Goal: Communication & Community: Answer question/provide support

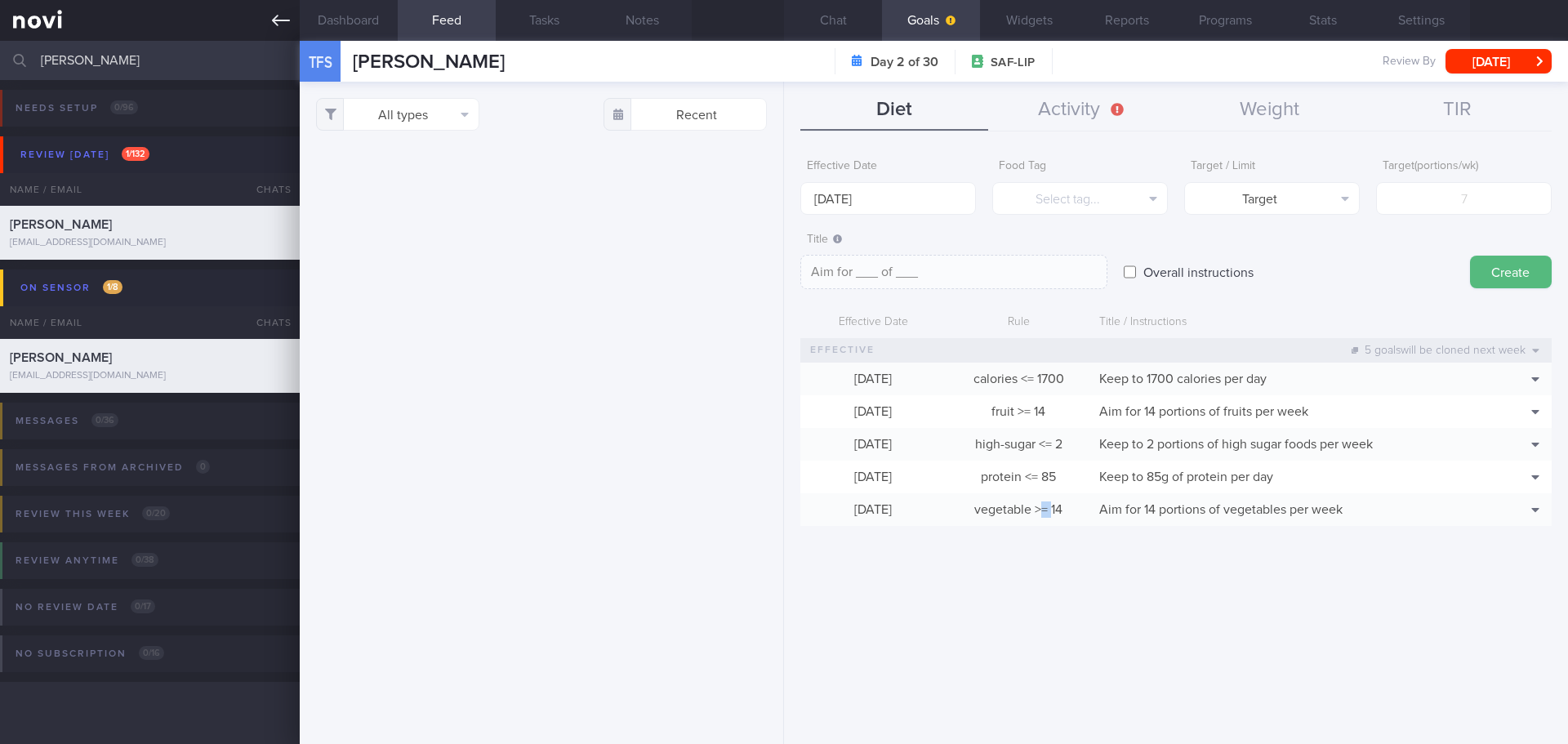
scroll to position [486, 0]
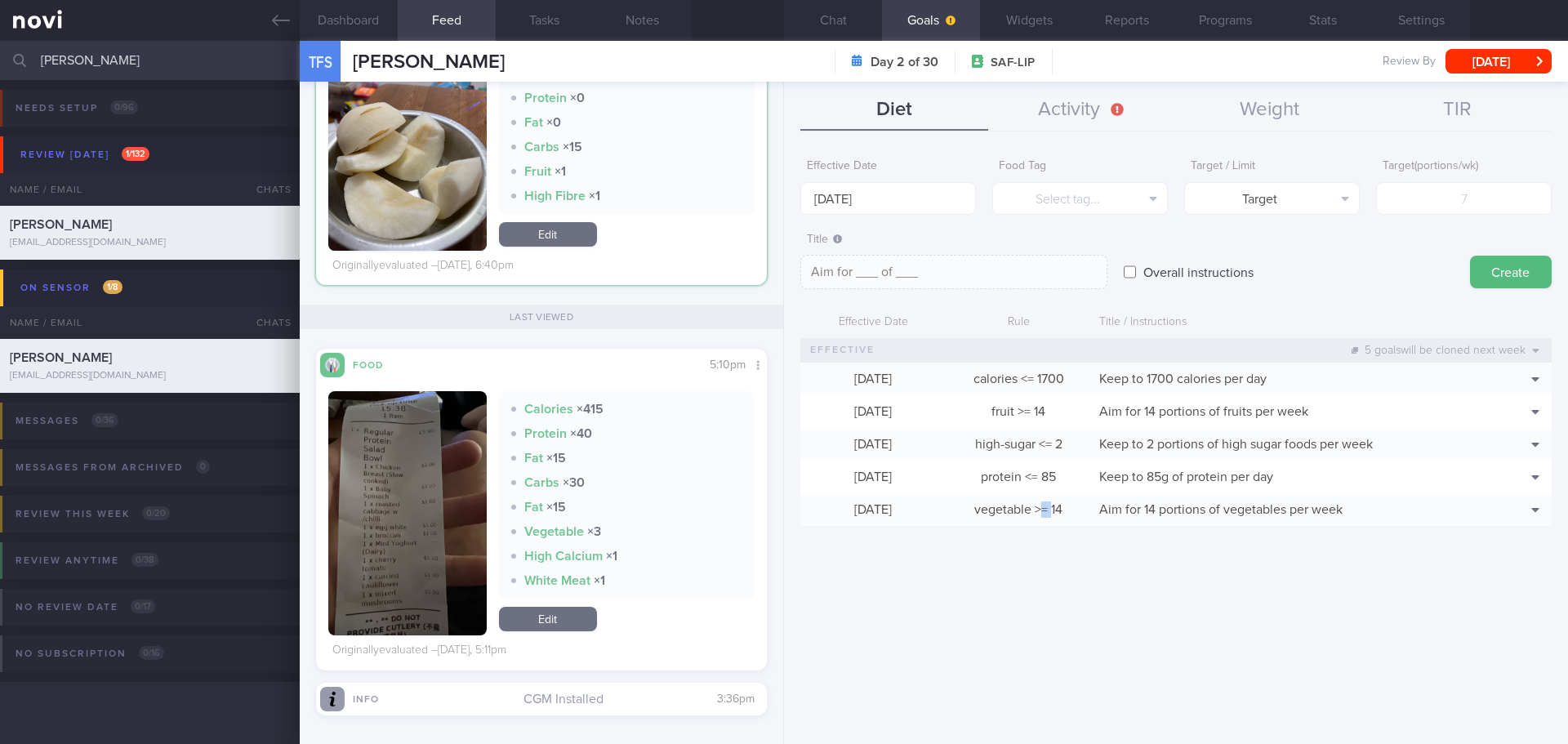
drag, startPoint x: 259, startPoint y: 15, endPoint x: 910, endPoint y: 119, distance: 659.3
click at [259, 15] on link at bounding box center [150, 20] width 299 height 41
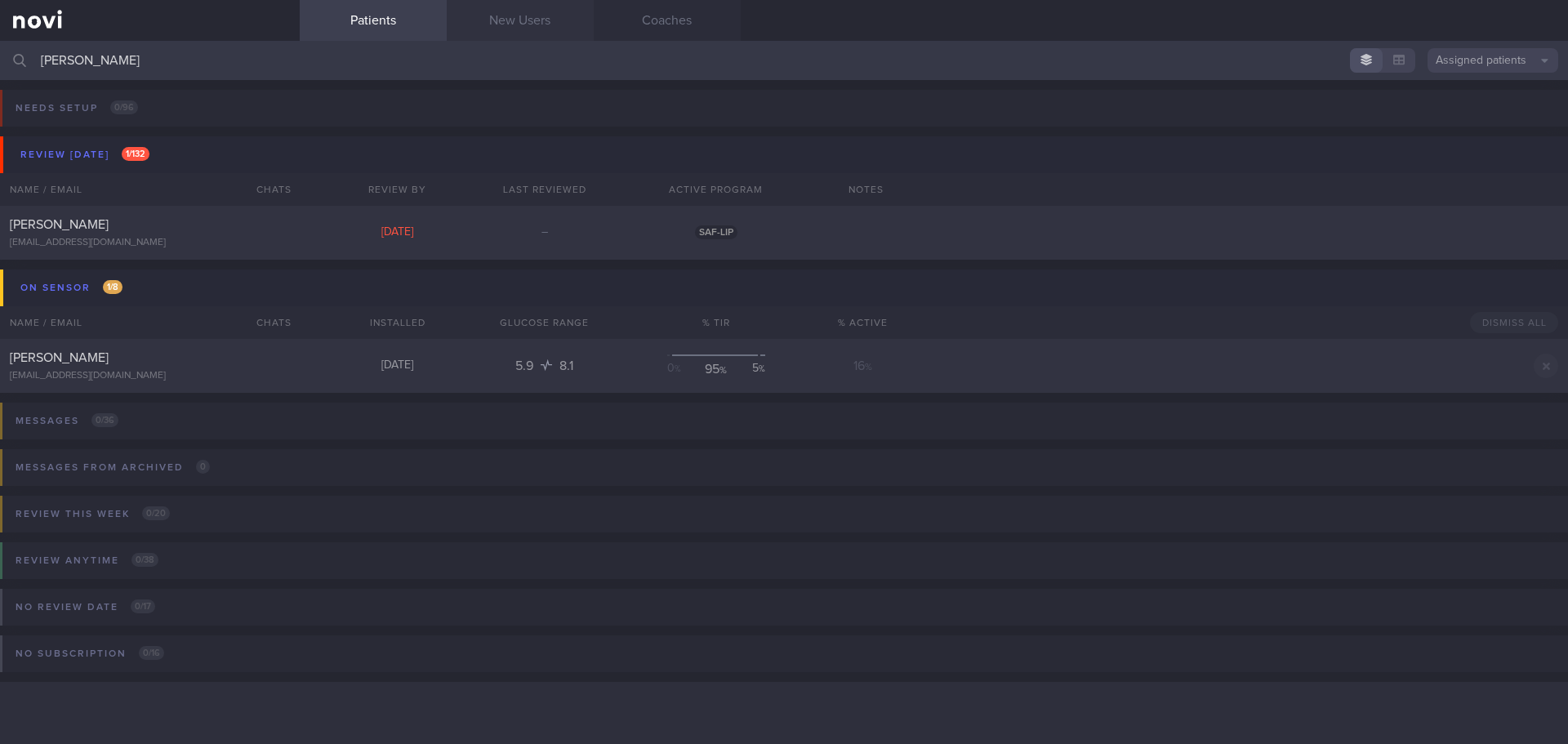
click at [548, 26] on link "New Users" at bounding box center [520, 20] width 147 height 41
click at [0, 70] on html "You are offline! Some functionality will be unavailable Patients New Users Coac…" at bounding box center [784, 372] width 1568 height 744
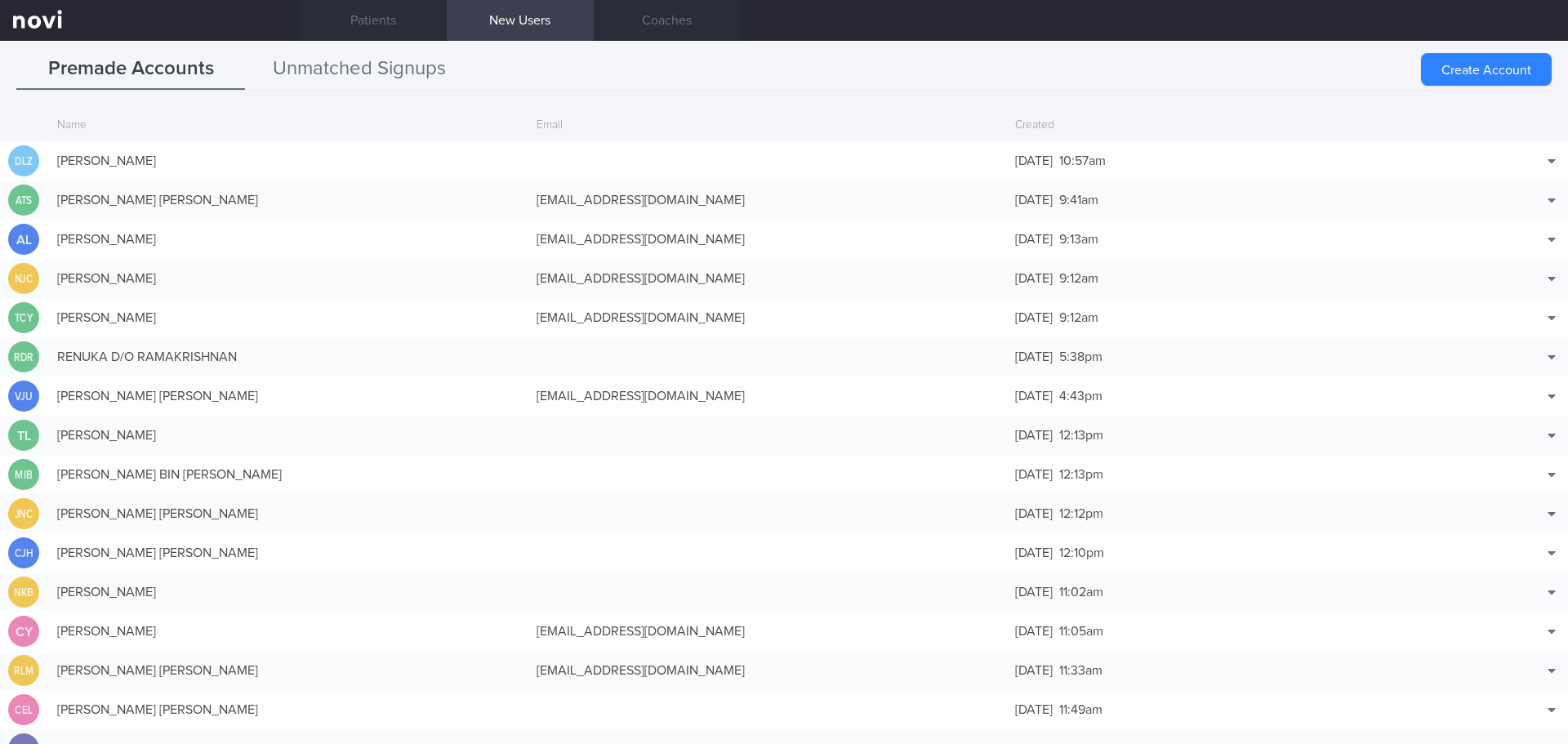
click at [331, 70] on button "Unmatched Signups" at bounding box center [359, 69] width 229 height 41
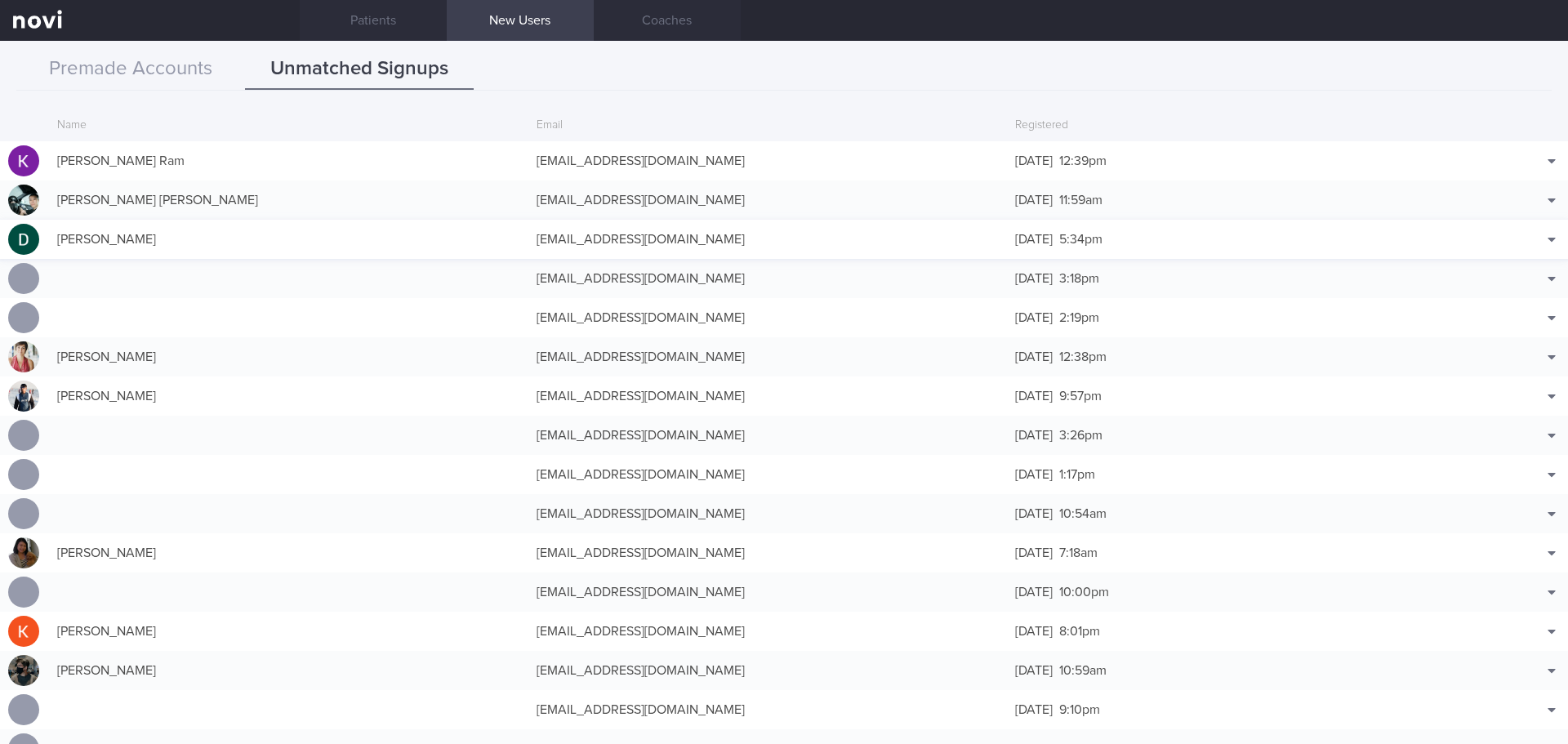
scroll to position [78, 0]
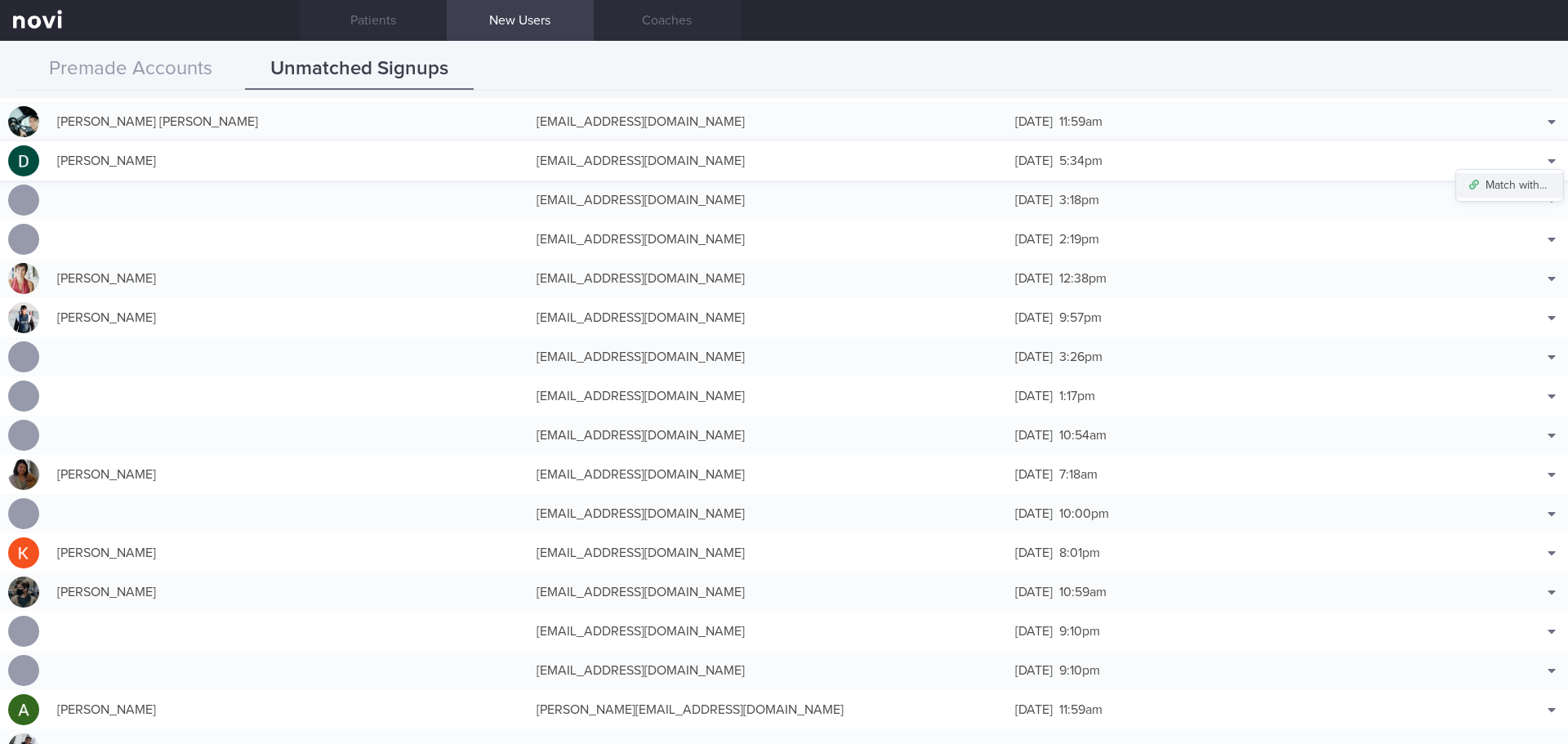
click at [1509, 184] on button "Match with..." at bounding box center [1509, 185] width 107 height 24
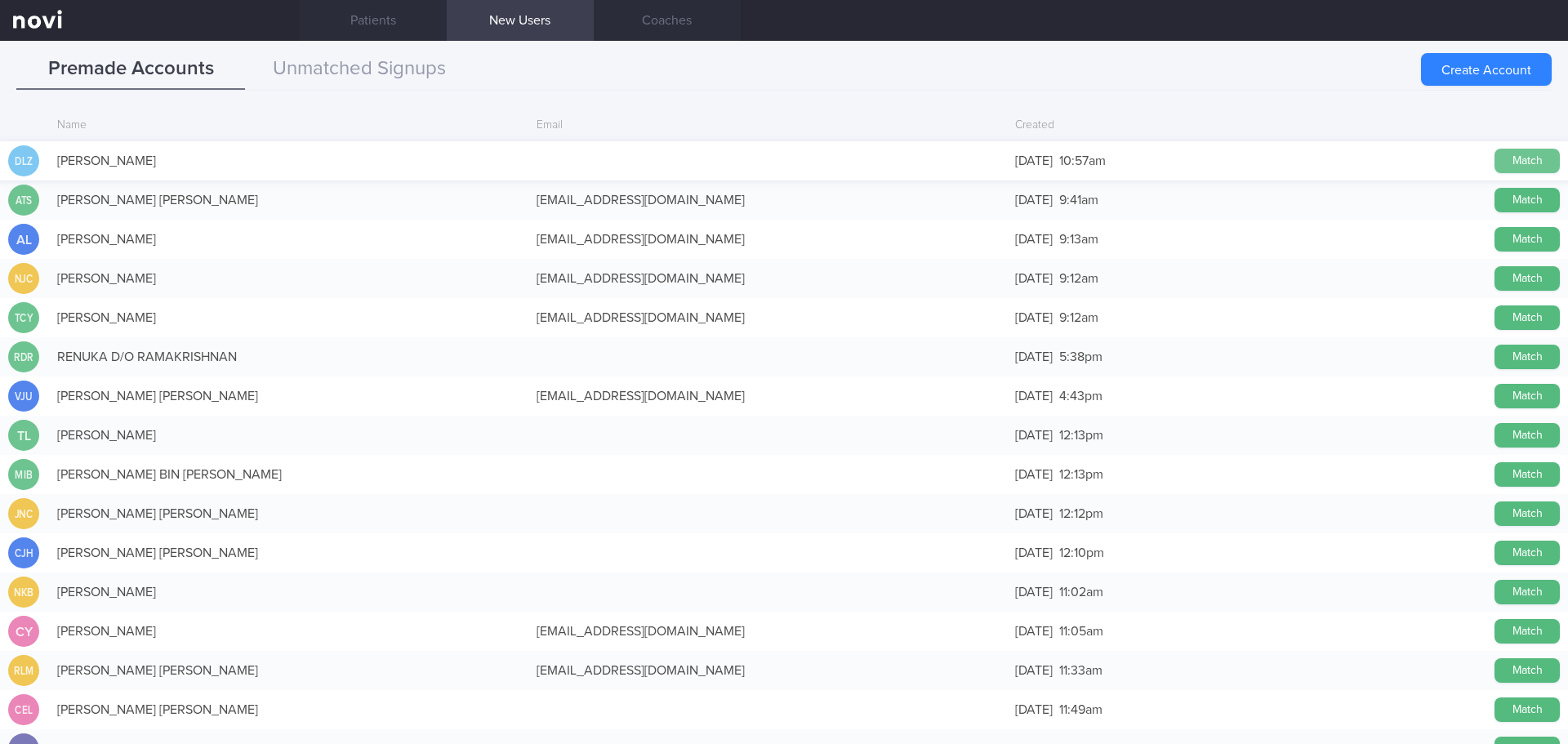
click at [1507, 167] on button "Match" at bounding box center [1528, 161] width 66 height 24
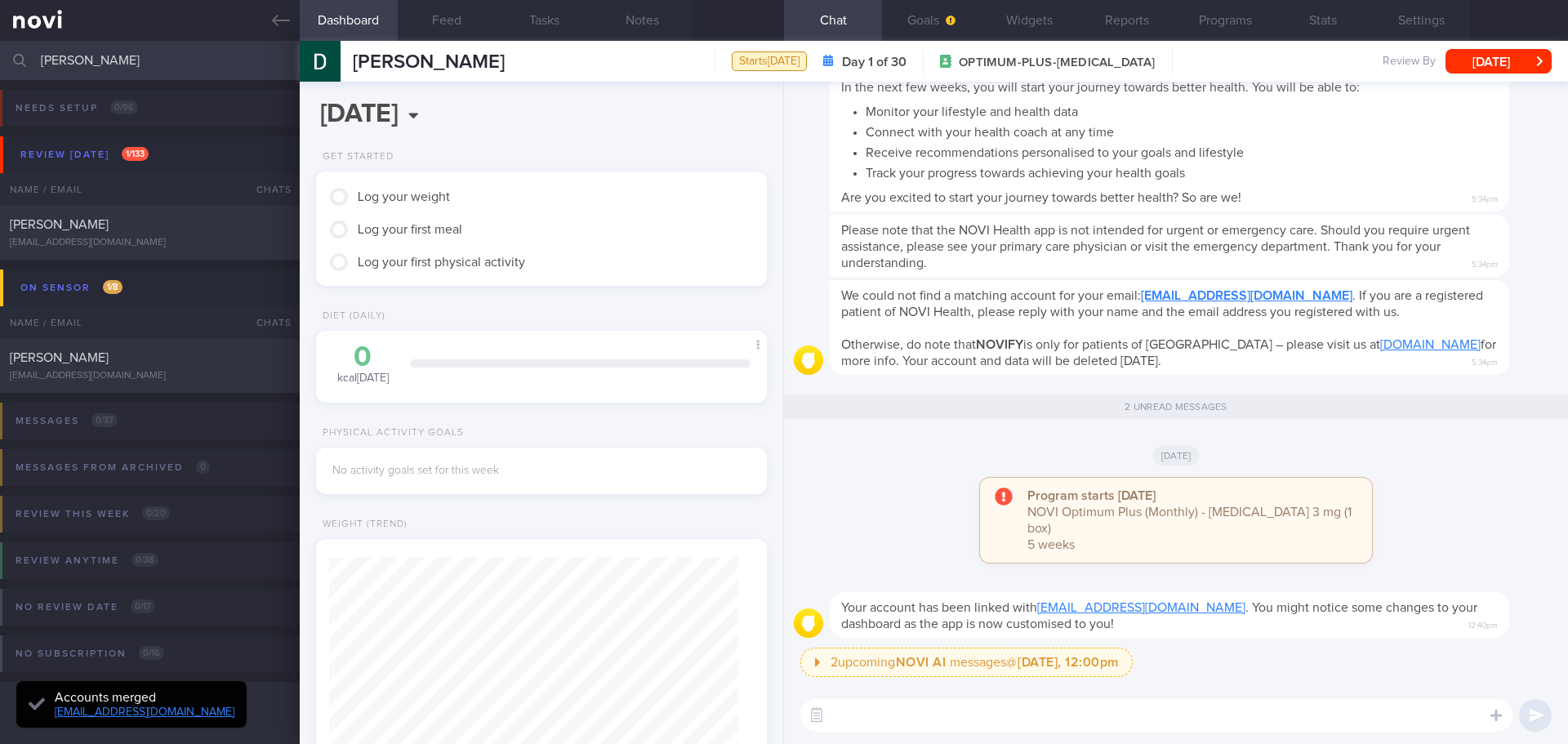
scroll to position [205, 410]
click at [929, 26] on button "Goals" at bounding box center [931, 20] width 98 height 41
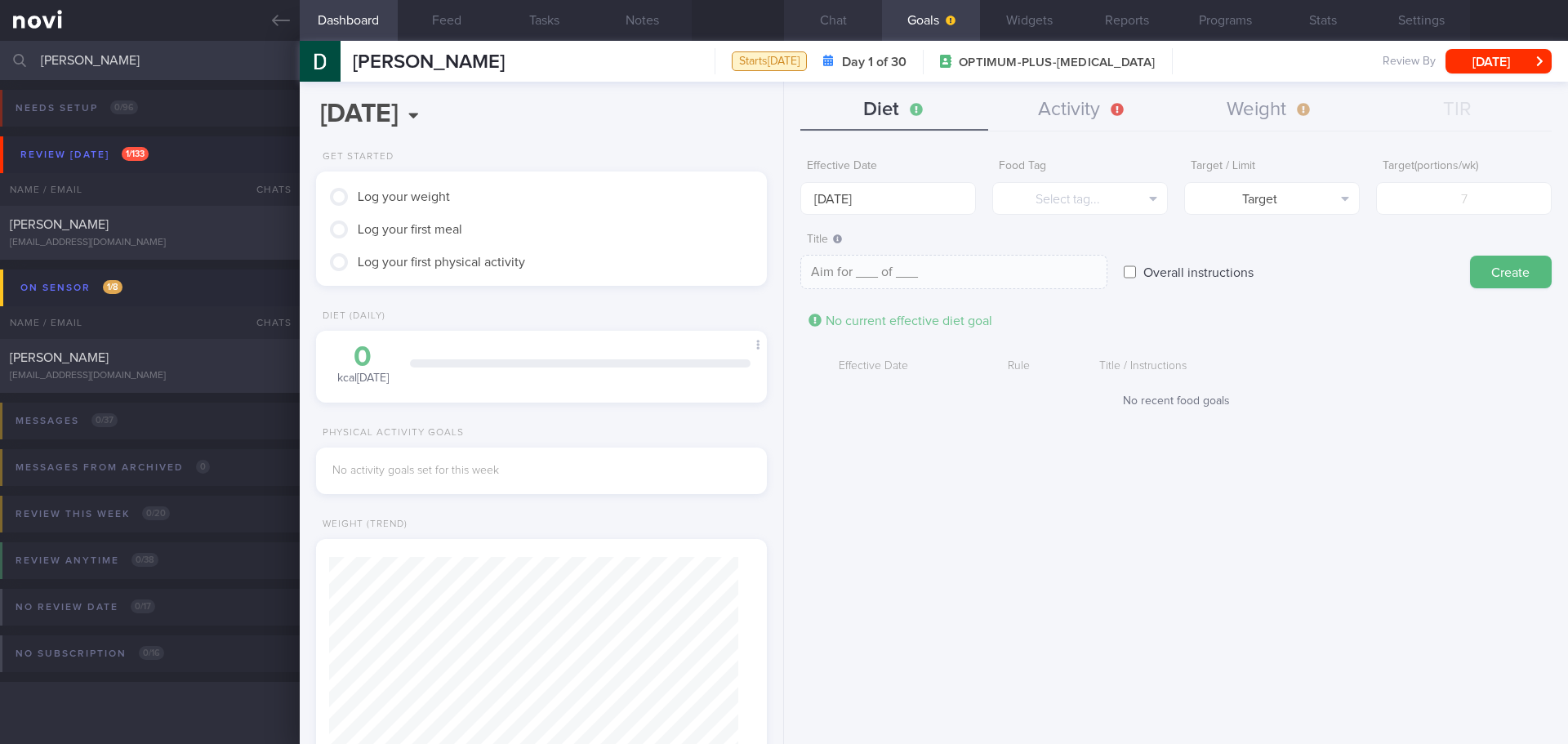
click at [848, 20] on button "Chat" at bounding box center [833, 20] width 98 height 41
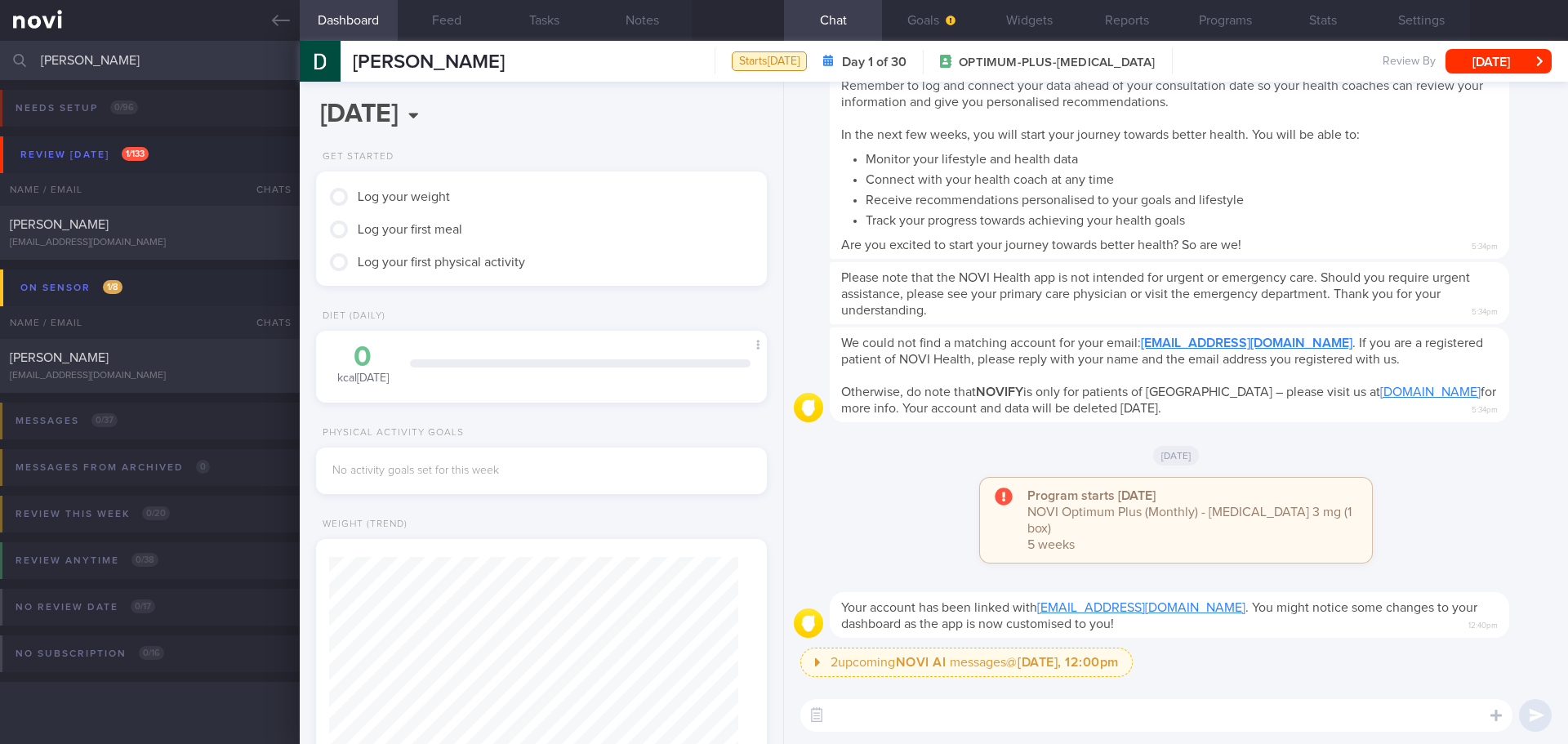
click at [1115, 715] on textarea at bounding box center [1156, 715] width 712 height 33
type textarea "Hi [PERSON_NAME]"
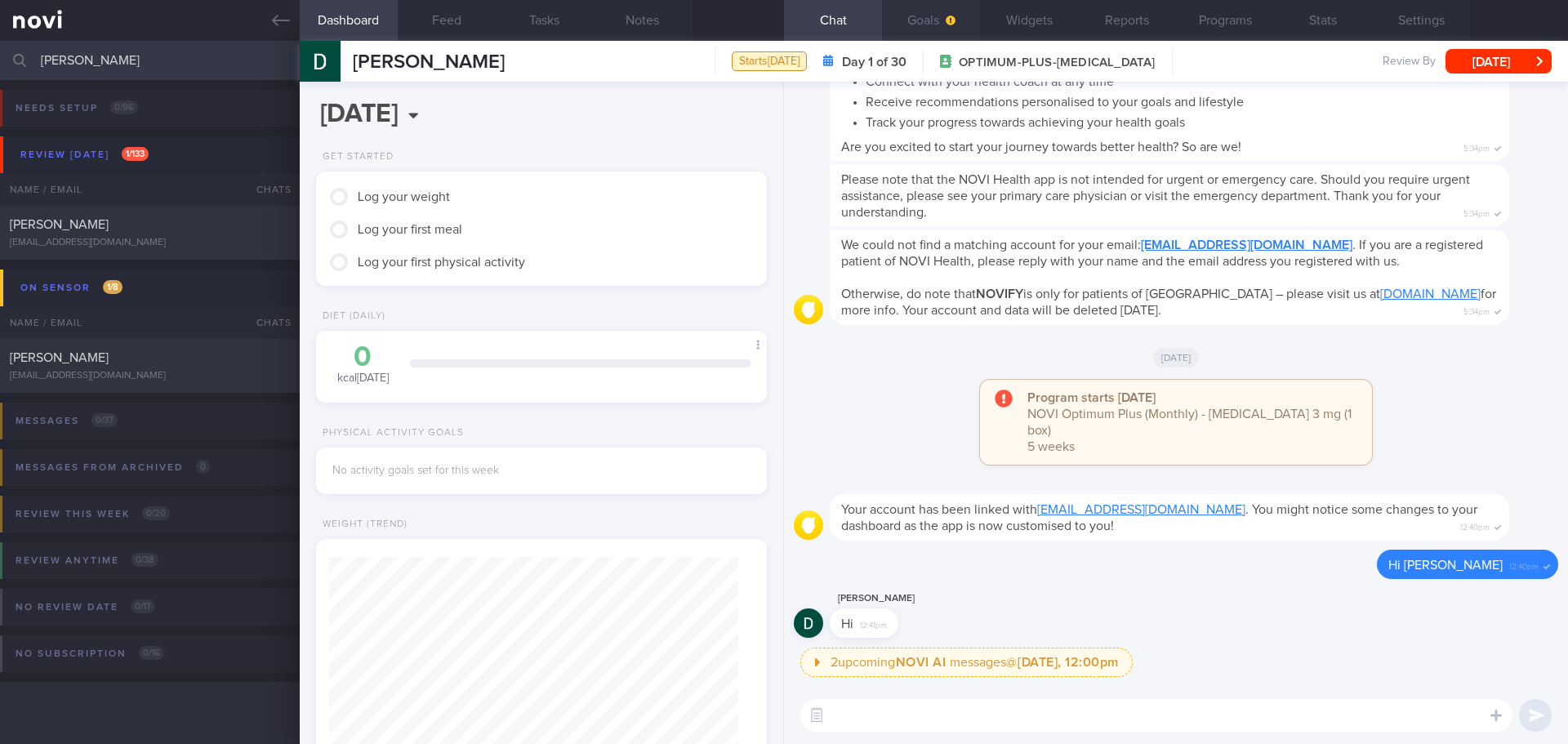
click at [914, 23] on button "Goals" at bounding box center [931, 20] width 98 height 41
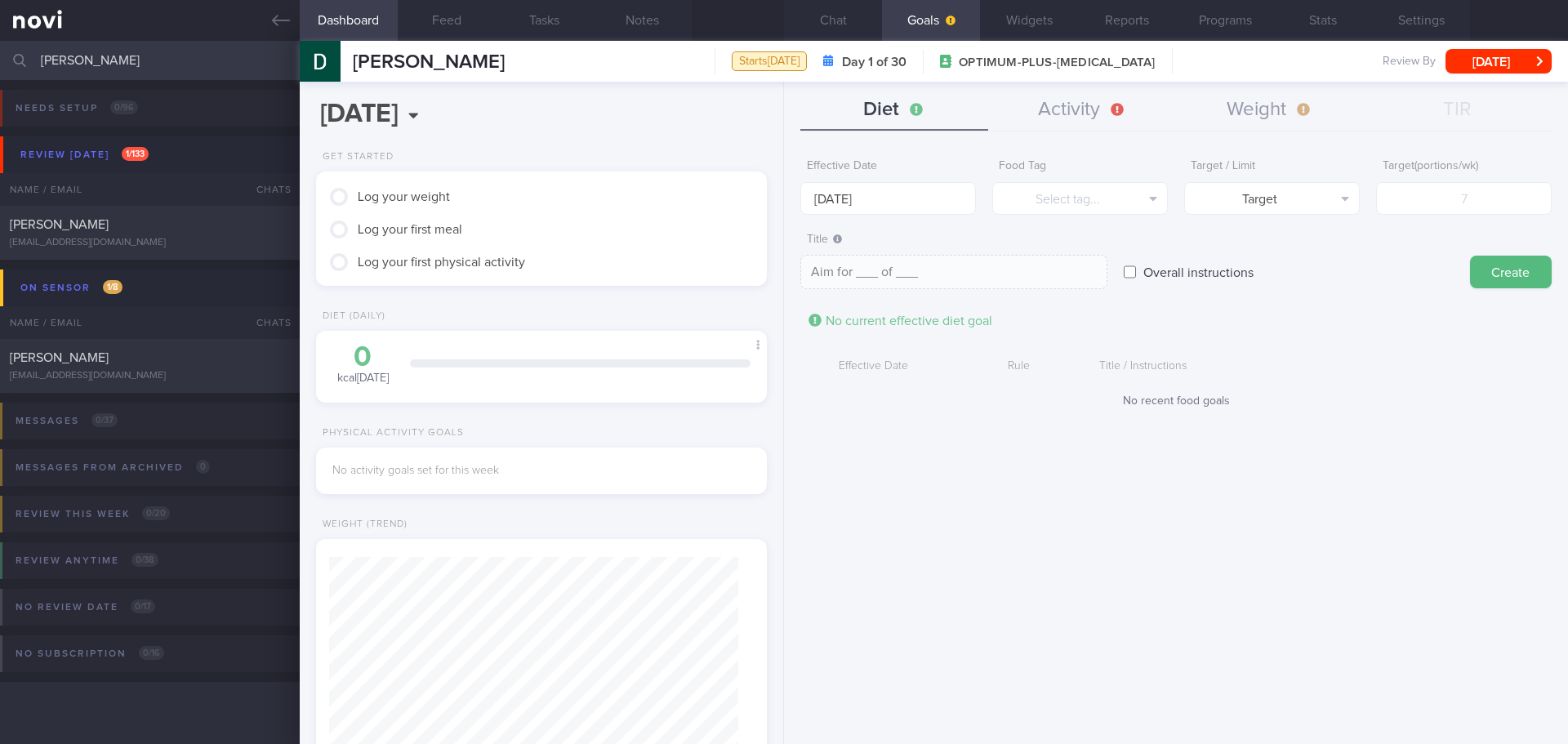
click at [1334, 385] on div "Effective Date Rule Title / Instructions No recent food goals" at bounding box center [1175, 380] width 751 height 57
click at [905, 490] on div "Effective Date [DATE] Food Tag Select tag... Select tag... Calories Carbs Prote…" at bounding box center [1176, 441] width 784 height 605
click at [1264, 384] on div "Effective Date Rule Title / Instructions No recent food goals" at bounding box center [1175, 380] width 751 height 57
click at [1283, 104] on button "Weight" at bounding box center [1269, 110] width 188 height 41
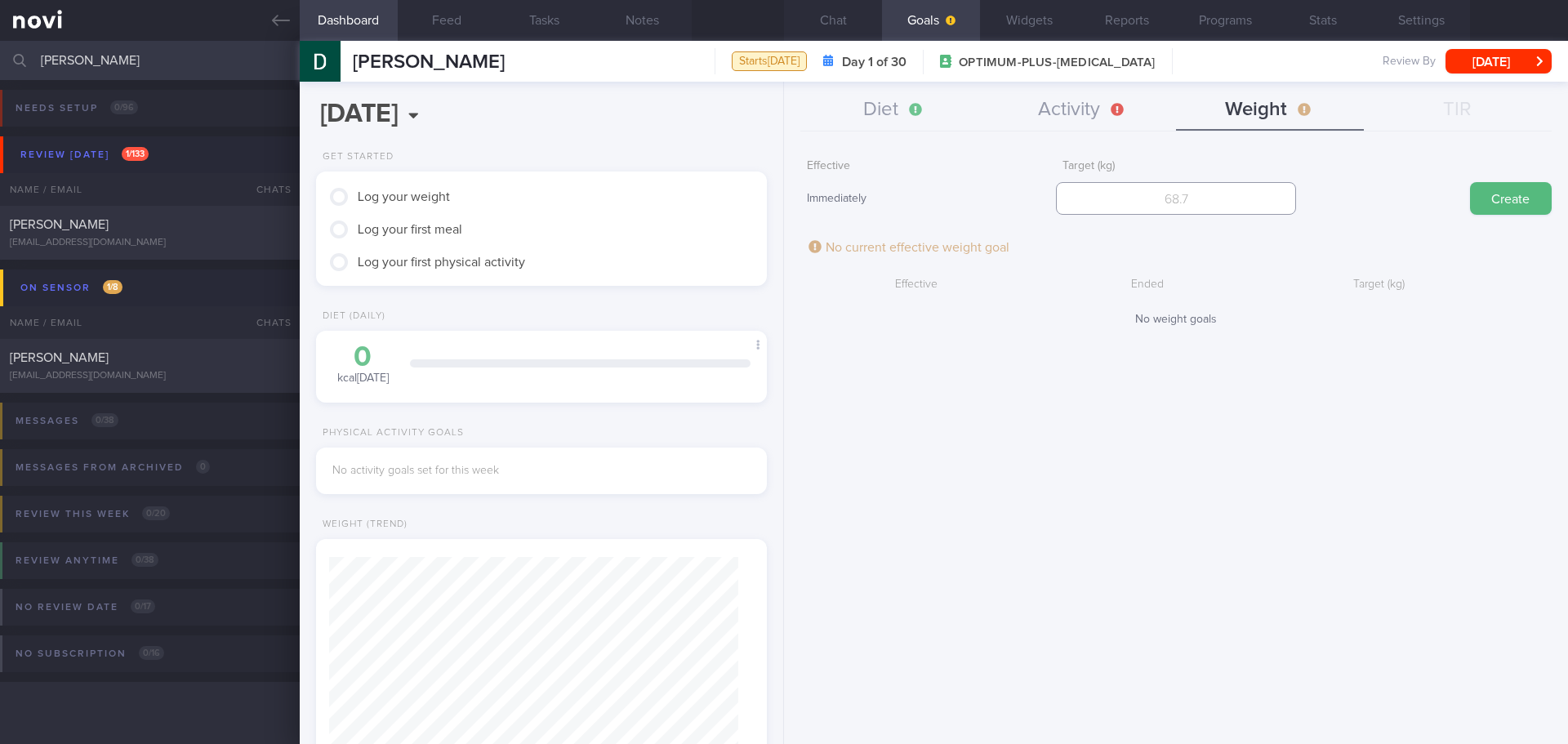
click at [1231, 194] on input "number" at bounding box center [1175, 199] width 239 height 33
type input "84"
click at [1532, 200] on button "Create" at bounding box center [1511, 199] width 82 height 33
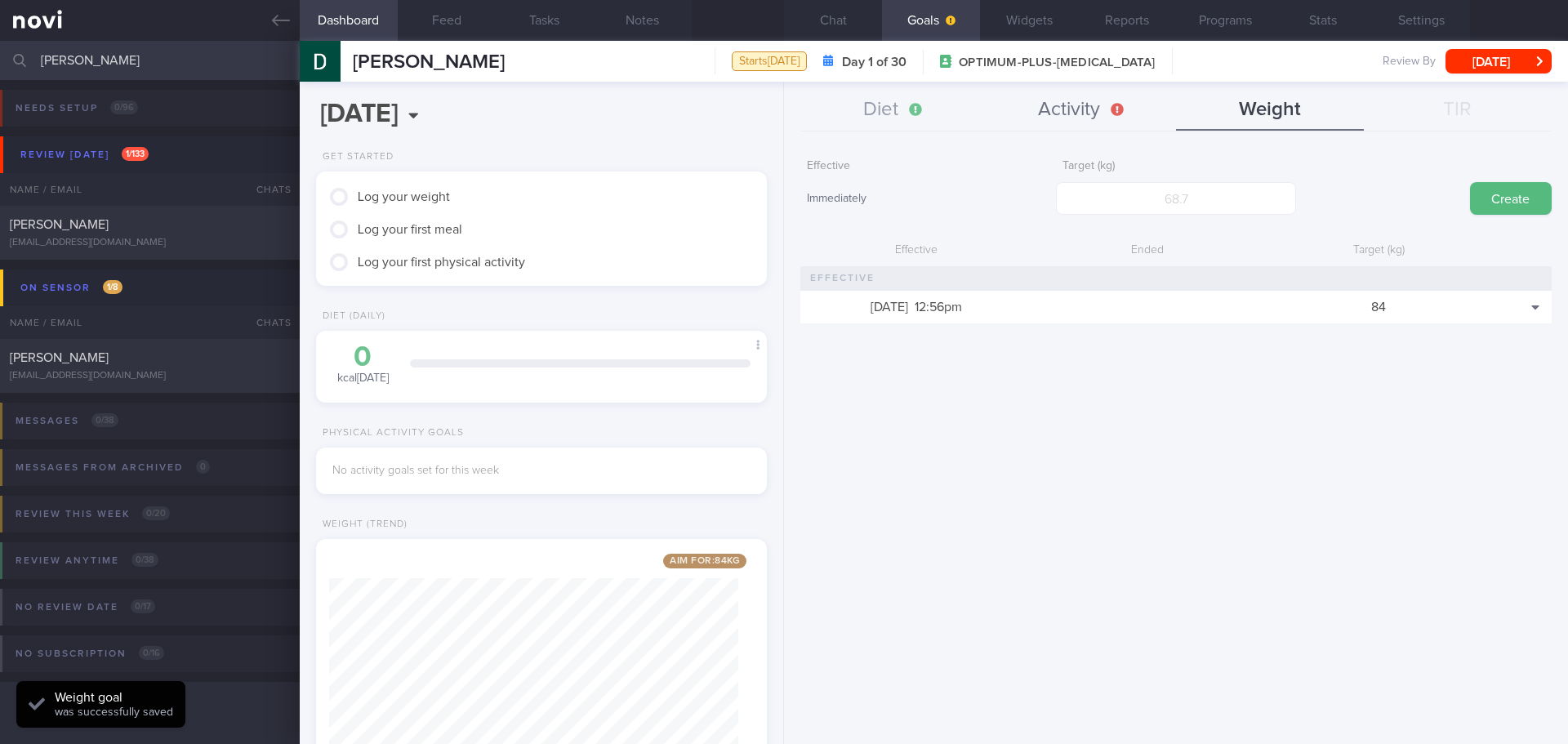
scroll to position [228, 410]
click at [1086, 108] on button "Activity" at bounding box center [1082, 110] width 188 height 41
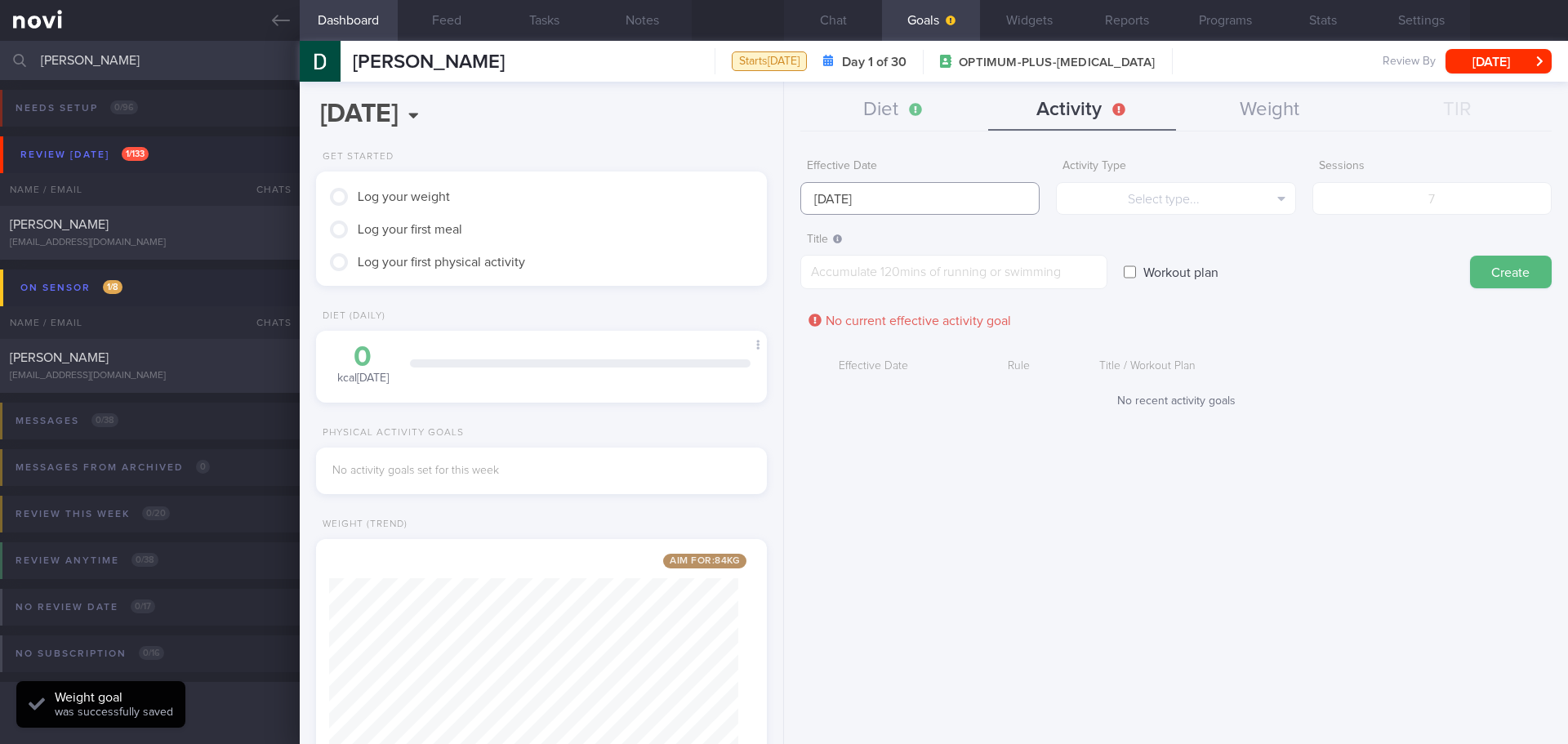
click at [874, 204] on input "[DATE]" at bounding box center [919, 199] width 239 height 33
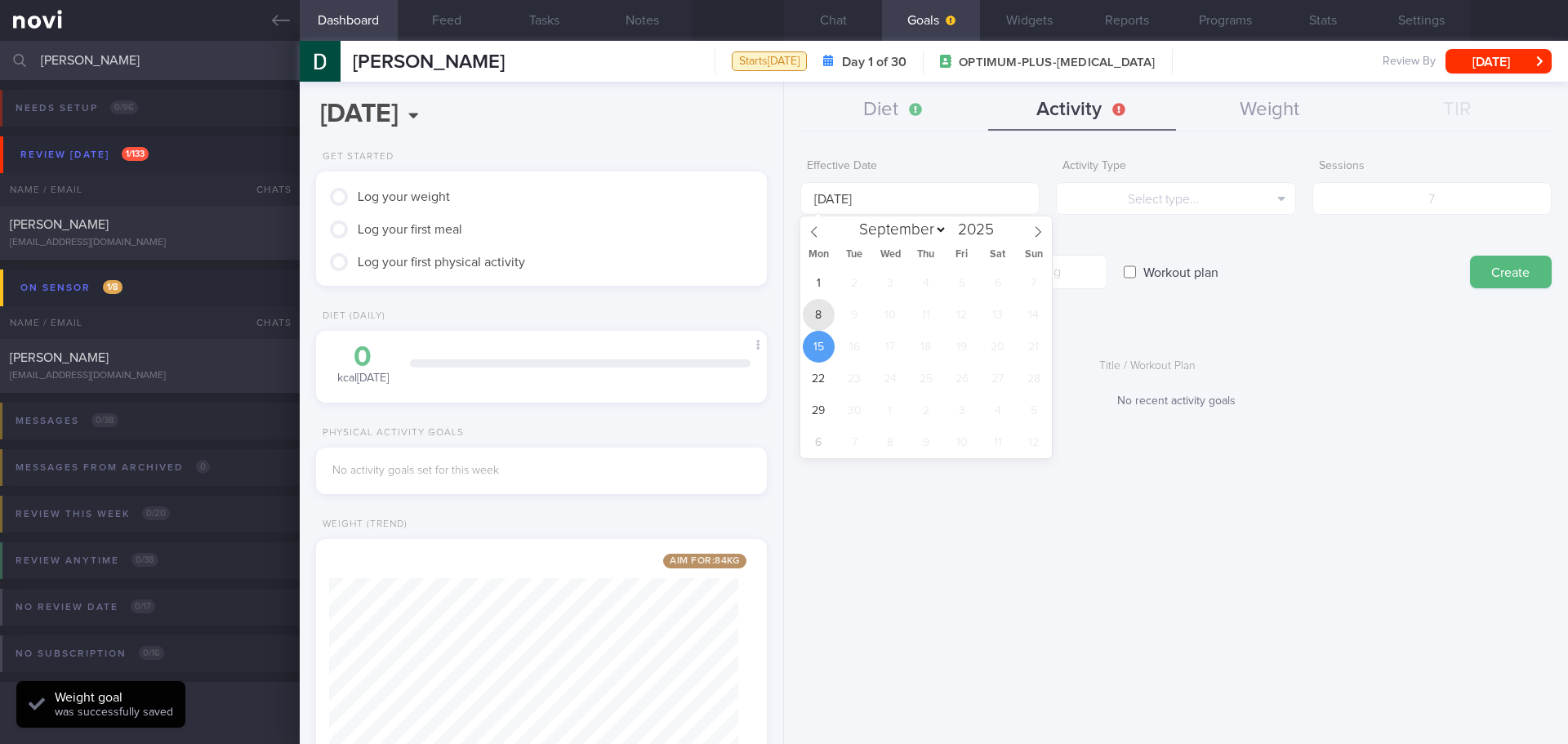
click at [824, 318] on span "8" at bounding box center [818, 315] width 32 height 32
type input "[DATE]"
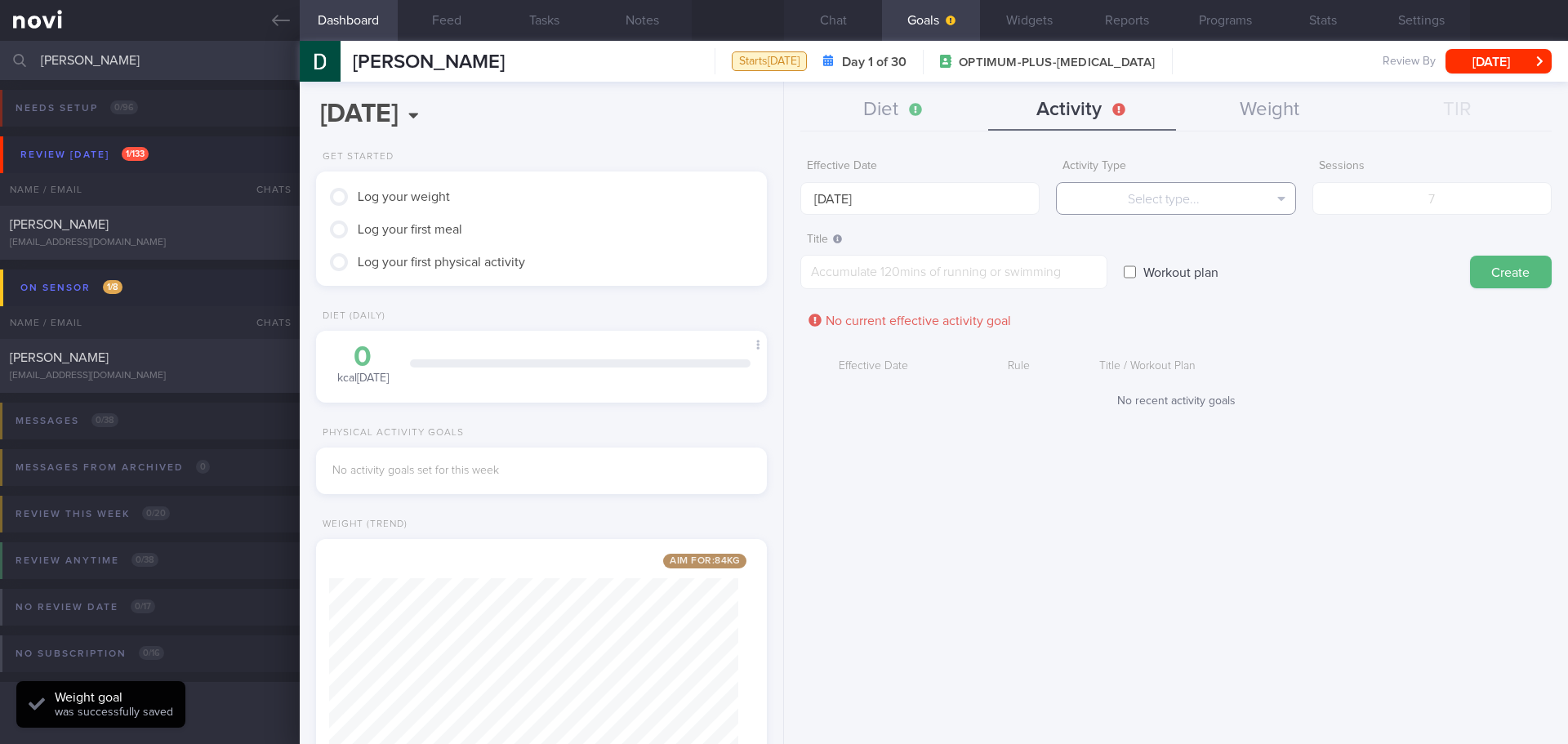
click at [1141, 204] on button "Select type..." at bounding box center [1175, 199] width 239 height 33
click at [1167, 279] on button "Sessions" at bounding box center [1175, 279] width 238 height 24
click at [1365, 211] on input "number" at bounding box center [1432, 199] width 239 height 33
click at [1276, 194] on button "Sessions" at bounding box center [1175, 199] width 239 height 33
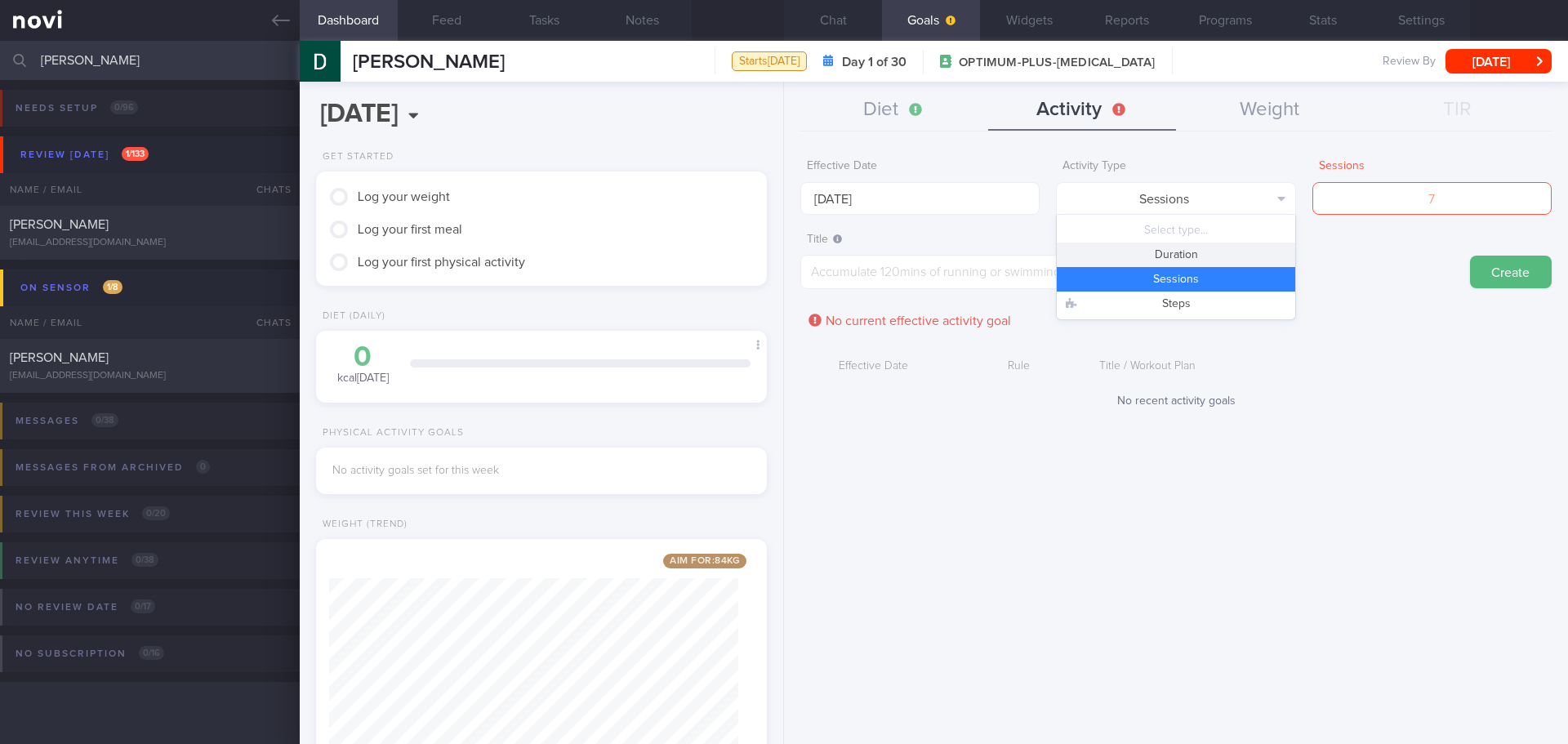
click at [1233, 257] on button "Duration" at bounding box center [1175, 254] width 238 height 24
click at [1409, 206] on input "number" at bounding box center [1432, 199] width 239 height 33
type input "60"
click at [950, 265] on textarea at bounding box center [953, 272] width 307 height 35
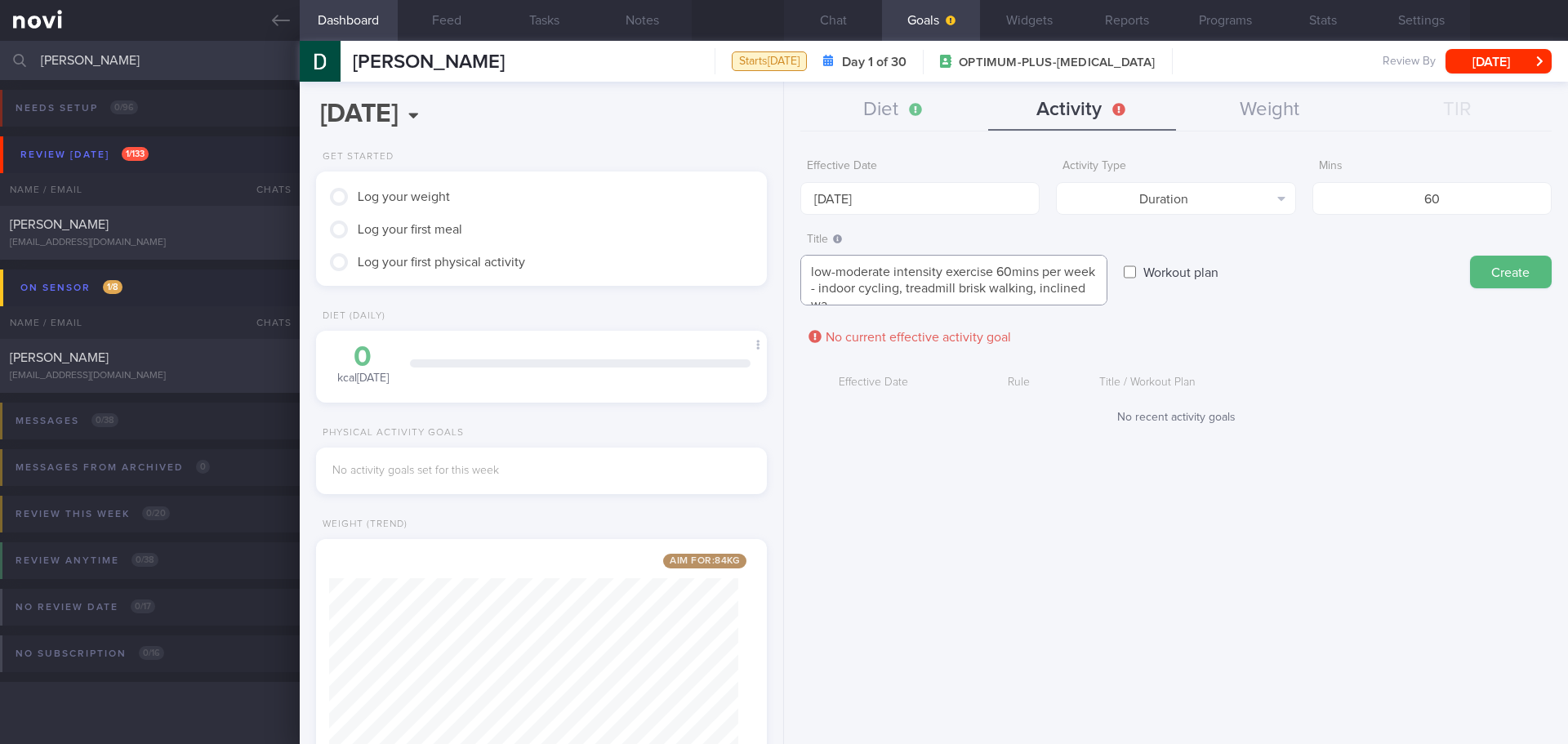
scroll to position [16, 0]
type textarea "low-moderate intensity exercise 60mins per week - indoor cycling, treadmill bri…"
click at [1501, 269] on button "Create" at bounding box center [1511, 272] width 82 height 33
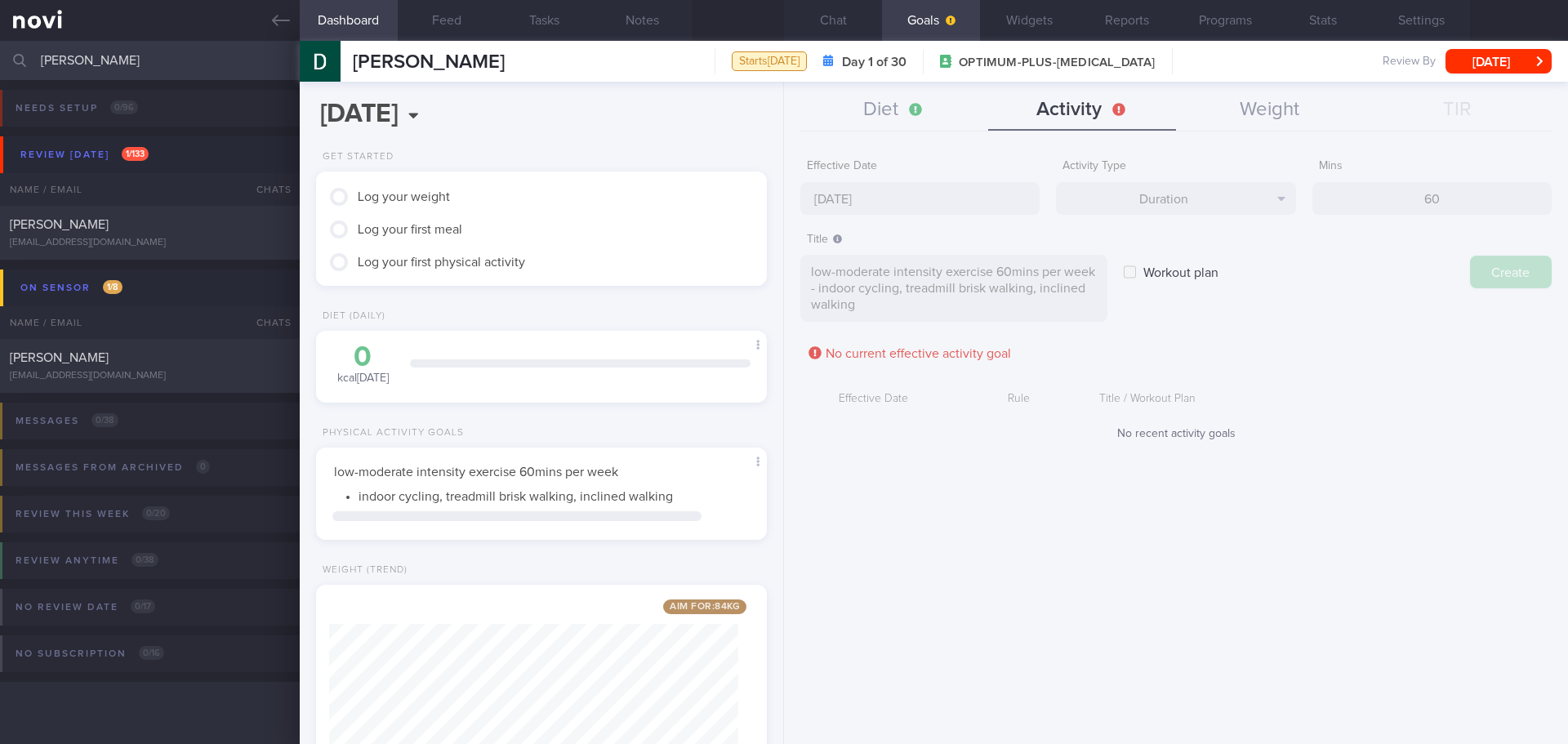
type input "[DATE]"
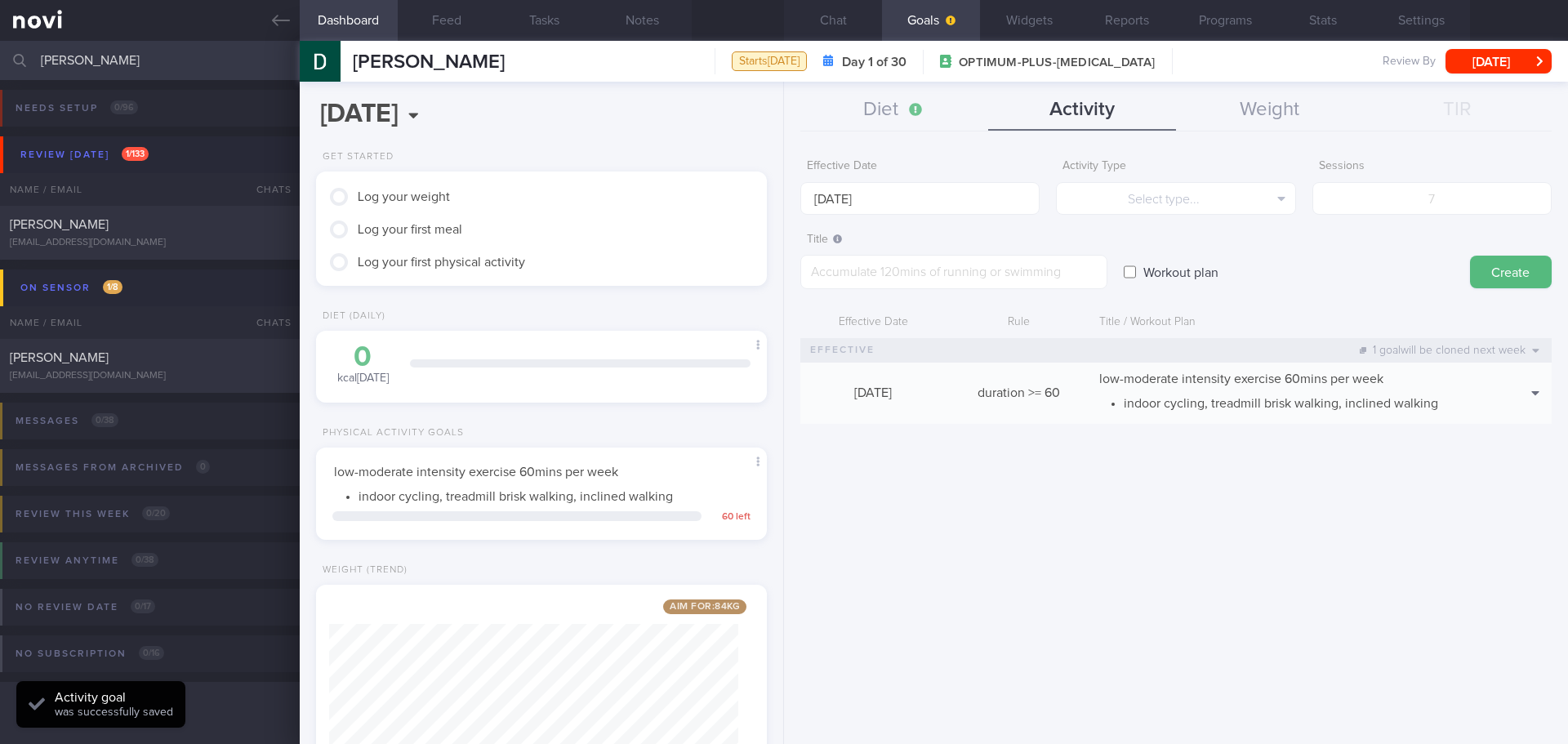
click at [1306, 474] on div "Effective Date [DATE] Activity Type Select type... Select type... Duration Sess…" at bounding box center [1176, 441] width 784 height 605
click at [902, 203] on input "[DATE]" at bounding box center [919, 199] width 239 height 33
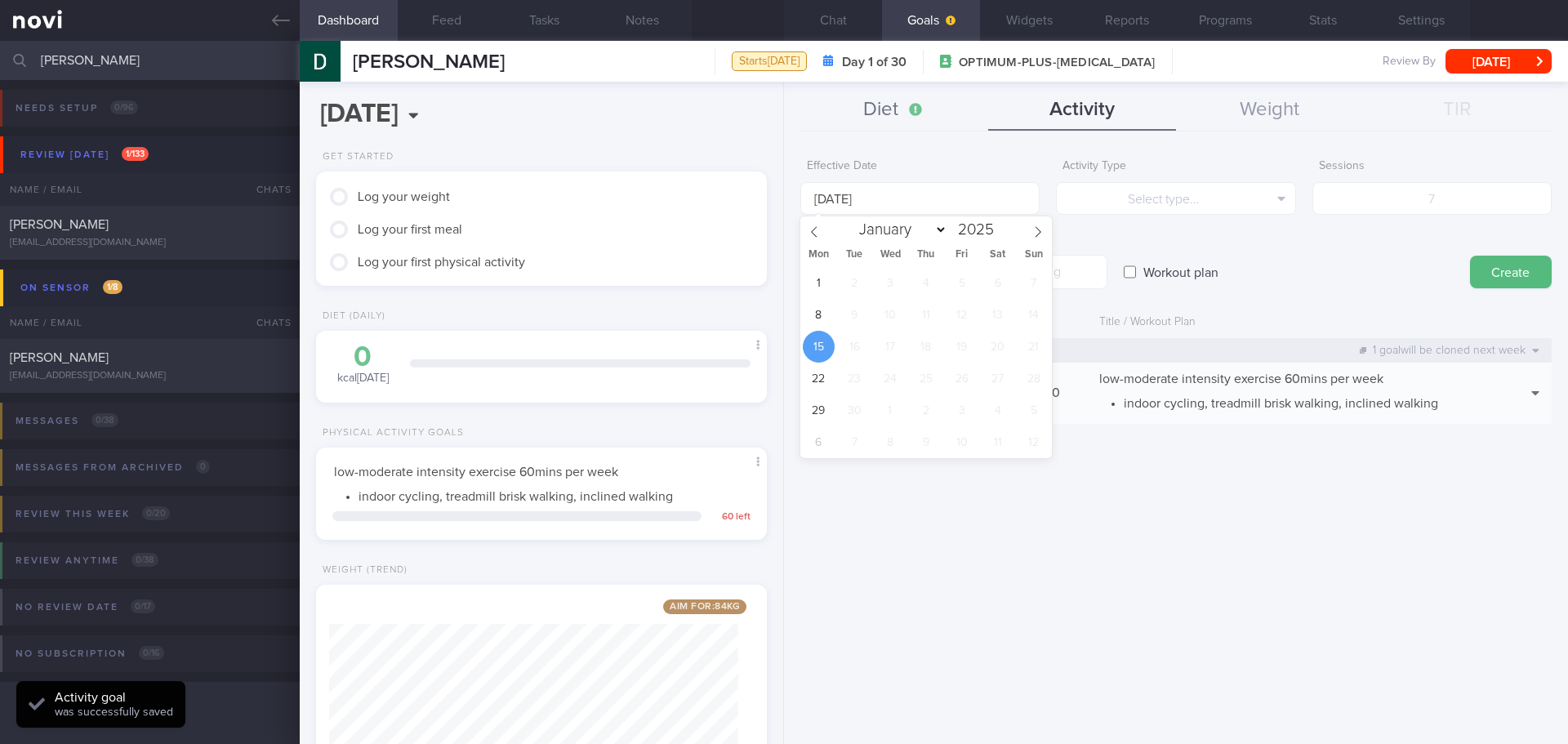
click at [893, 117] on button "Diet" at bounding box center [893, 110] width 188 height 41
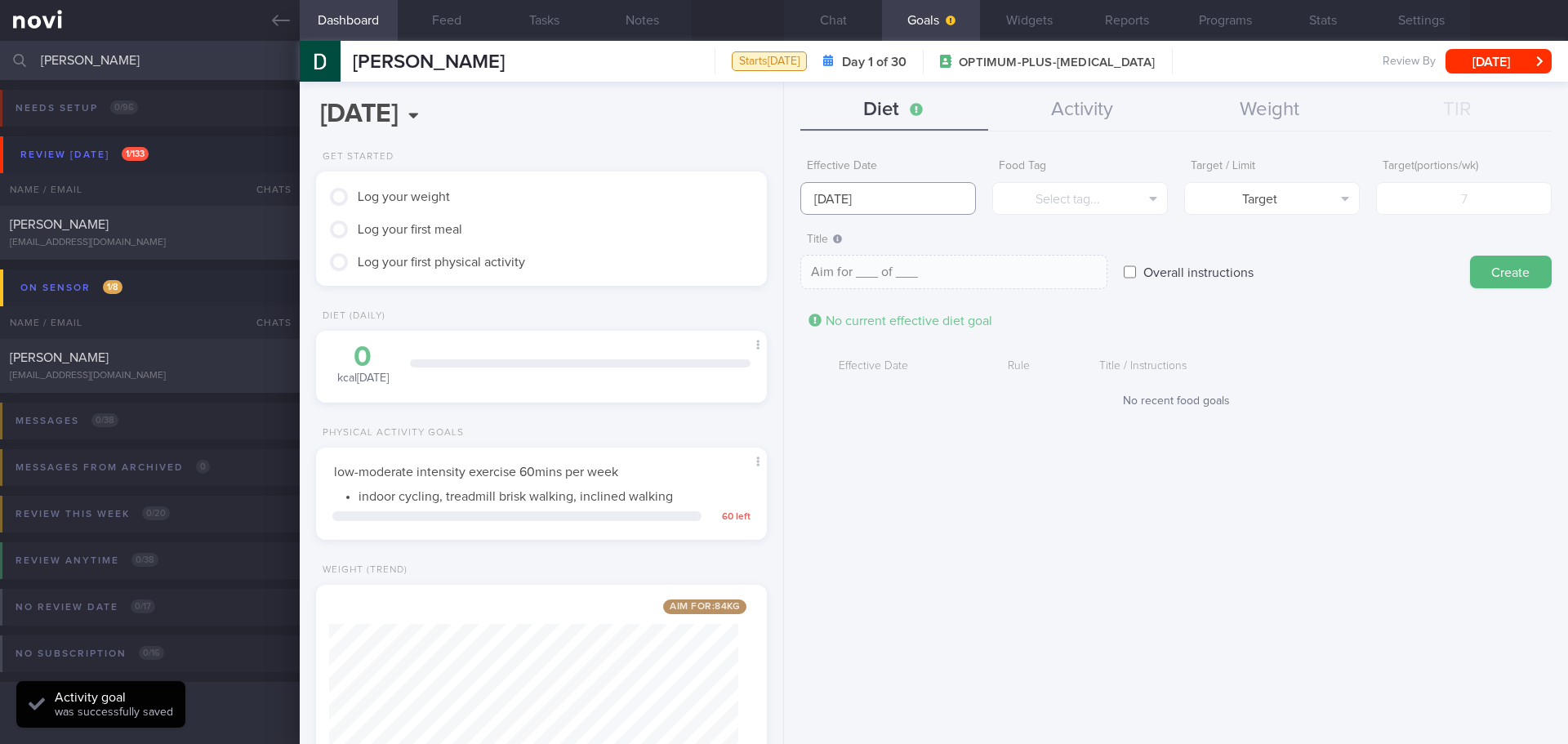
click at [909, 199] on input "[DATE]" at bounding box center [887, 199] width 176 height 33
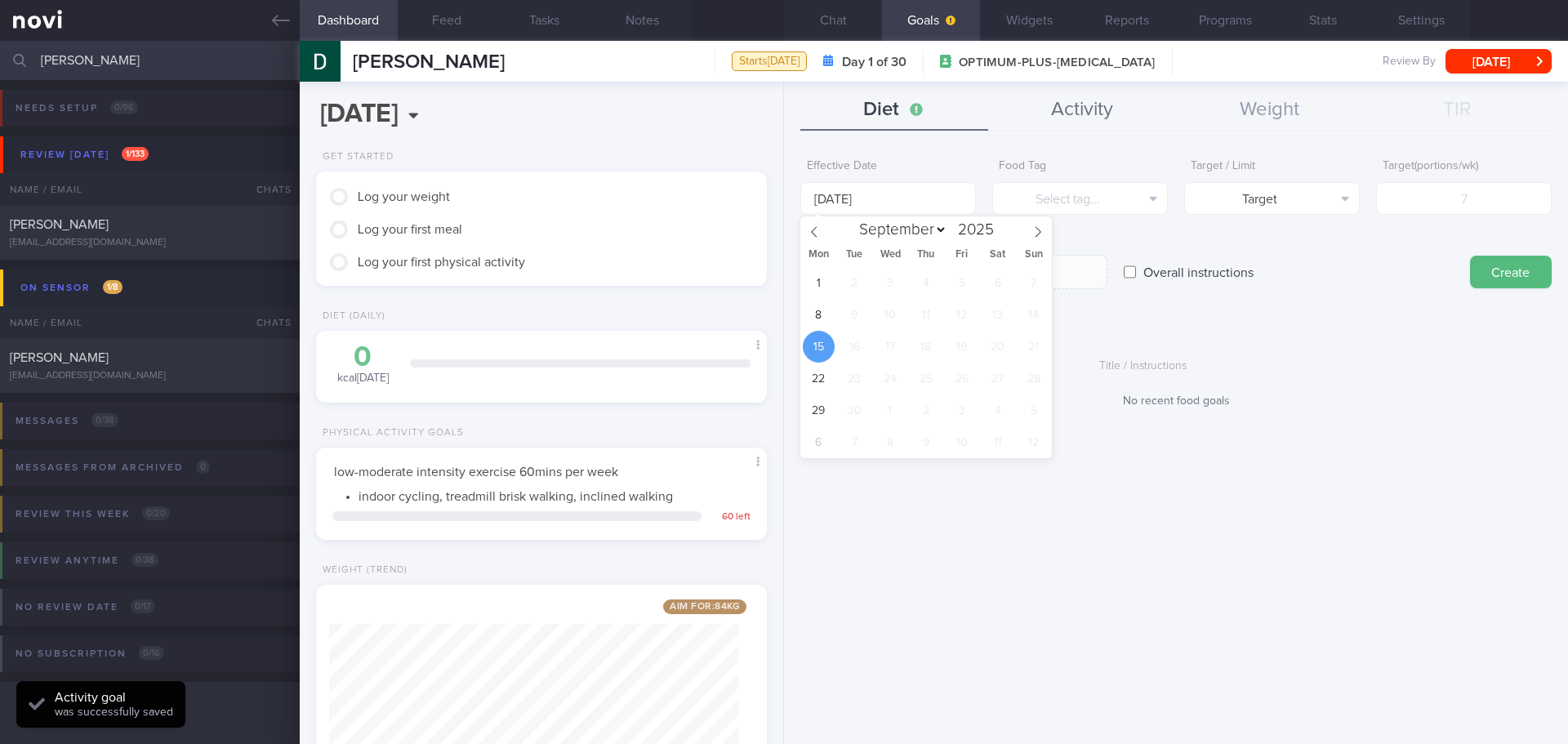
click at [1057, 108] on button "Activity" at bounding box center [1082, 110] width 188 height 41
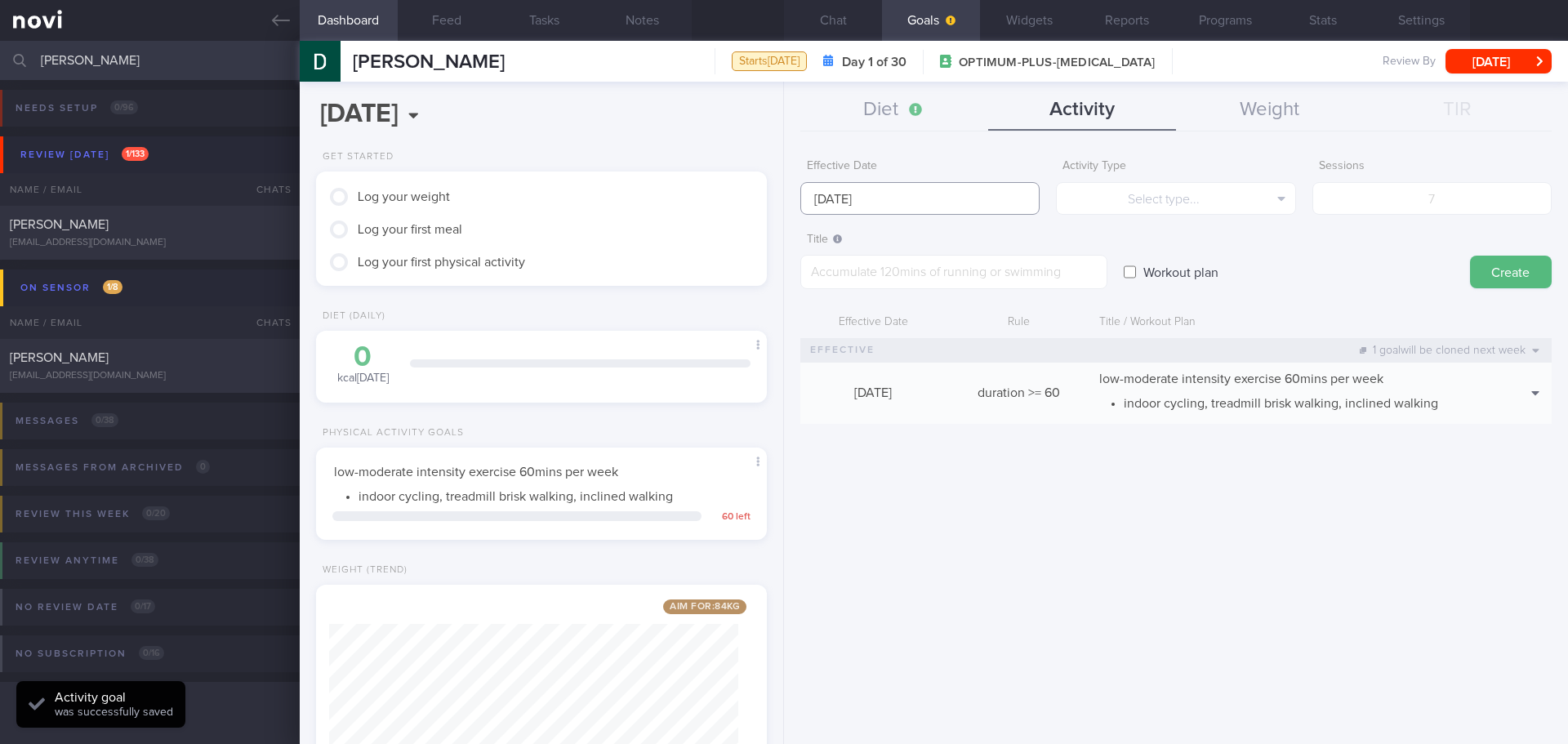
click at [867, 198] on input "[DATE]" at bounding box center [919, 199] width 239 height 33
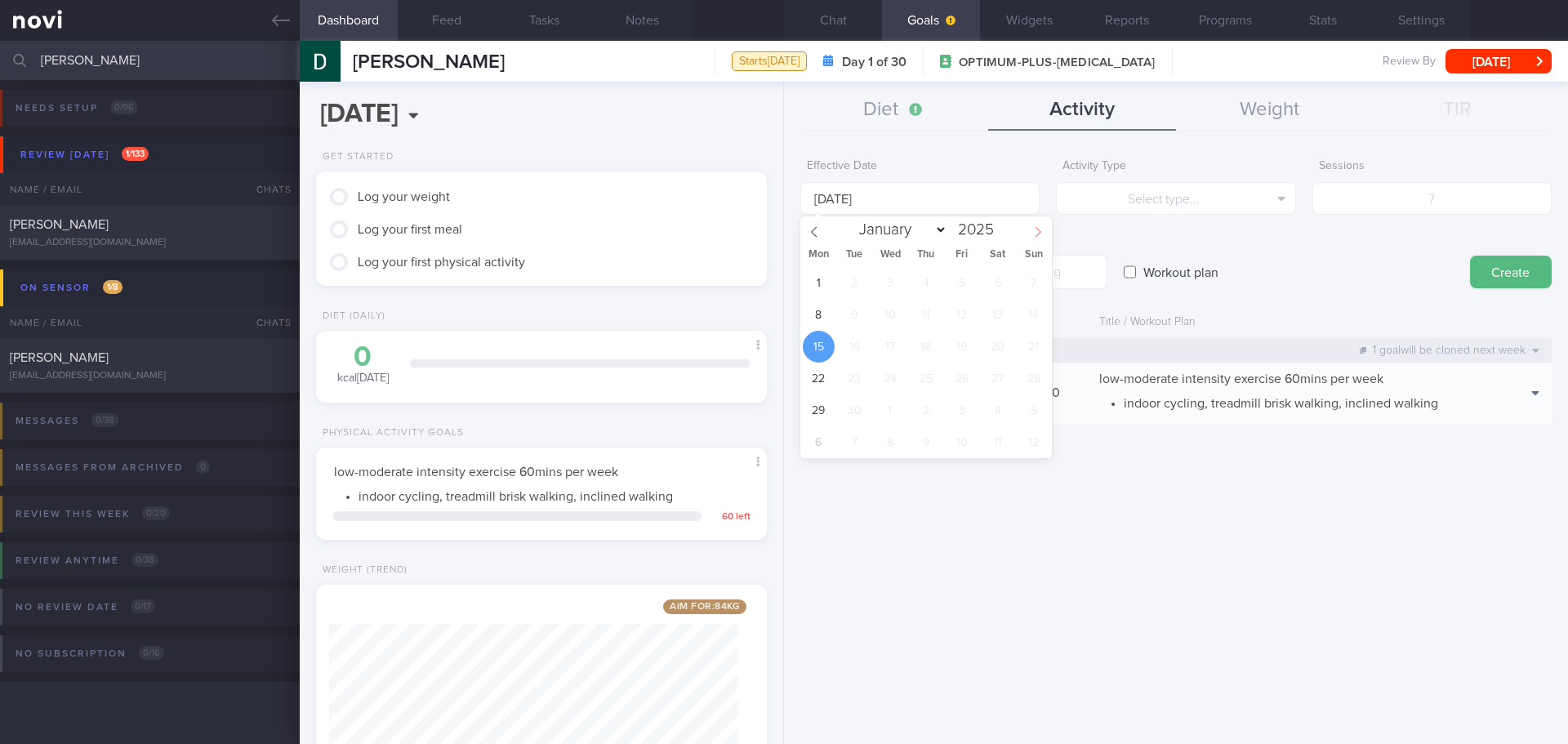
click at [1035, 234] on icon at bounding box center [1038, 232] width 12 height 12
select select "9"
click at [821, 360] on span "13" at bounding box center [818, 347] width 32 height 32
type input "[DATE]"
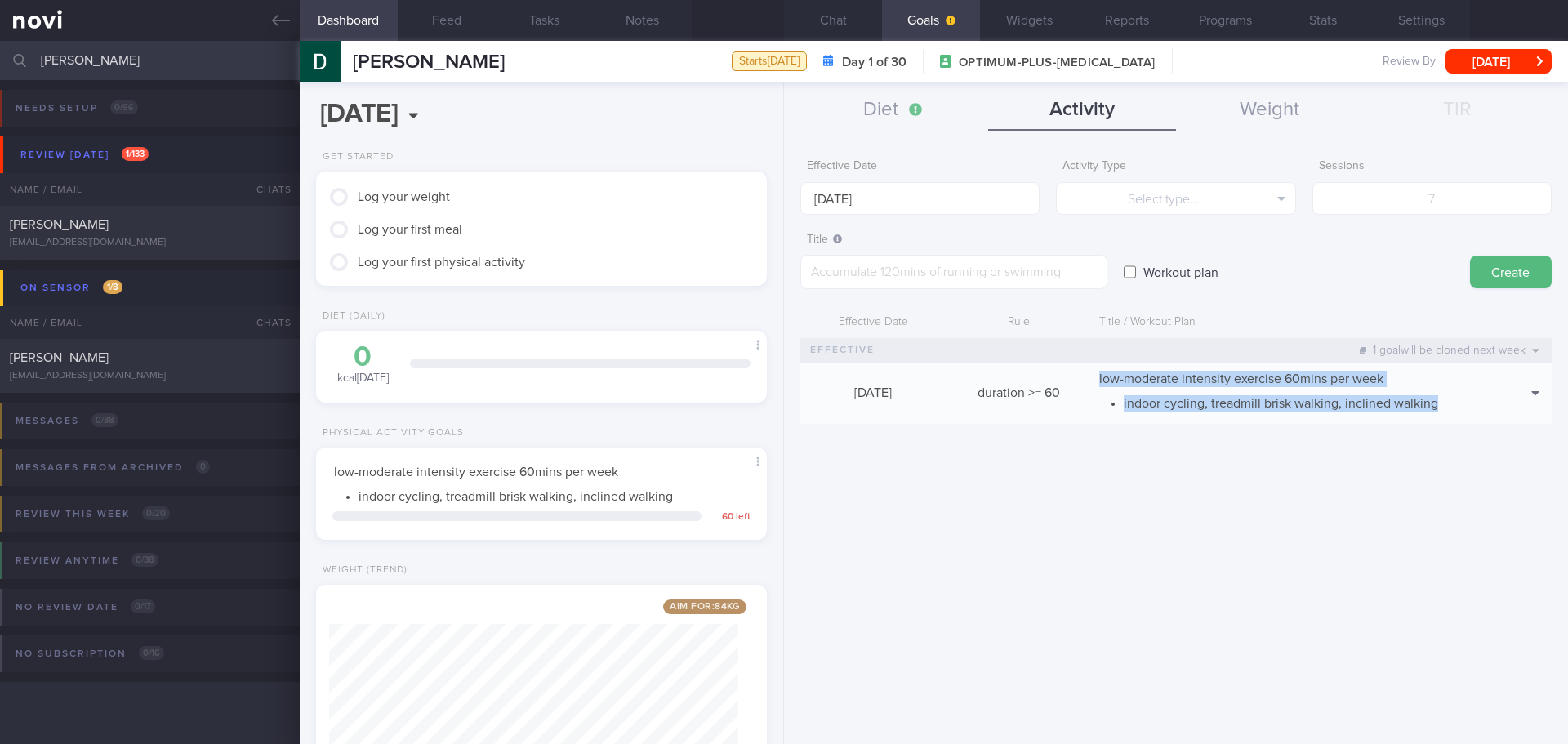
drag, startPoint x: 1446, startPoint y: 407, endPoint x: 1095, endPoint y: 375, distance: 352.5
click at [1095, 375] on div "low-moderate intensity exercise 60mins per week indoor cycling, treadmill brisk…" at bounding box center [1293, 393] width 404 height 61
copy div "low-moderate intensity exercise 60mins per week indoor cycling, treadmill brisk…"
click at [1193, 189] on button "Select type..." at bounding box center [1175, 199] width 239 height 33
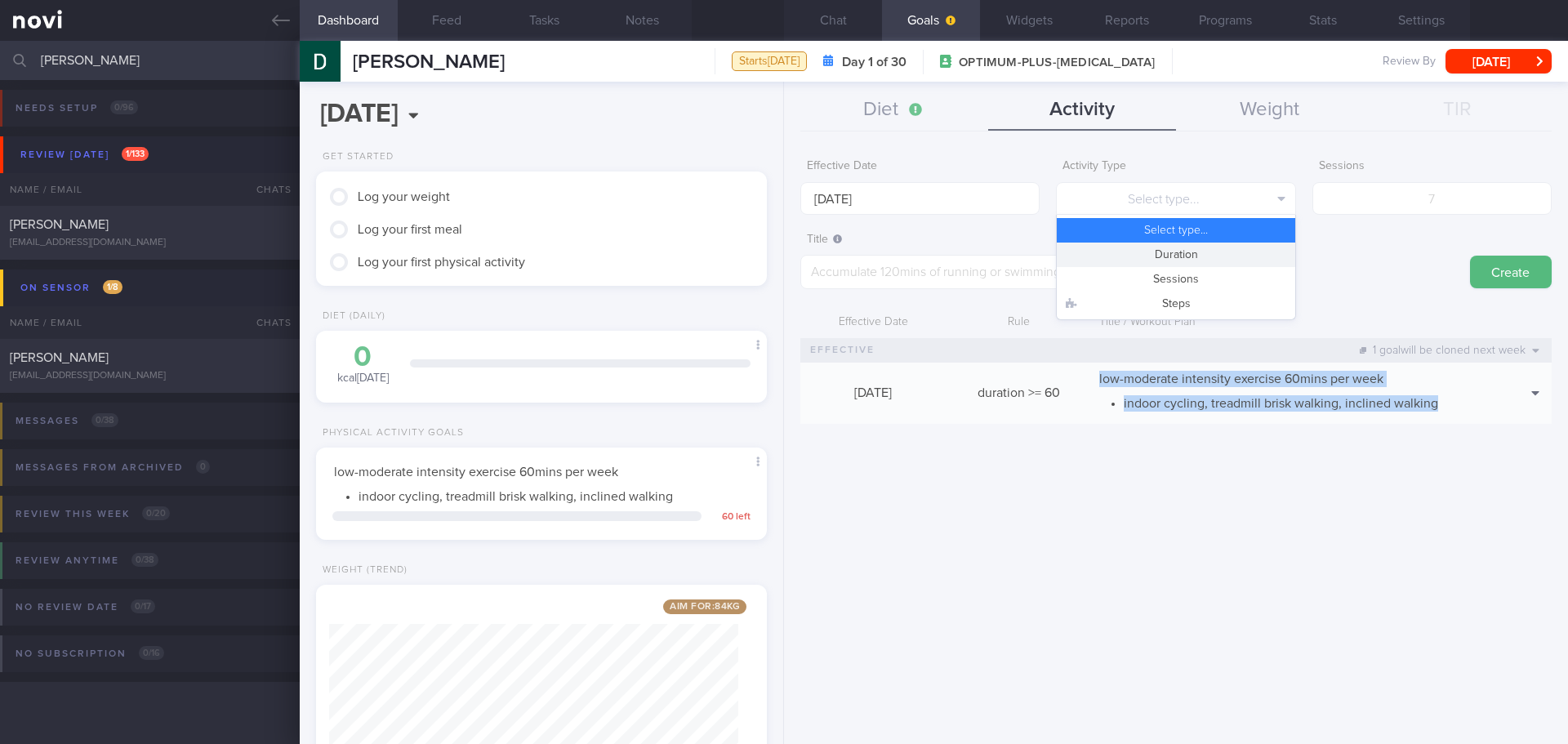
click at [1184, 254] on button "Duration" at bounding box center [1175, 254] width 238 height 24
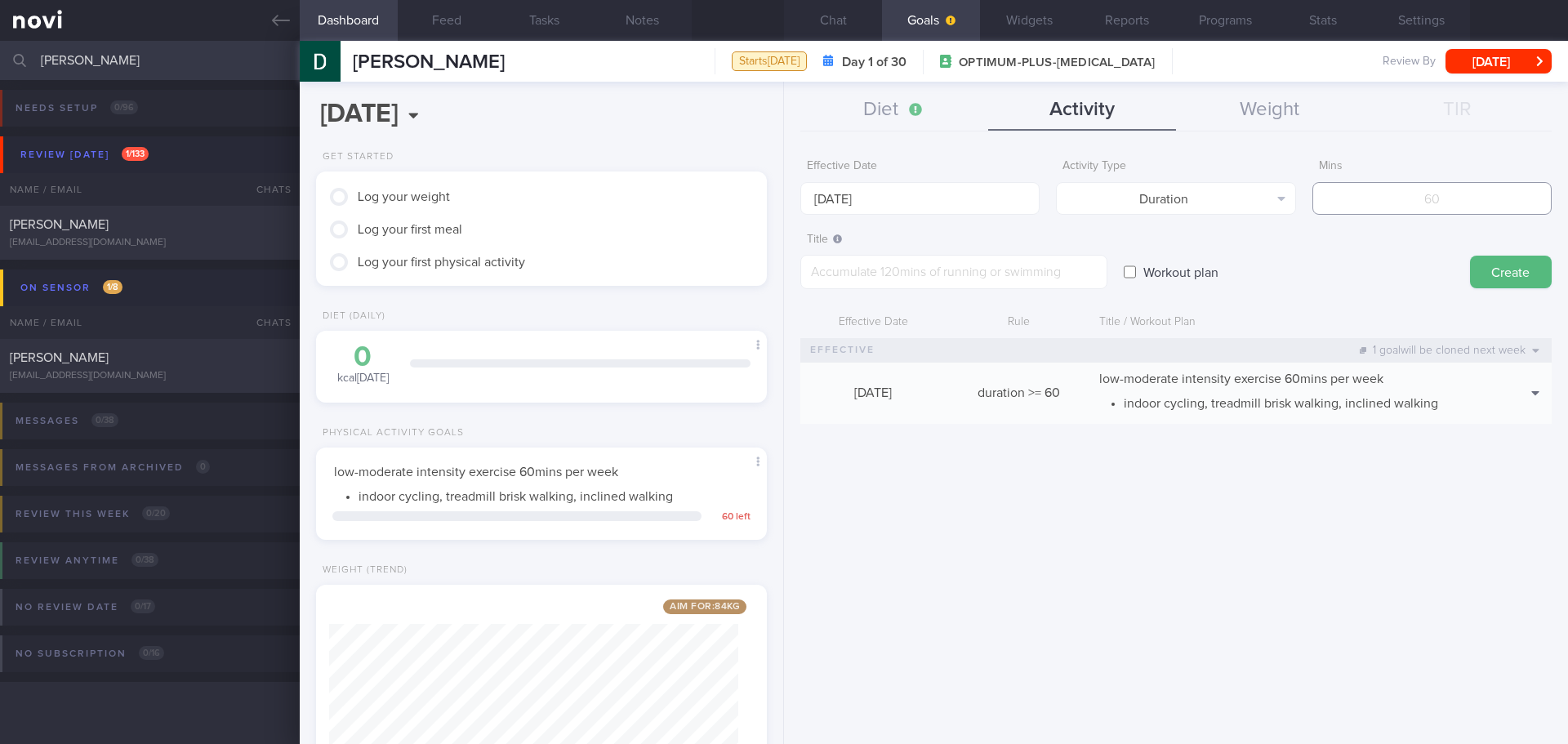
click at [1389, 210] on input "number" at bounding box center [1432, 199] width 239 height 33
type input "150"
click at [1080, 268] on textarea at bounding box center [953, 272] width 307 height 35
paste textarea "low-moderate intensity exercise 60mins per week indoor cycling, treadmill brisk…"
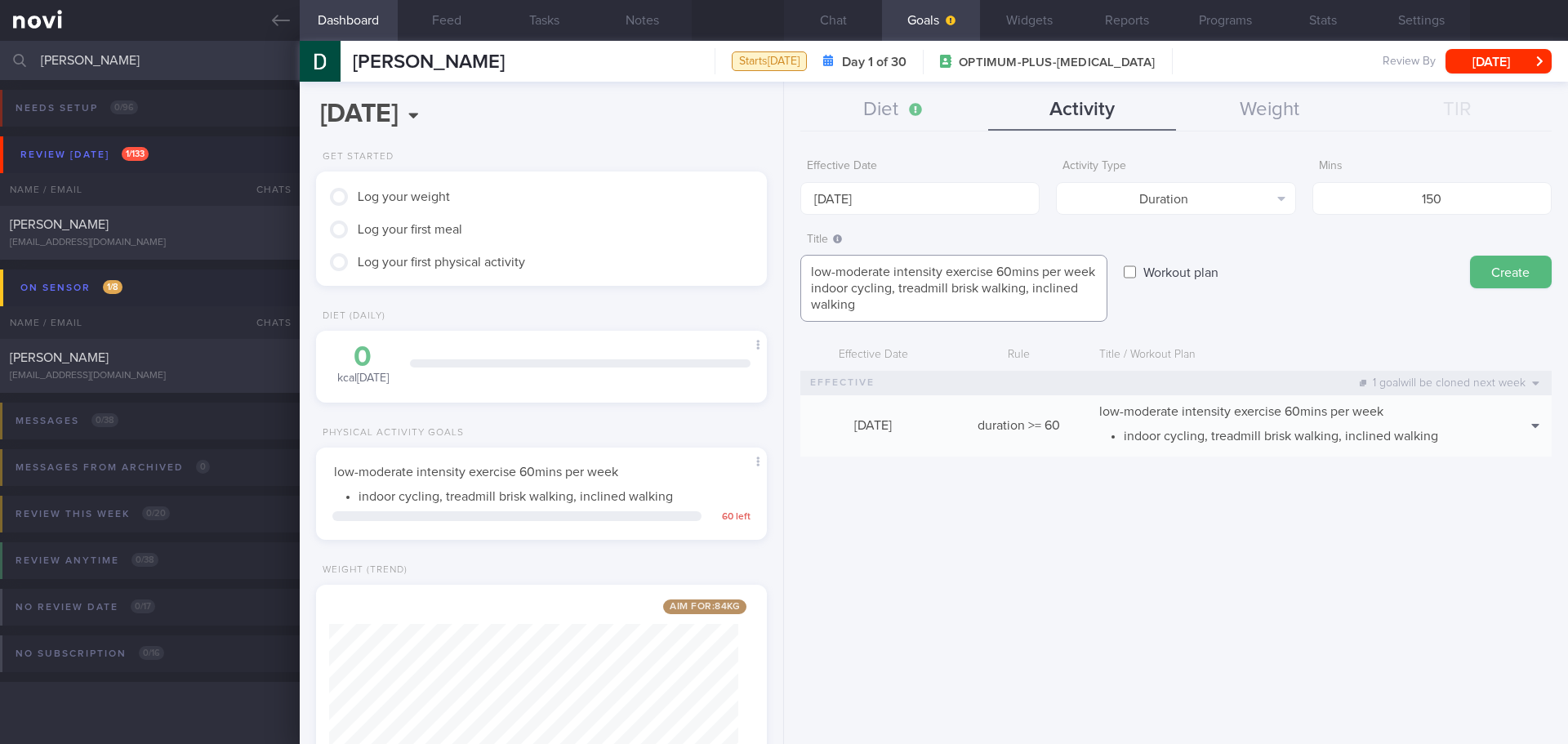
click at [1010, 270] on textarea "low-moderate intensity exercise 60mins per week indoor cycling, treadmill brisk…" at bounding box center [953, 289] width 307 height 67
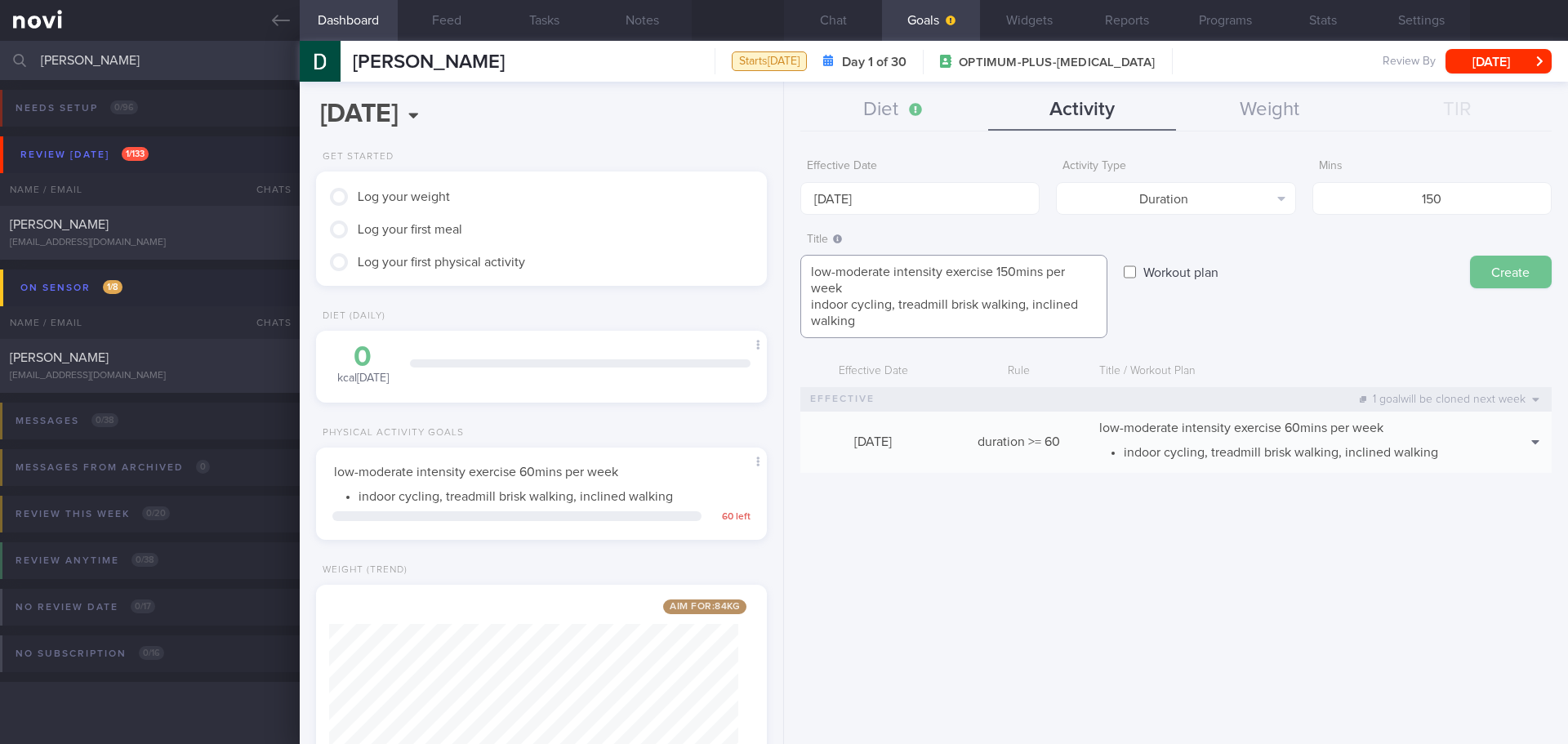
type textarea "low-moderate intensity exercise 150mins per week indoor cycling, treadmill bris…"
click at [1505, 268] on button "Create" at bounding box center [1511, 272] width 82 height 33
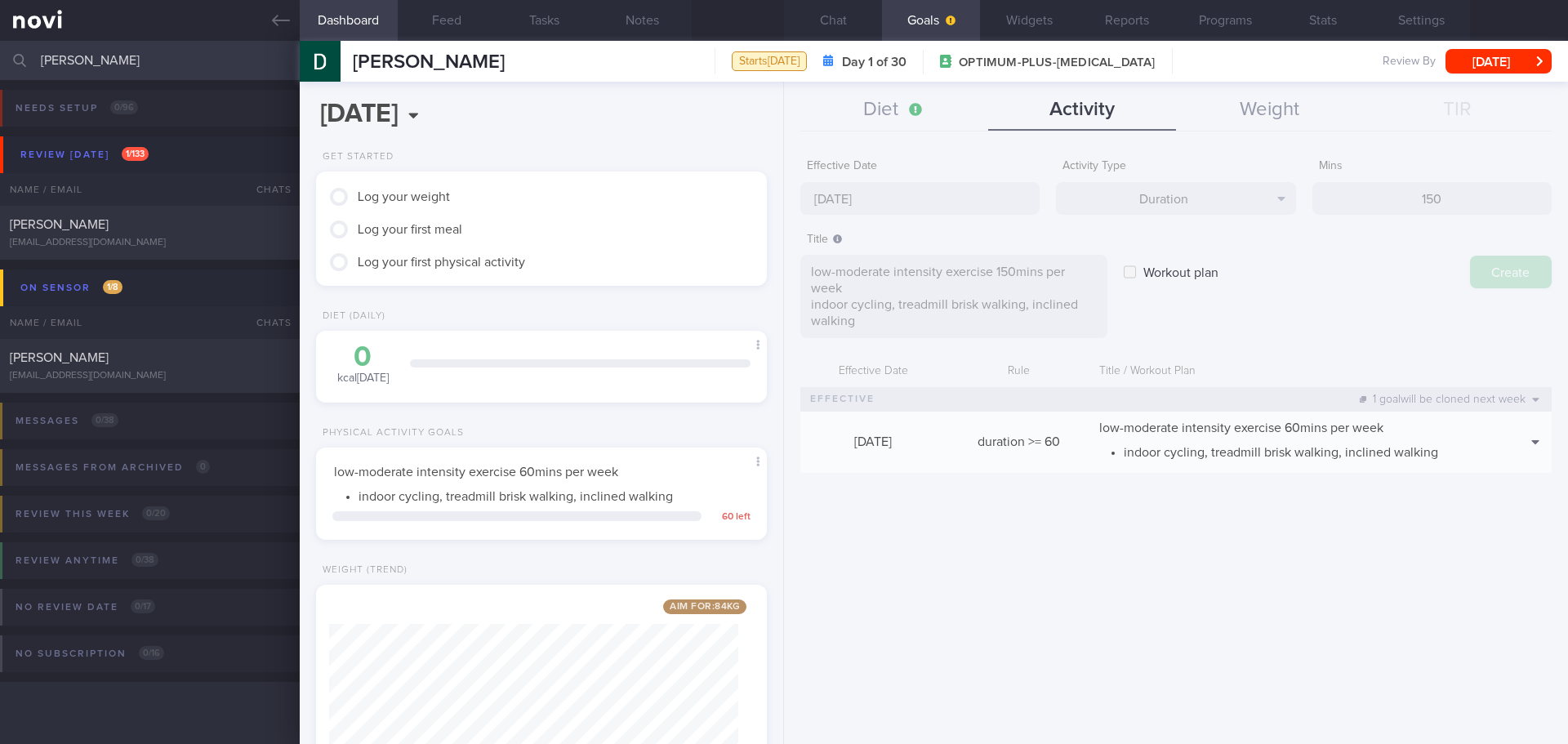
type input "[DATE]"
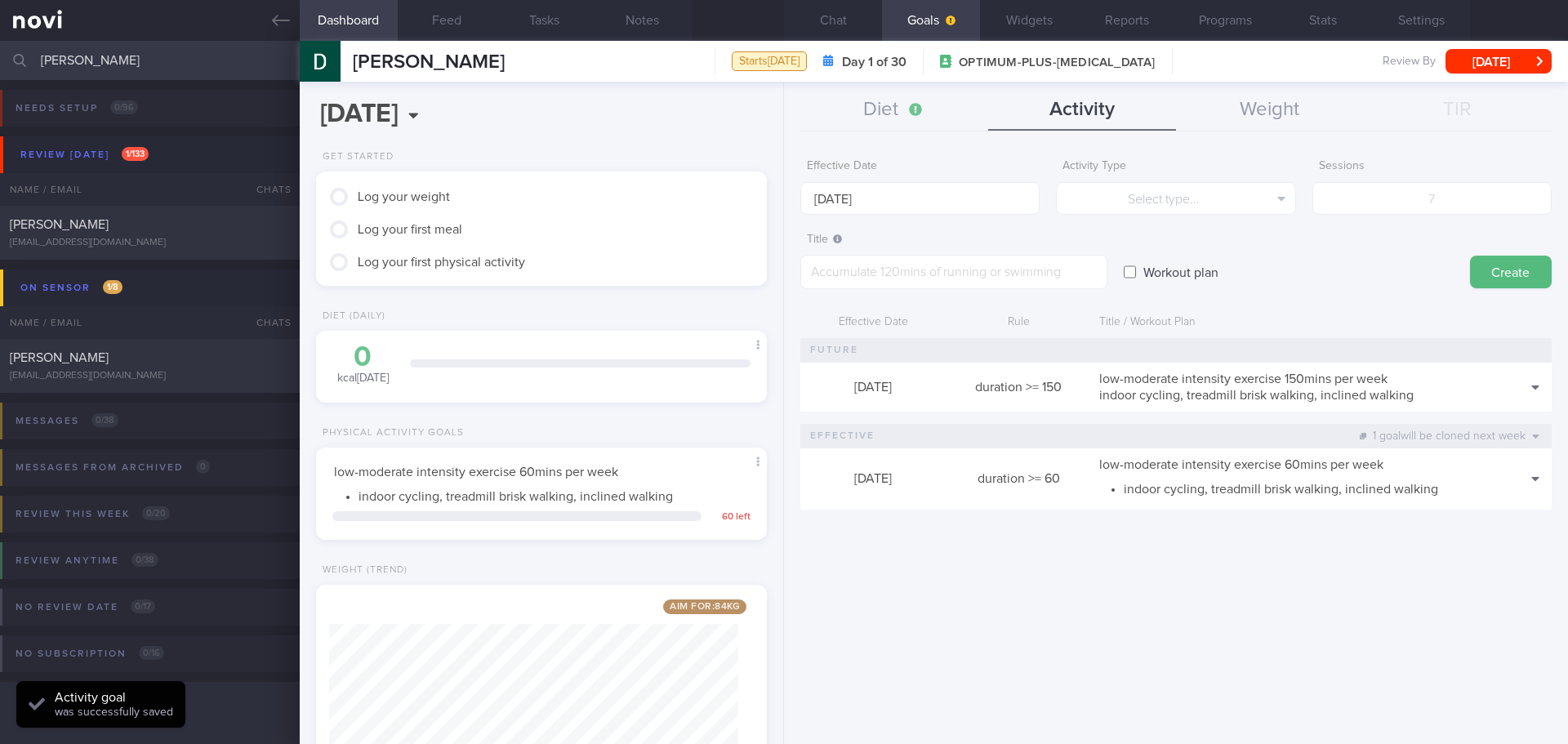
click at [1308, 577] on div "Effective Date [DATE] Activity Type Select type... Select type... Duration Sess…" at bounding box center [1176, 441] width 784 height 605
click at [871, 117] on button "Diet" at bounding box center [893, 110] width 188 height 41
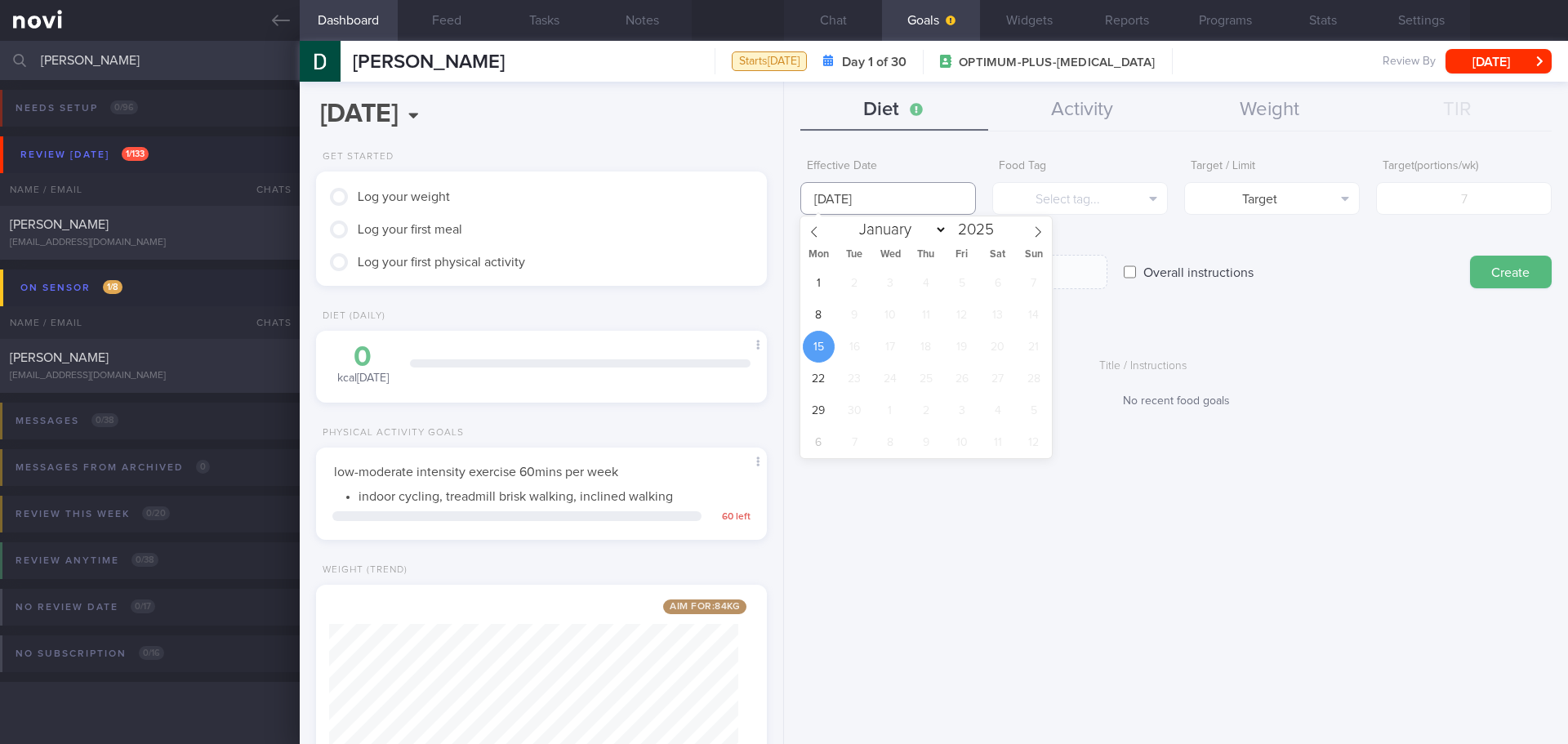
click at [858, 189] on input "[DATE]" at bounding box center [887, 199] width 176 height 33
click at [819, 328] on span "8" at bounding box center [818, 315] width 32 height 32
type input "[DATE]"
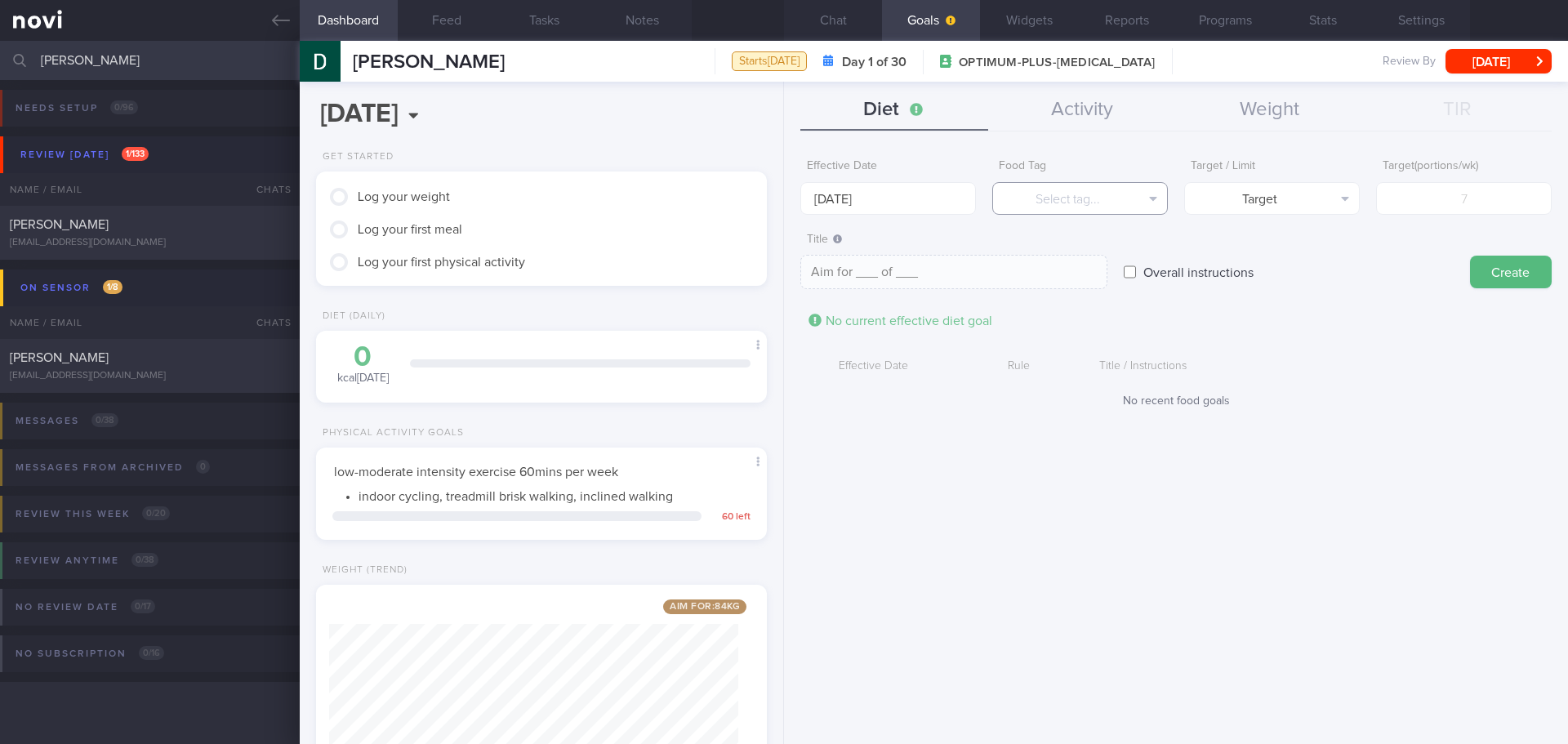
click at [1153, 198] on button "Select tag..." at bounding box center [1080, 199] width 176 height 33
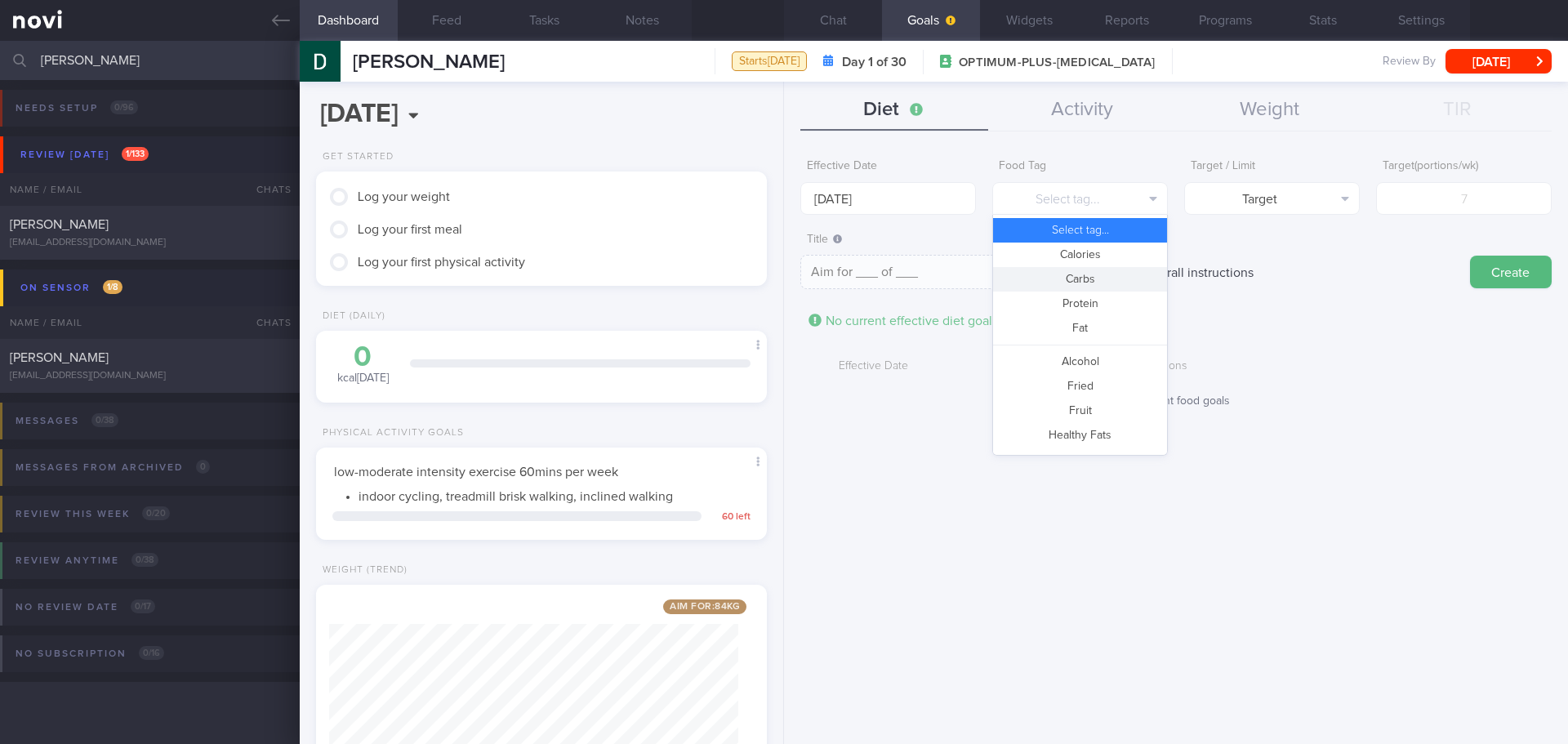
click at [1120, 270] on button "Carbs" at bounding box center [1080, 279] width 174 height 24
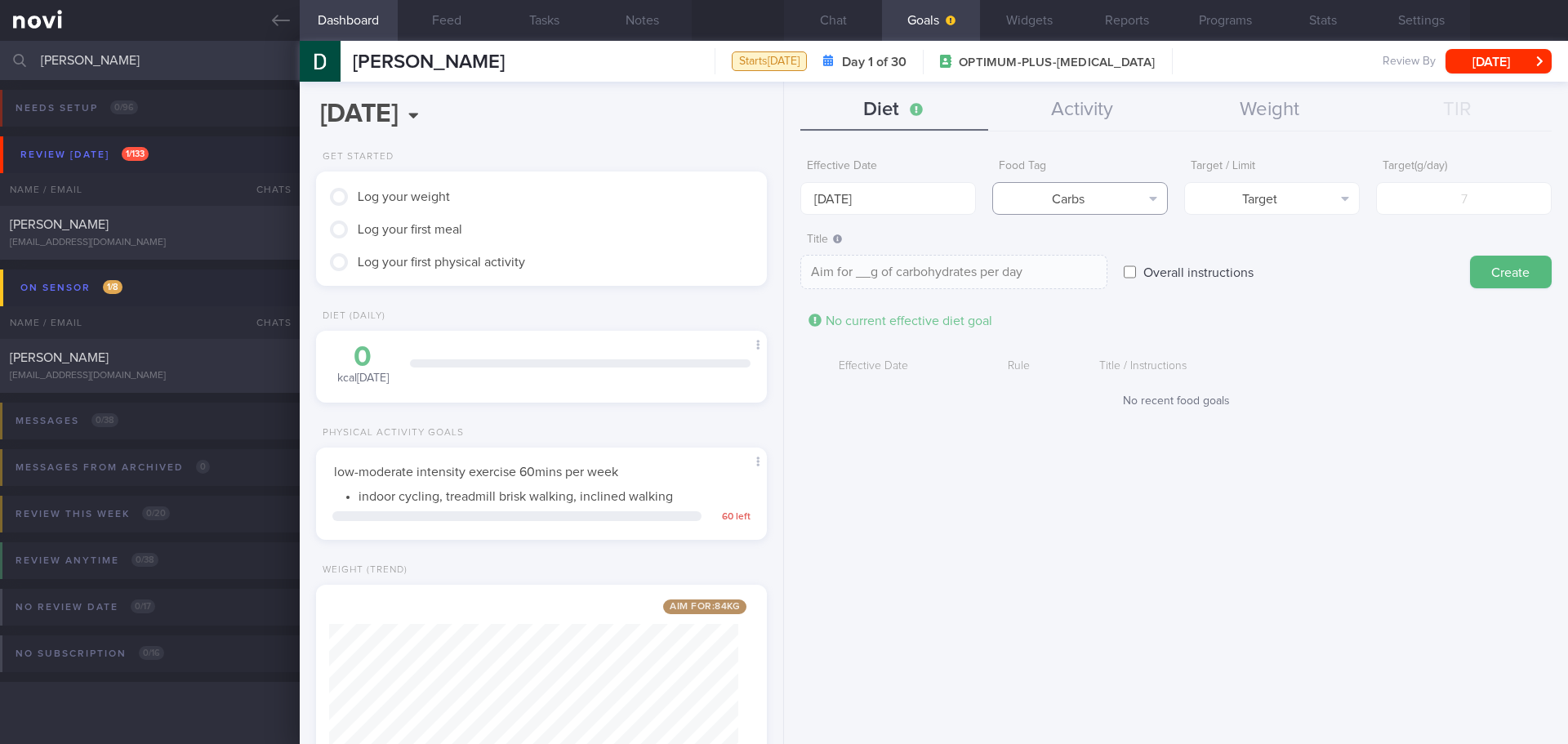
click at [1125, 206] on button "Carbs" at bounding box center [1080, 199] width 176 height 33
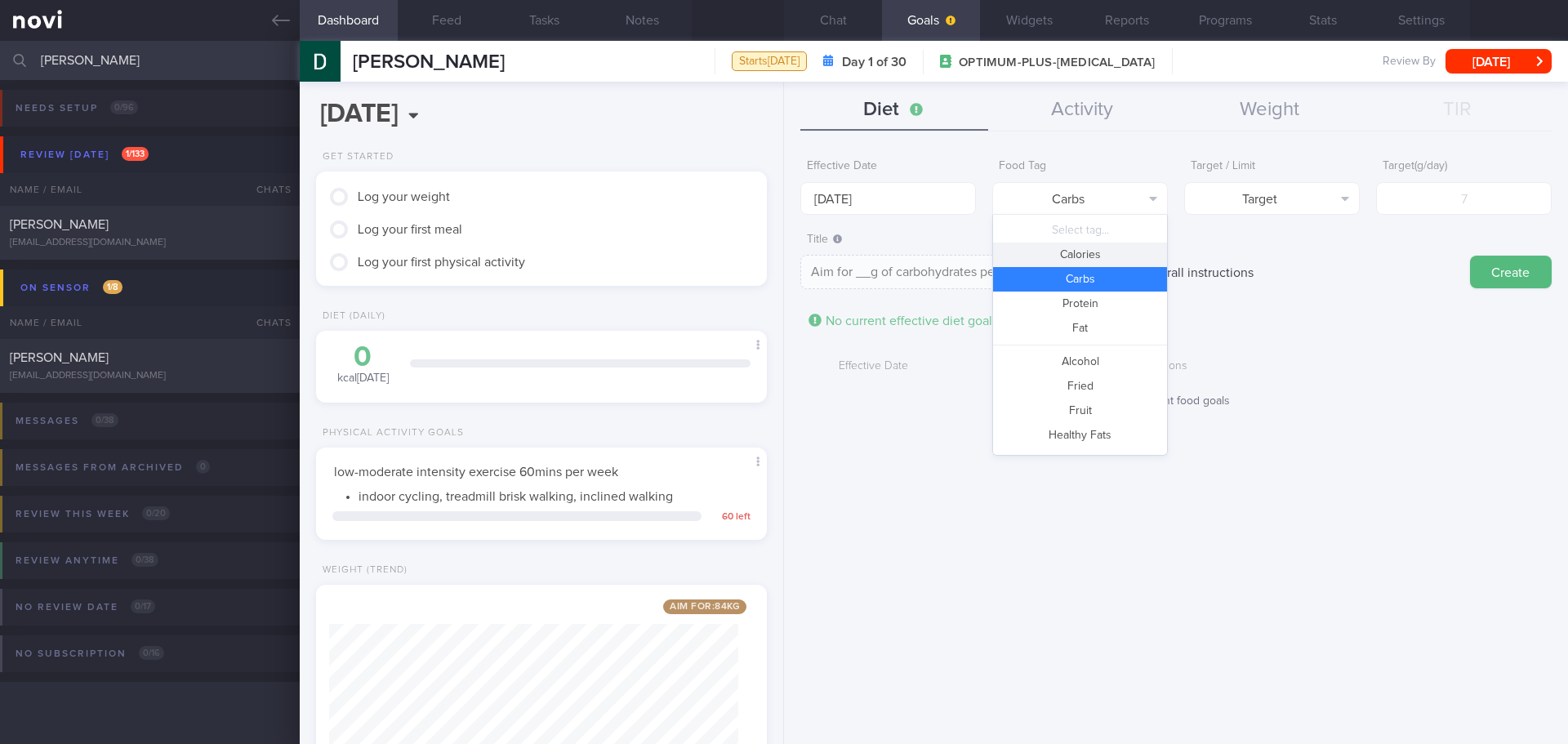
click at [1110, 258] on button "Calories" at bounding box center [1080, 254] width 174 height 24
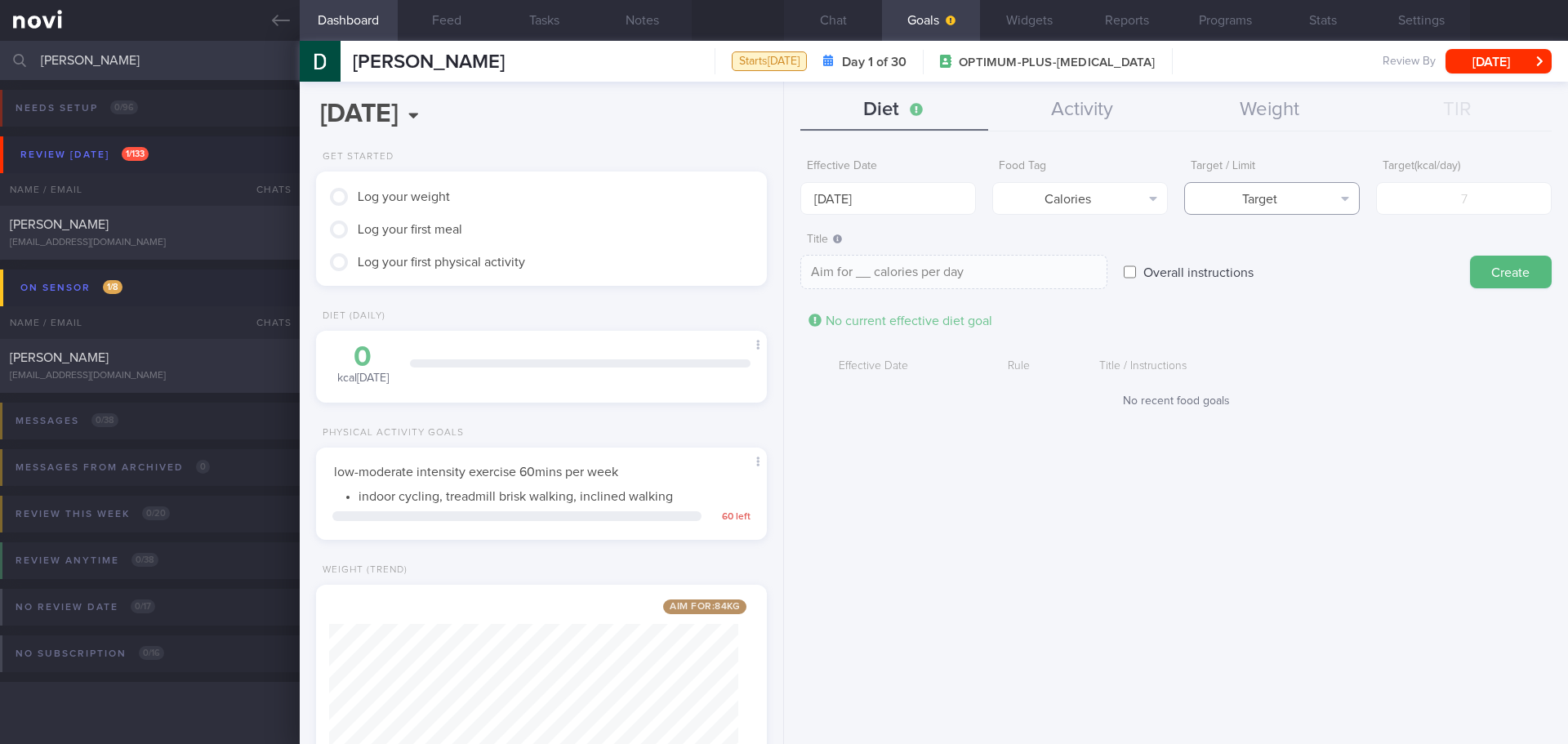
click at [1282, 196] on button "Target" at bounding box center [1272, 199] width 176 height 33
click at [1300, 251] on button "Limit" at bounding box center [1272, 254] width 174 height 24
type textarea "Keep to __ calories per day"
click at [1456, 210] on input "number" at bounding box center [1464, 199] width 176 height 33
type input "1"
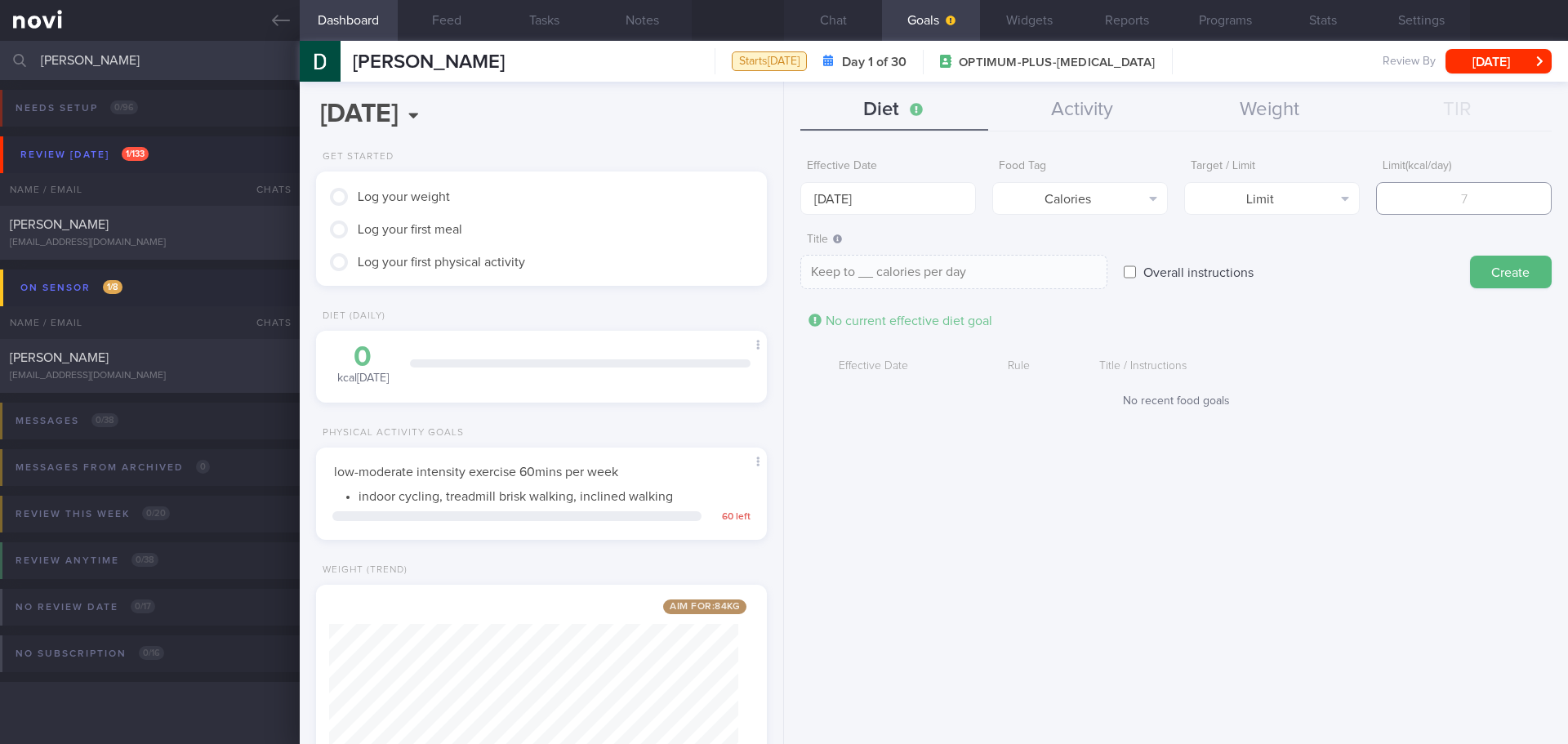
type textarea "Keep to 1 calories per day"
type input "16"
type textarea "Keep to 16 calories per day"
type input "160"
type textarea "Keep to 160 calories per day"
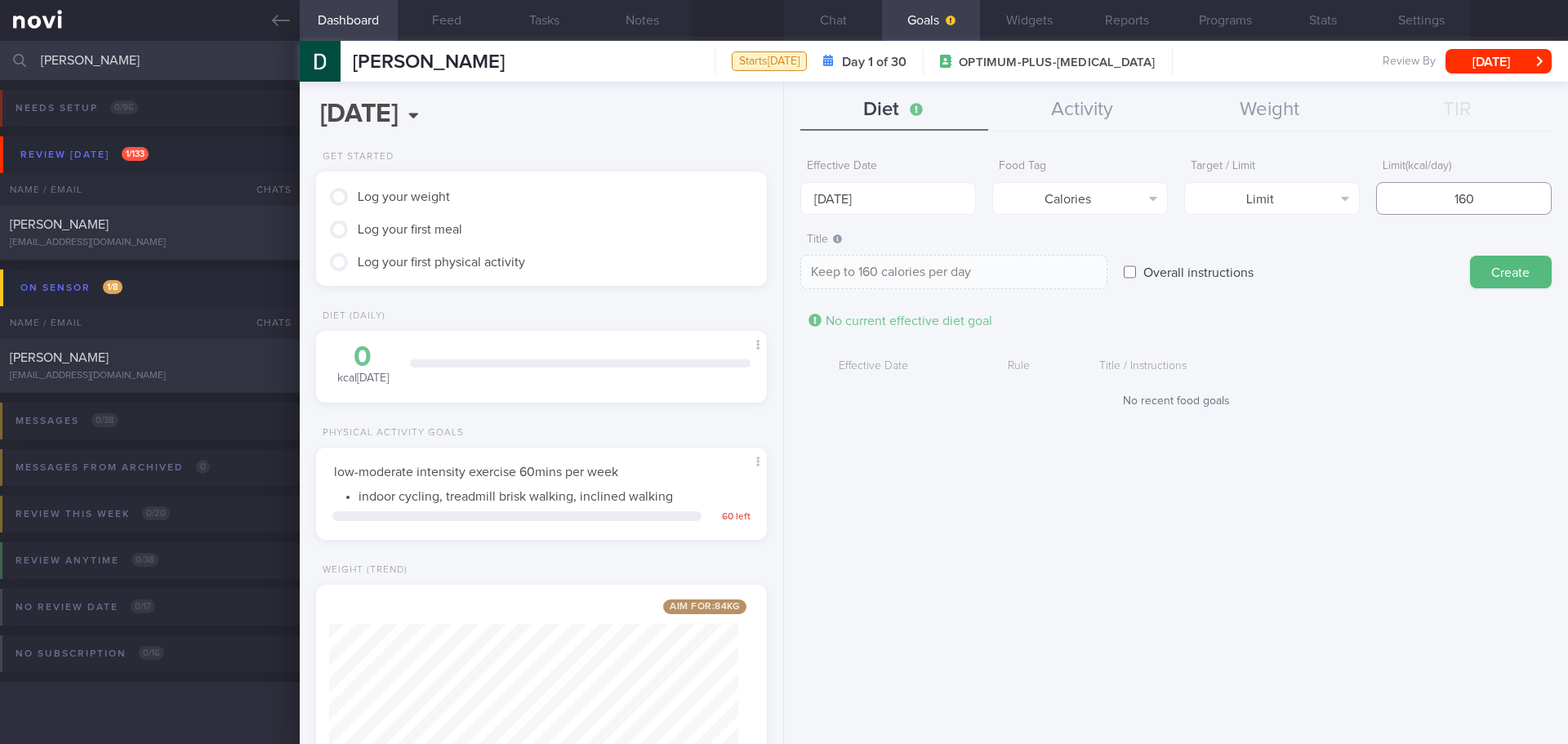
type input "1600"
type textarea "Keep to 1600 calories per day"
click at [1461, 197] on input "1600" at bounding box center [1464, 199] width 176 height 33
type input "100"
type textarea "Keep to 100 calories per day"
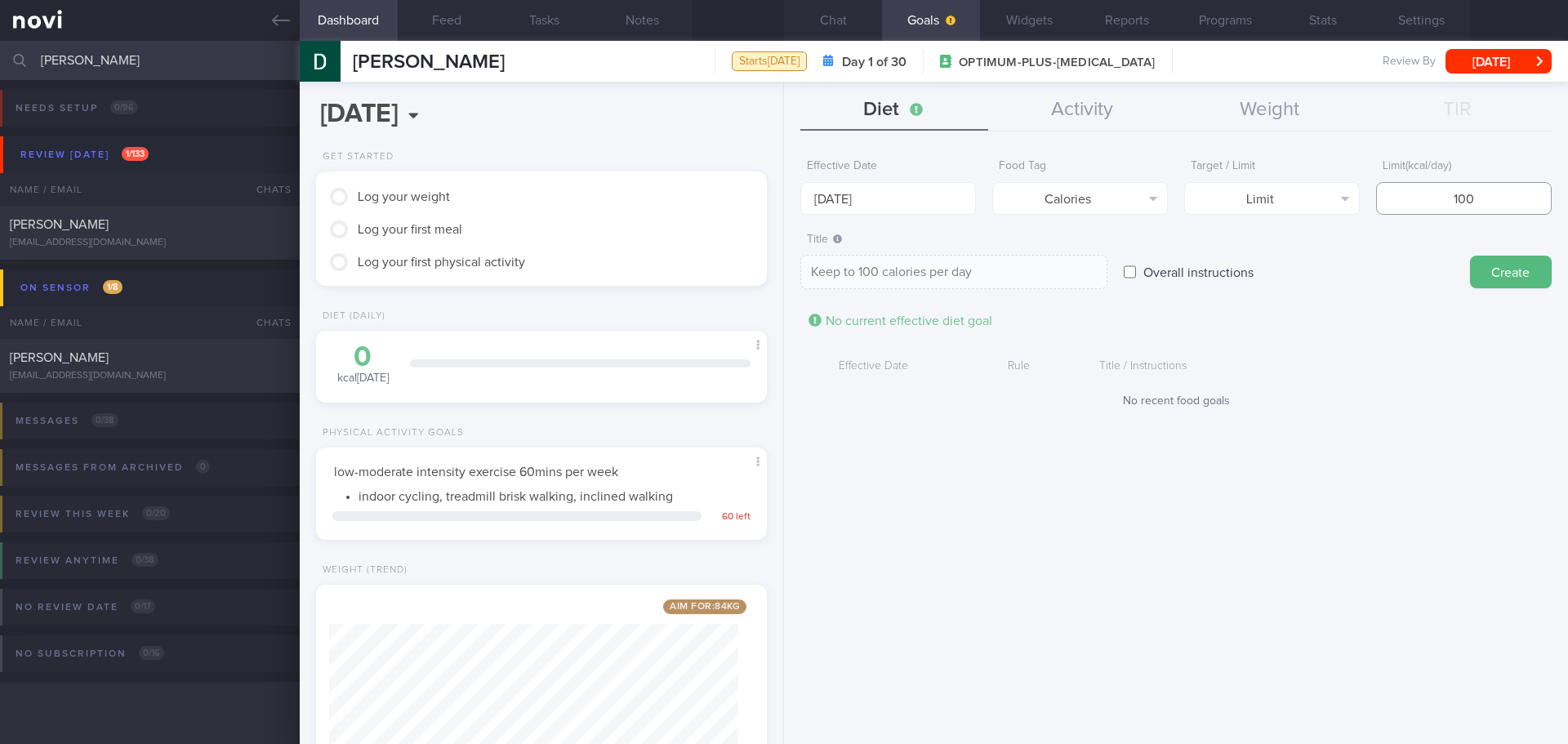
type input "1500"
type textarea "Keep to 1500 calories per day"
type input "1500"
click at [1507, 263] on button "Create" at bounding box center [1511, 272] width 82 height 33
type input "[DATE]"
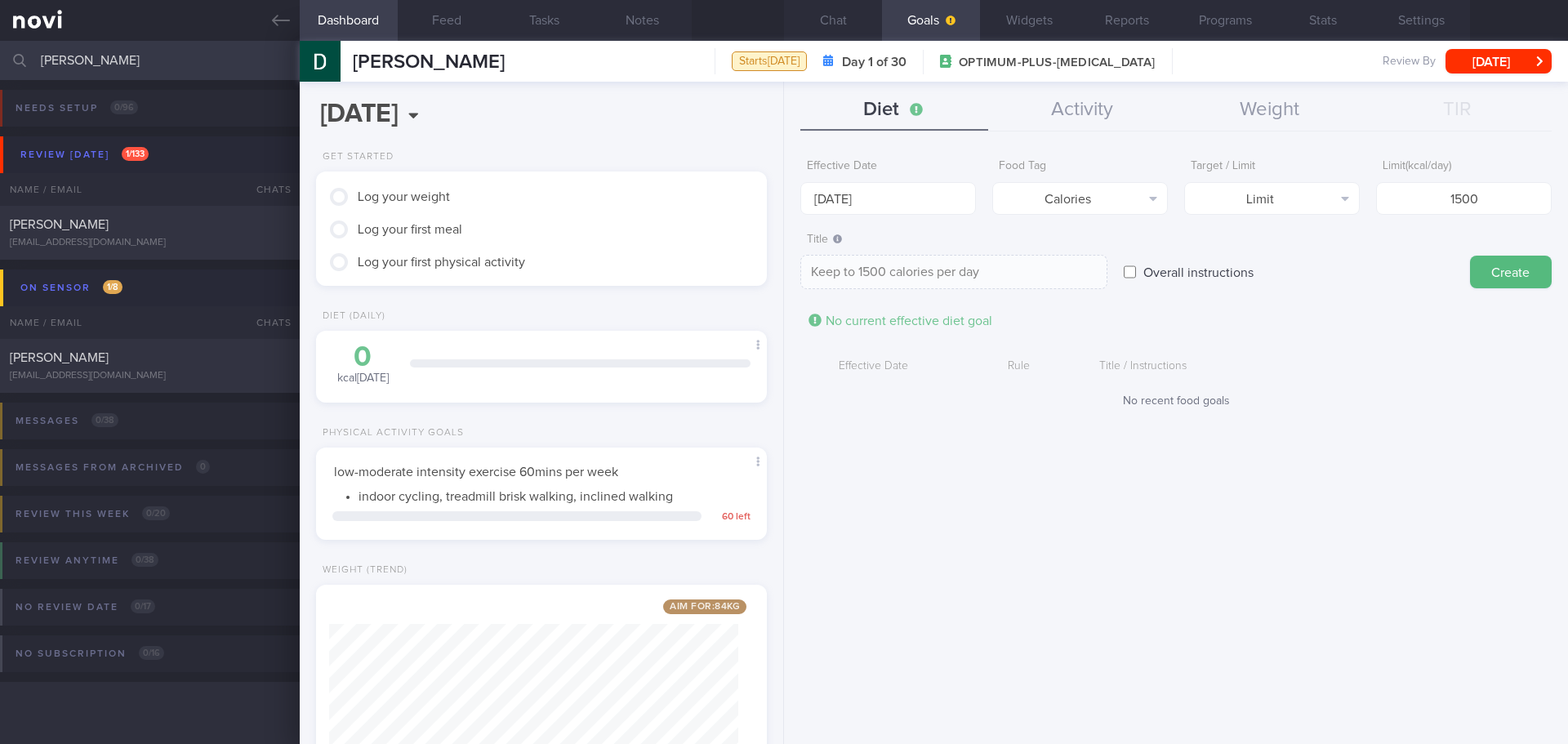
type textarea "Aim for ___ of ___"
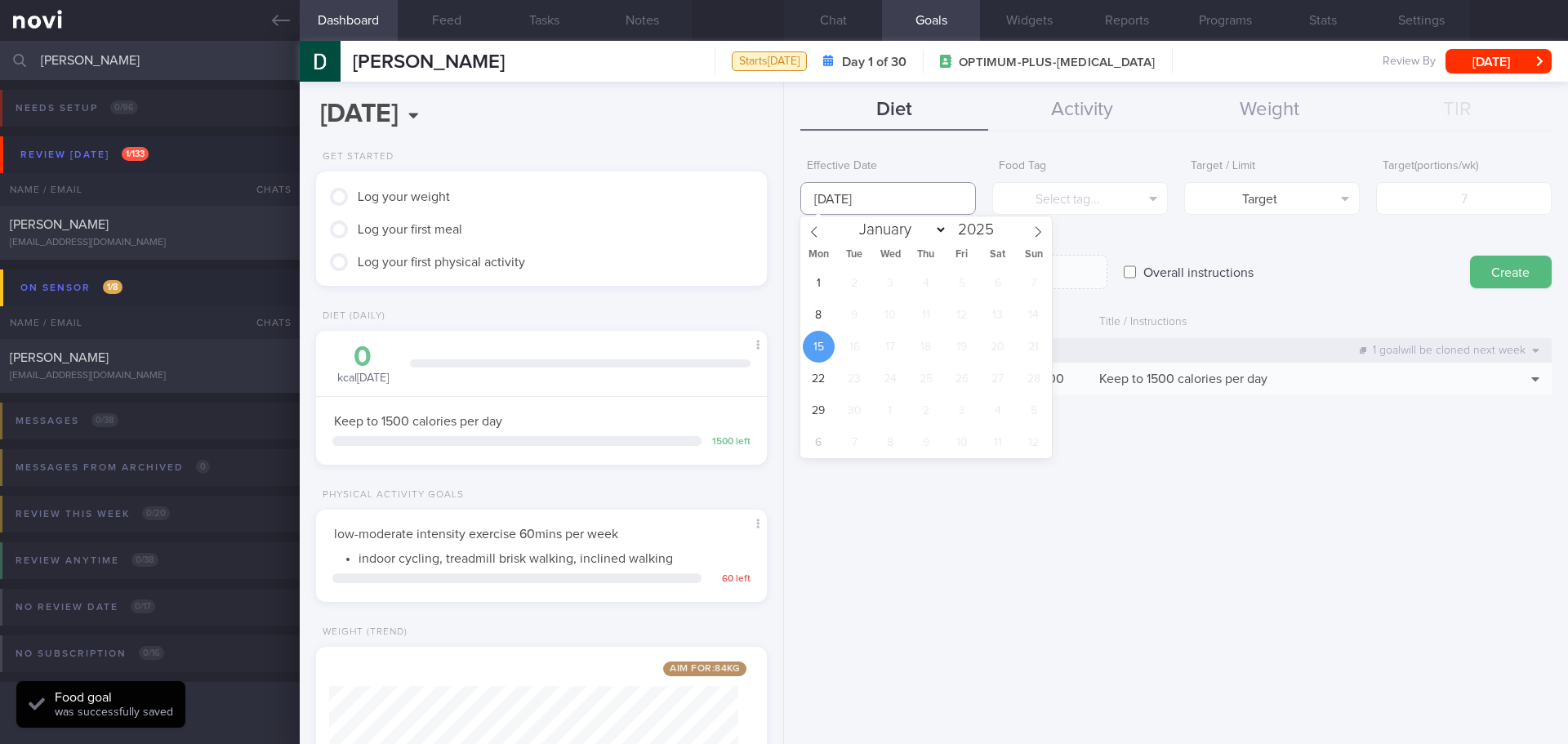
click at [859, 197] on input "[DATE]" at bounding box center [887, 199] width 176 height 33
click at [816, 306] on span "8" at bounding box center [818, 315] width 32 height 32
type input "[DATE]"
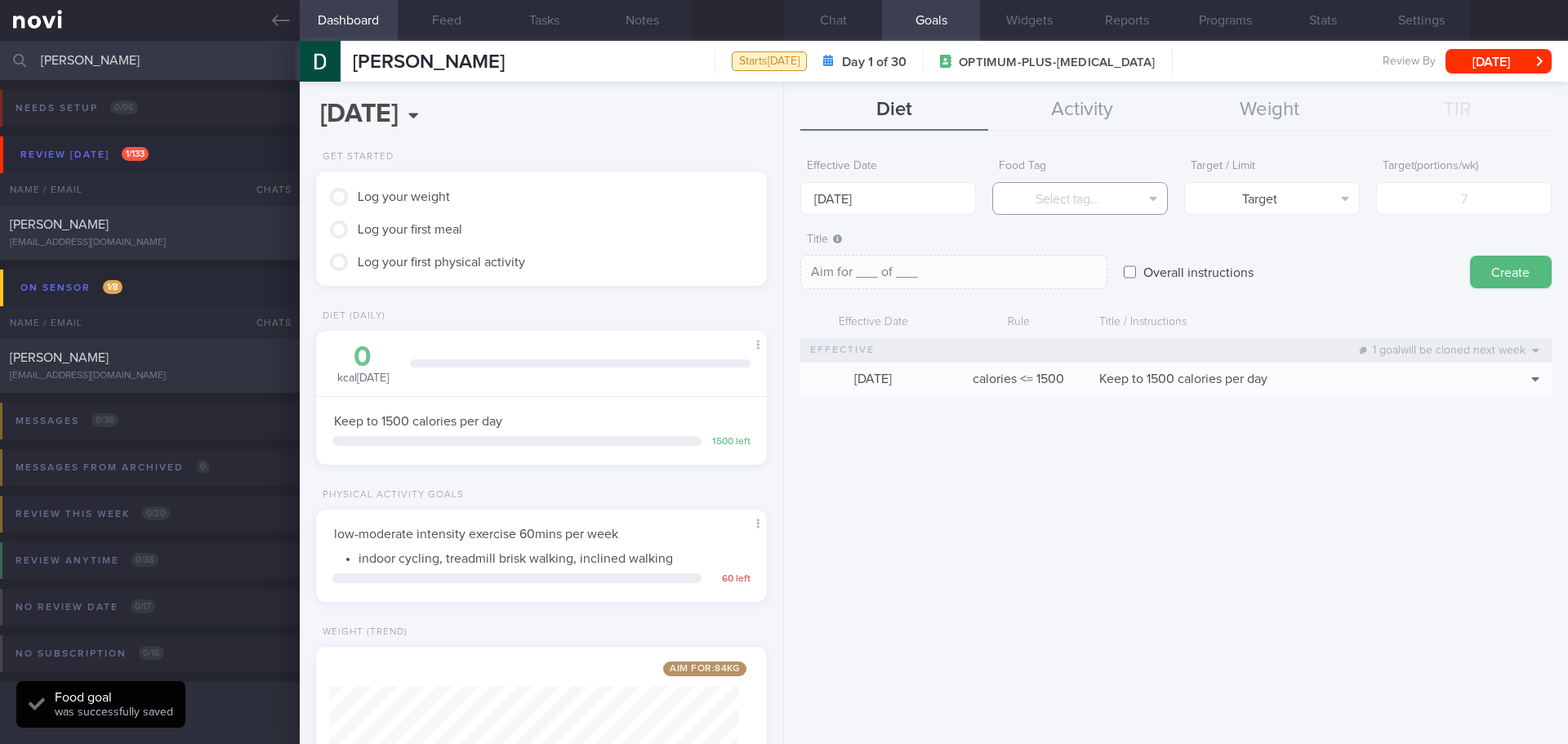
click at [1042, 199] on button "Select tag..." at bounding box center [1080, 199] width 176 height 33
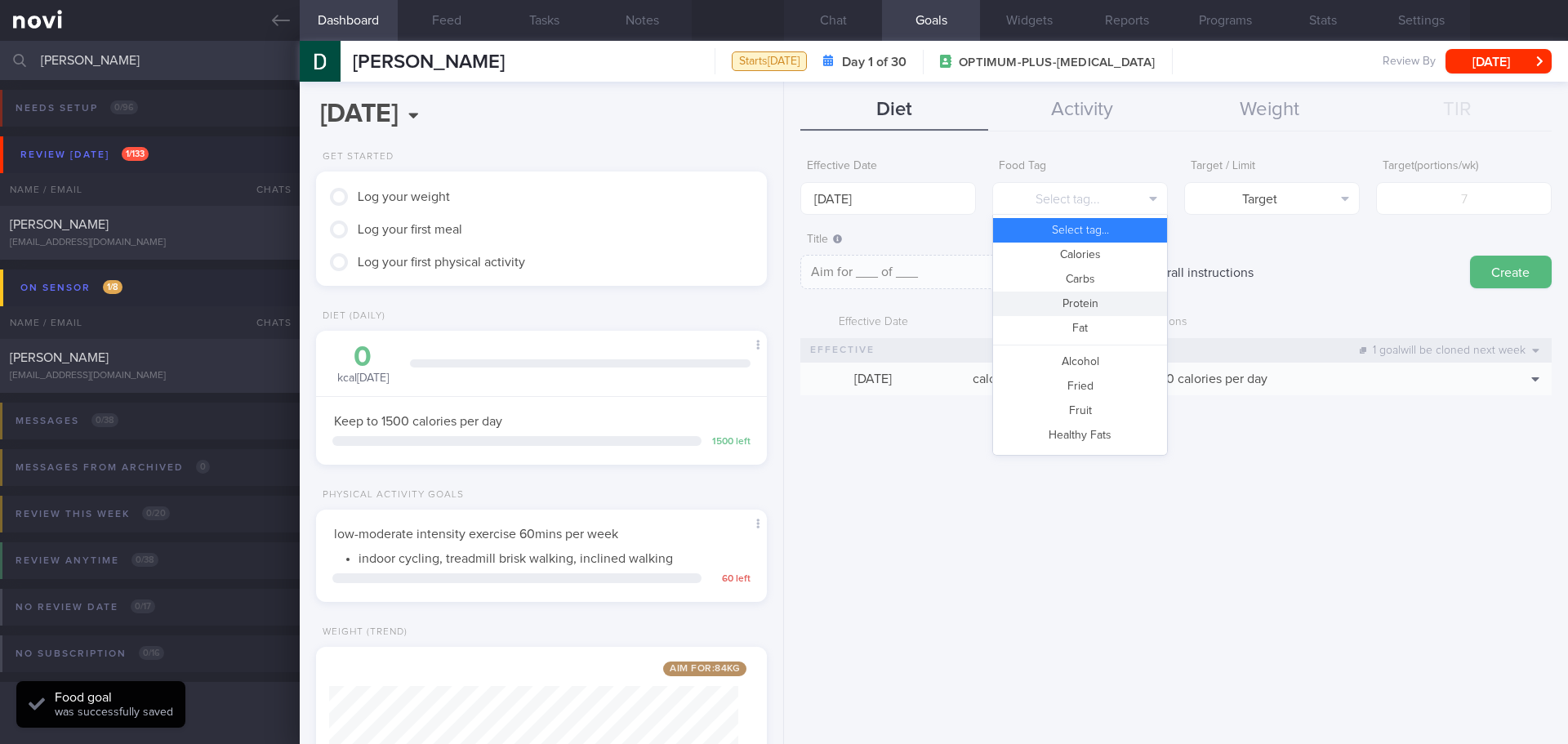
click at [1059, 301] on button "Protein" at bounding box center [1080, 304] width 174 height 24
type textarea "Aim for __g of protein per day"
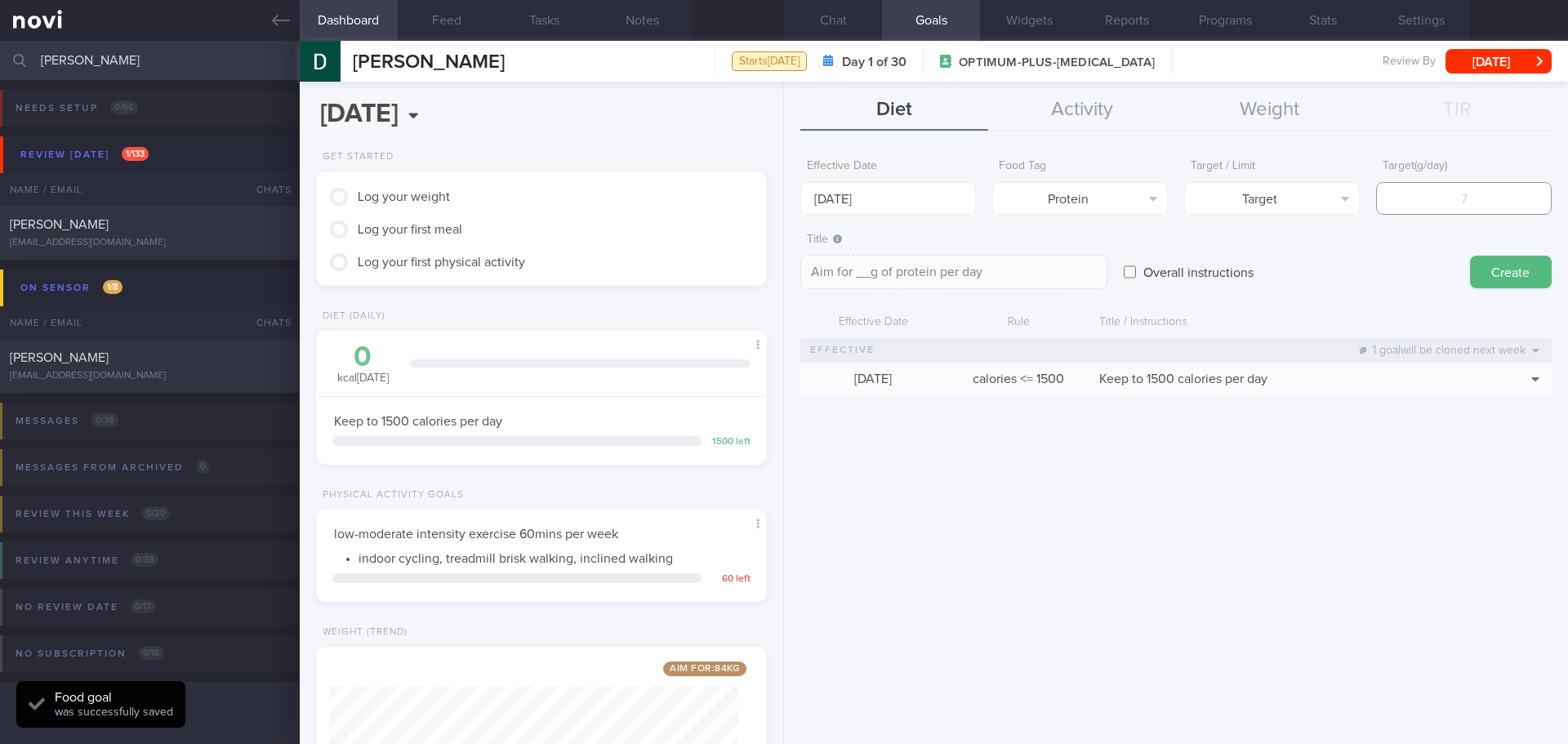
click at [1465, 209] on input "number" at bounding box center [1464, 199] width 176 height 33
click at [1445, 203] on input "number" at bounding box center [1464, 199] width 176 height 33
type input "7"
type textarea "Aim for 7g of protein per day"
type input "75"
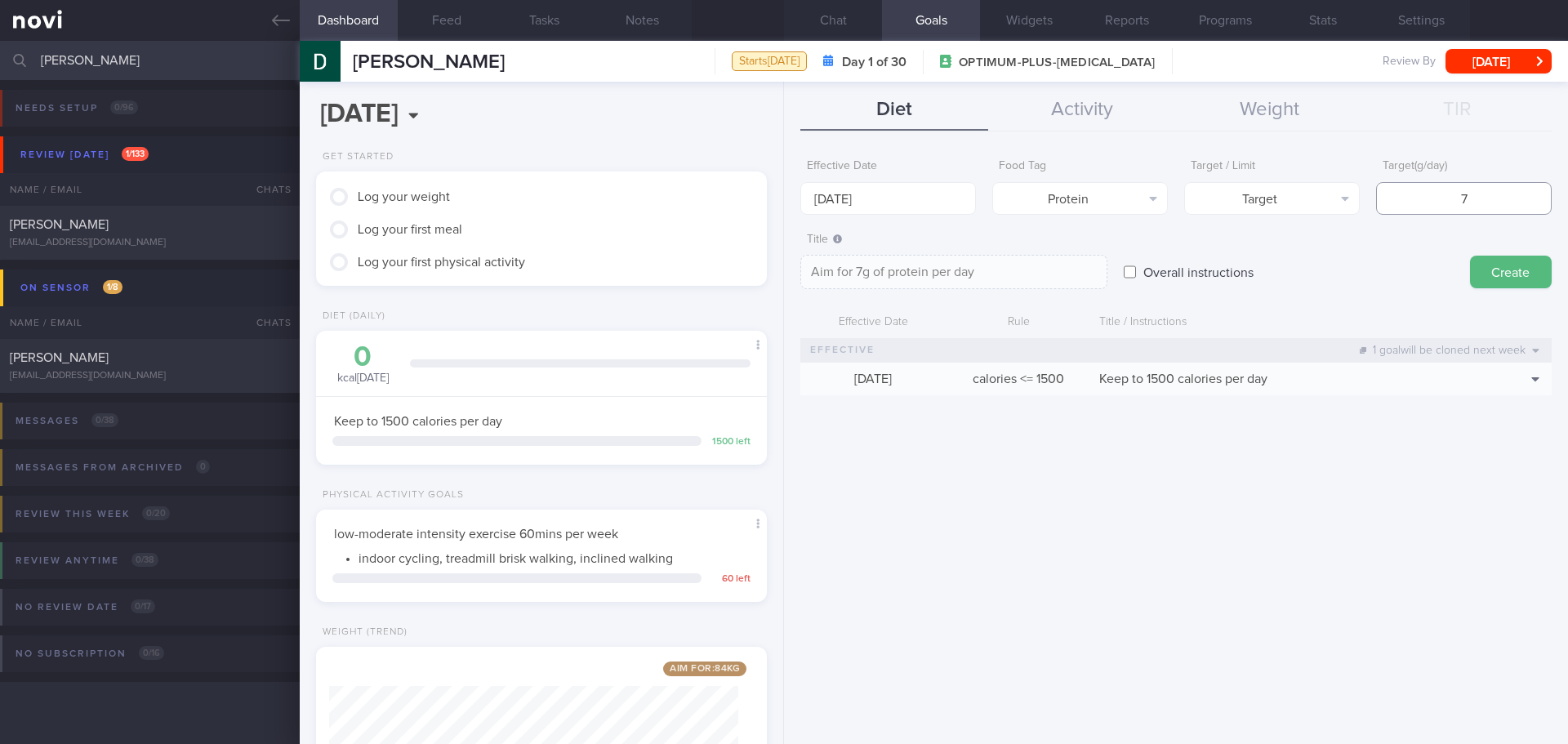
type textarea "Aim for 75g of protein per day"
type input "75"
click at [1505, 277] on button "Create" at bounding box center [1511, 272] width 82 height 33
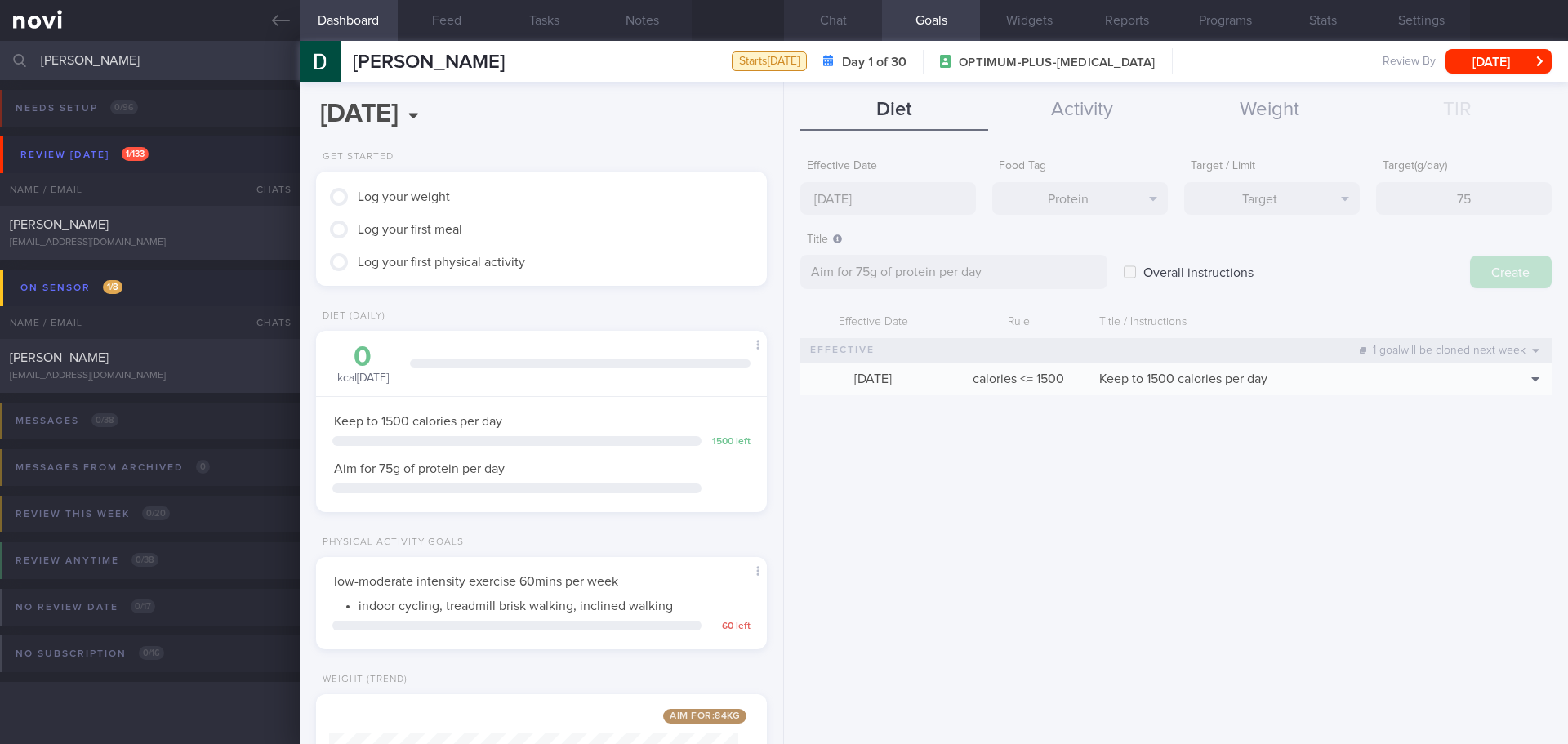
type input "[DATE]"
type textarea "Aim for ___ of ___"
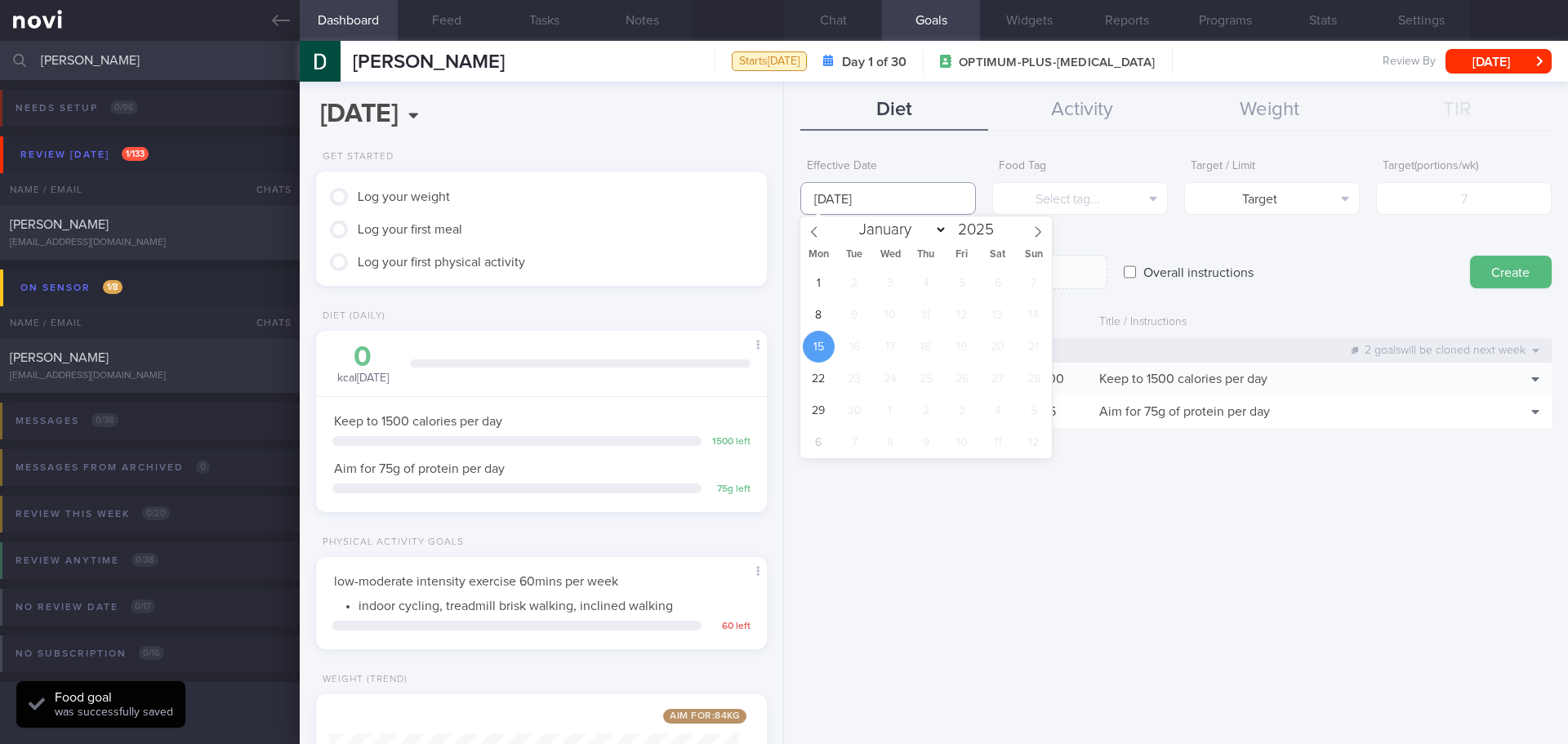
click at [856, 199] on input "[DATE]" at bounding box center [887, 199] width 176 height 33
click at [819, 316] on span "8" at bounding box center [818, 315] width 32 height 32
type input "[DATE]"
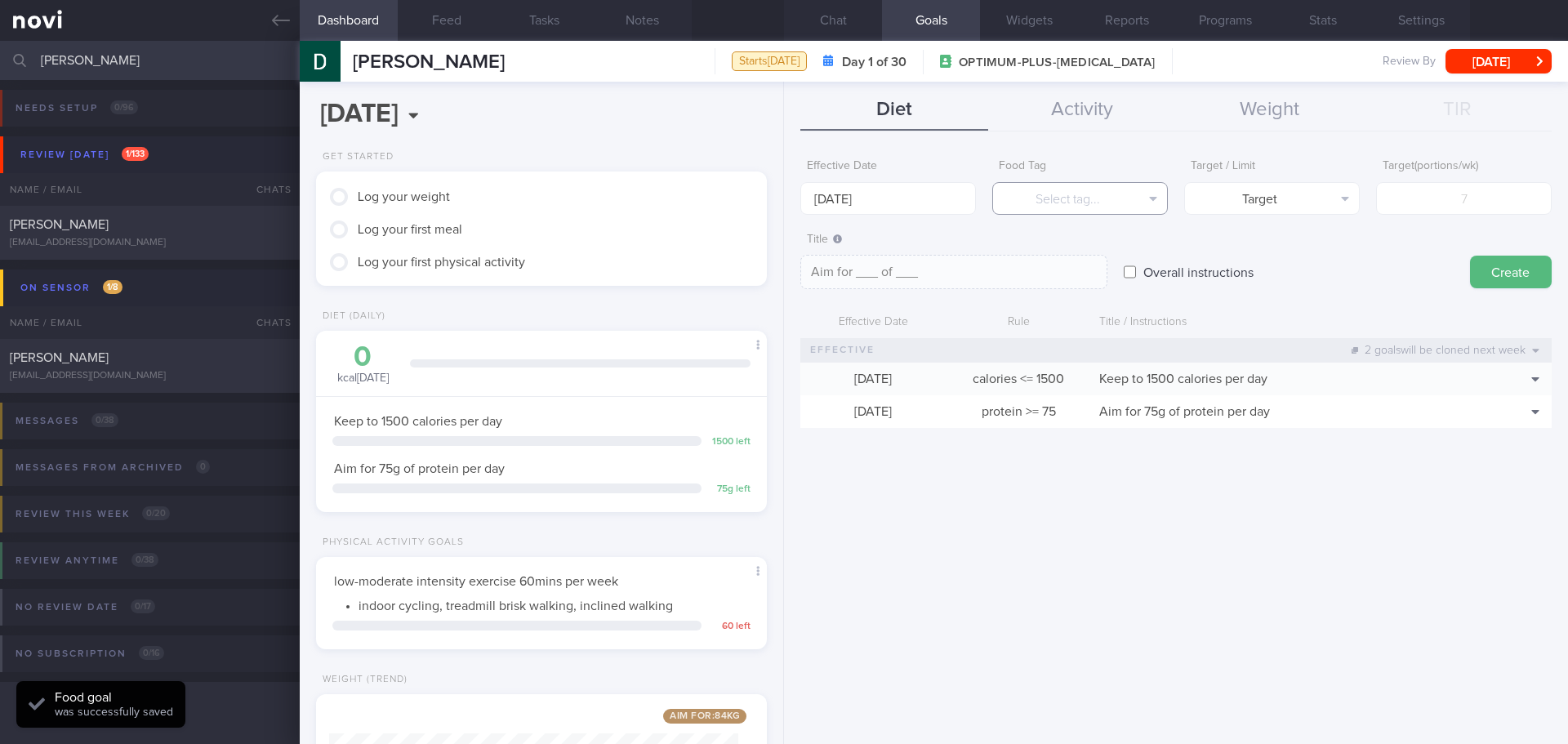
click at [1081, 183] on button "Select tag..." at bounding box center [1080, 199] width 176 height 33
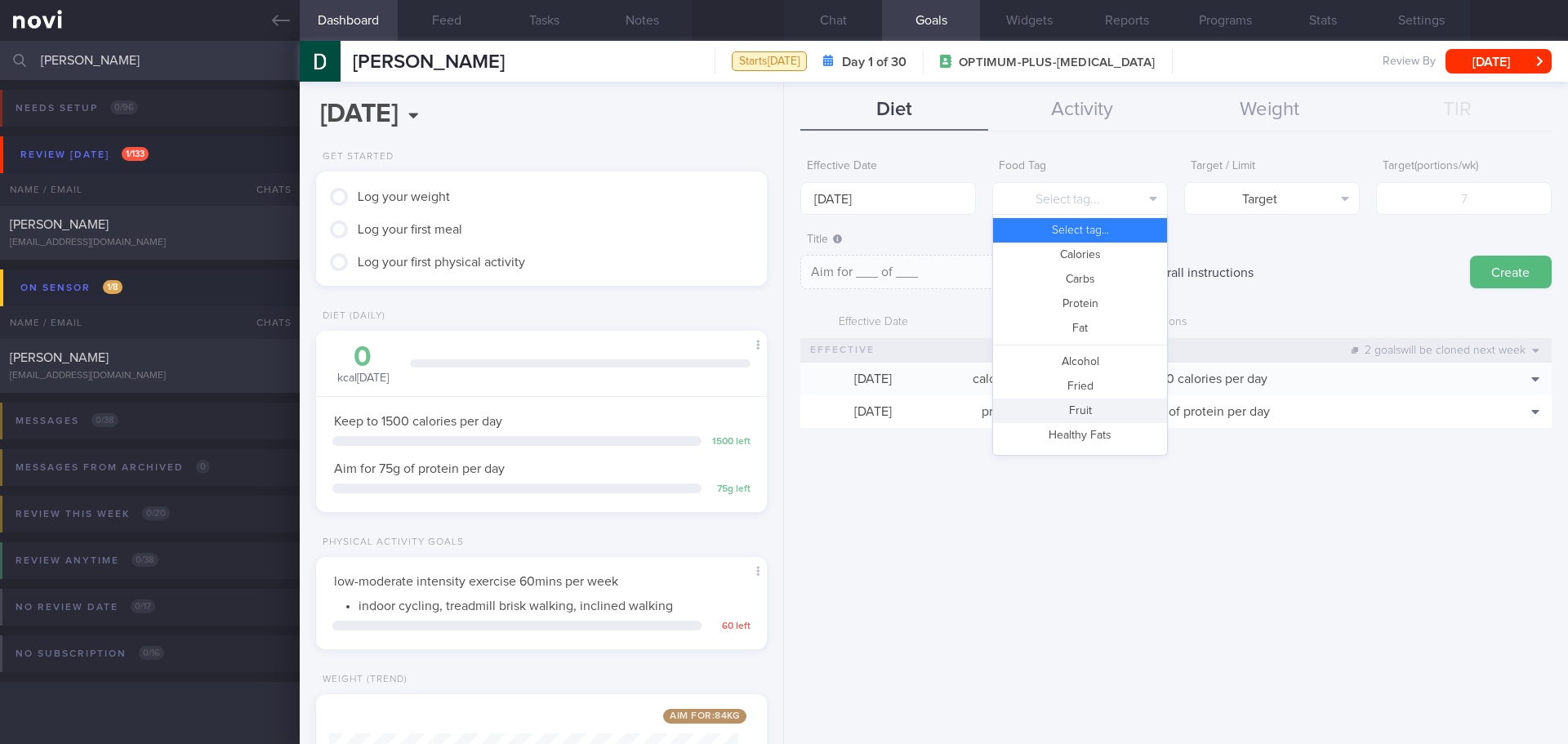
click at [1096, 407] on button "Fruit" at bounding box center [1080, 411] width 174 height 24
type textarea "Aim for __ portions of fruits per week"
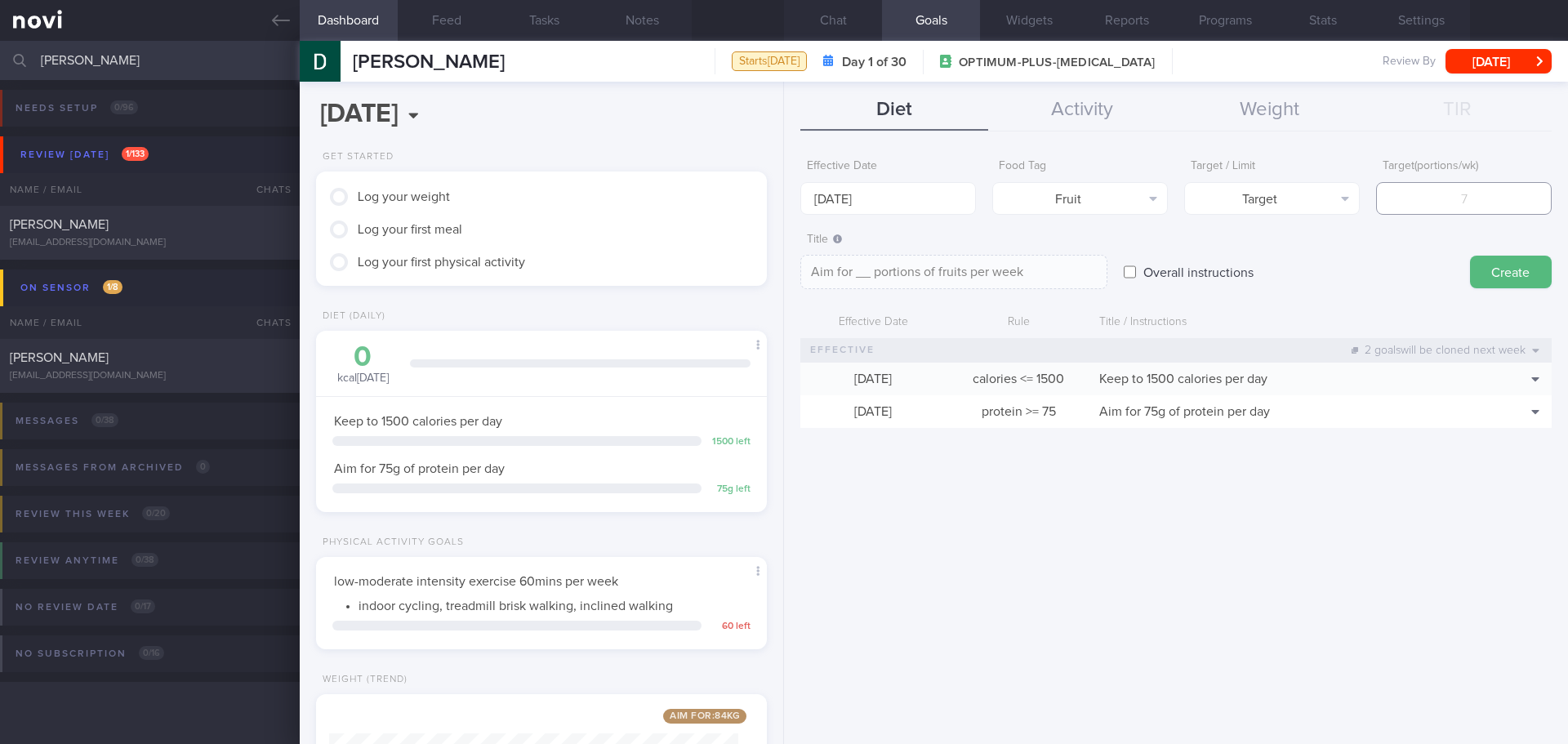
click at [1431, 202] on input "number" at bounding box center [1464, 199] width 176 height 33
type input "1"
type textarea "Aim for 1 portions of fruits per week"
type input "14"
type textarea "Aim for 14 portions of fruits per week"
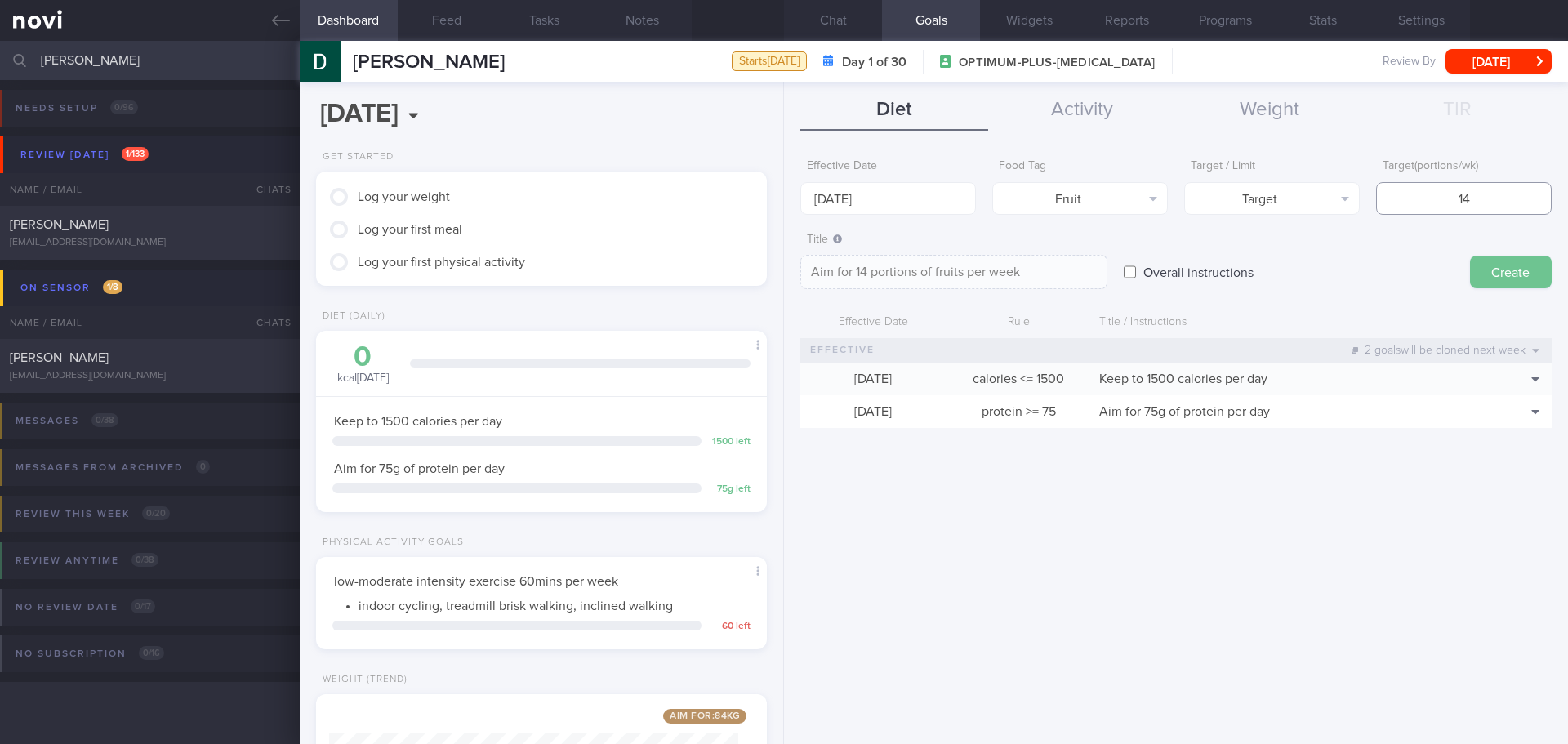
type input "14"
click at [1512, 270] on button "Create" at bounding box center [1511, 272] width 82 height 33
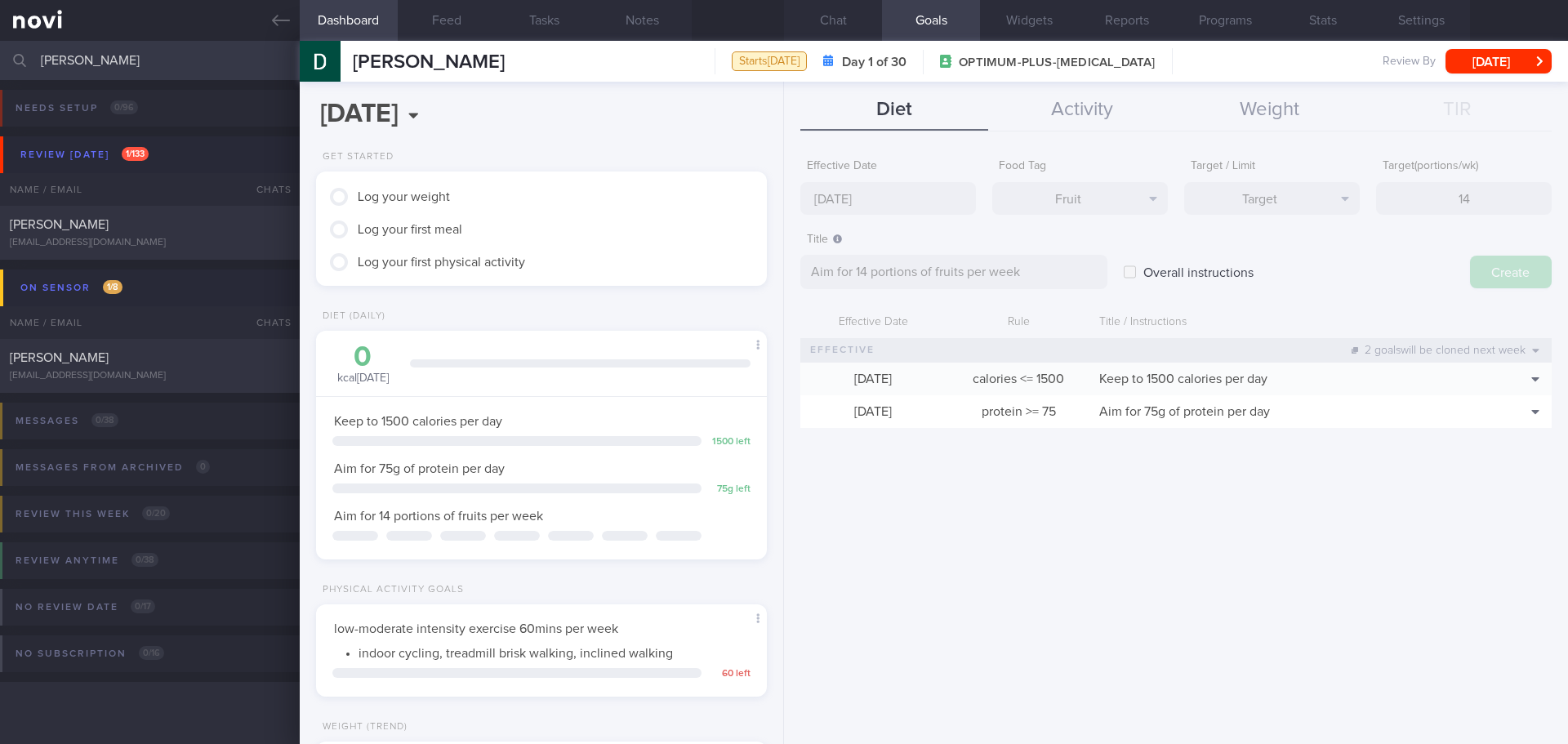
click at [871, 196] on div "Effective Date [DATE] Food Tag Fruit Select tag... Calories Carbs Protein Fat A…" at bounding box center [1176, 441] width 784 height 605
click at [1363, 252] on div "Effective Date [DATE] Food Tag Fruit Select tag... Calories Carbs Protein Fat A…" at bounding box center [1176, 441] width 784 height 605
type input "[DATE]"
type textarea "Aim for ___ of ___"
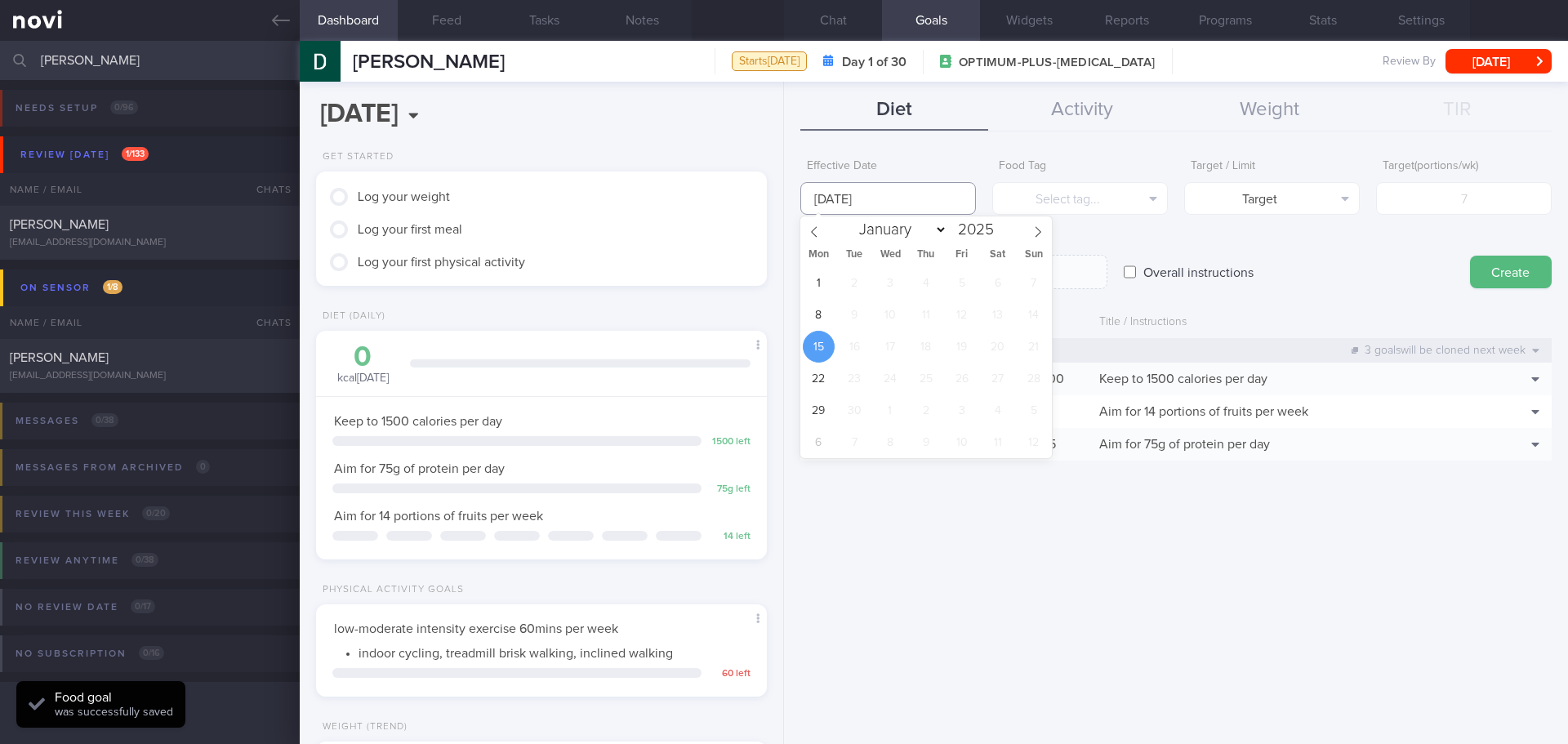
click at [879, 196] on input "[DATE]" at bounding box center [887, 199] width 176 height 33
click at [813, 314] on span "8" at bounding box center [818, 315] width 32 height 32
type input "[DATE]"
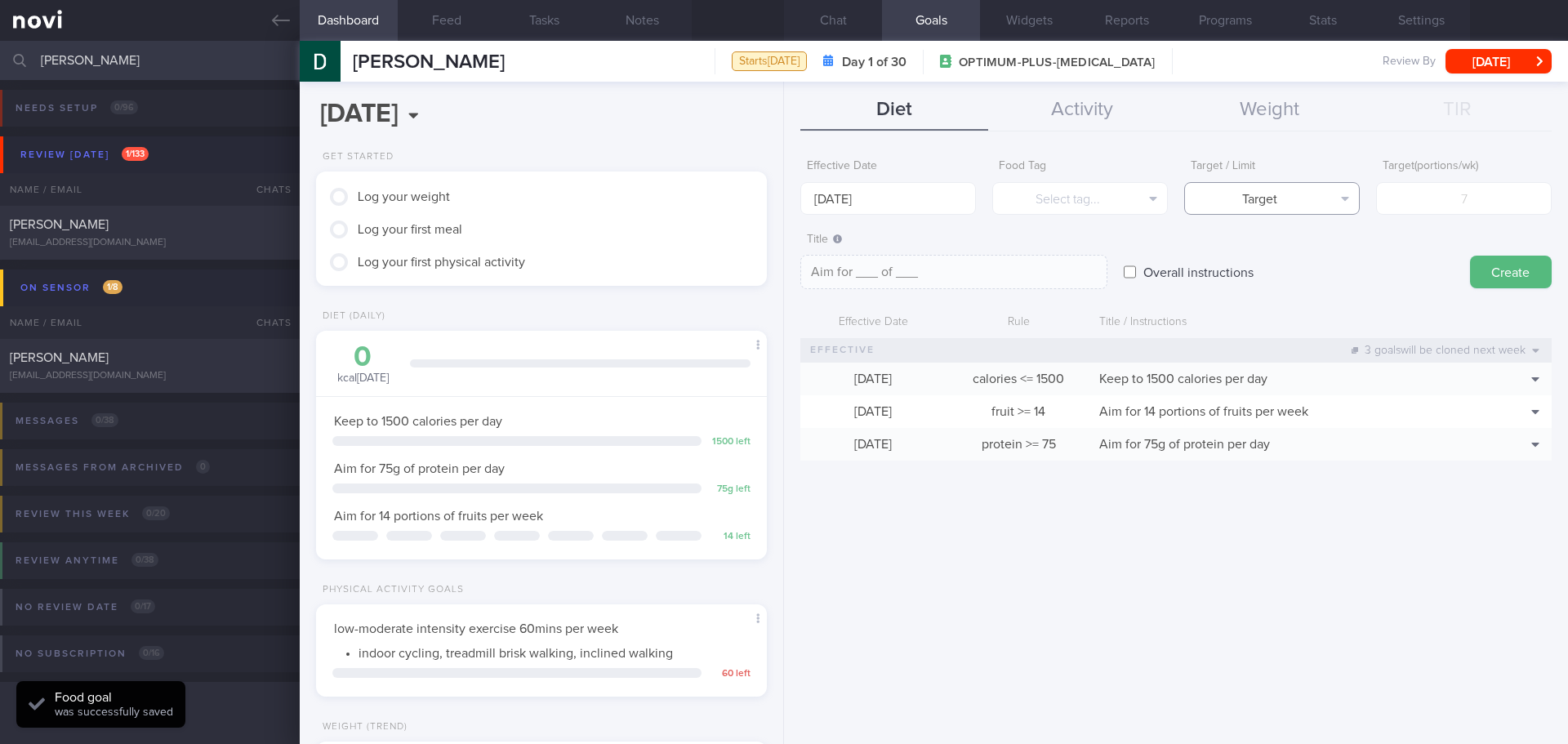
click at [1206, 204] on button "Target" at bounding box center [1272, 199] width 176 height 33
click at [1144, 194] on button "Select tag..." at bounding box center [1080, 199] width 176 height 33
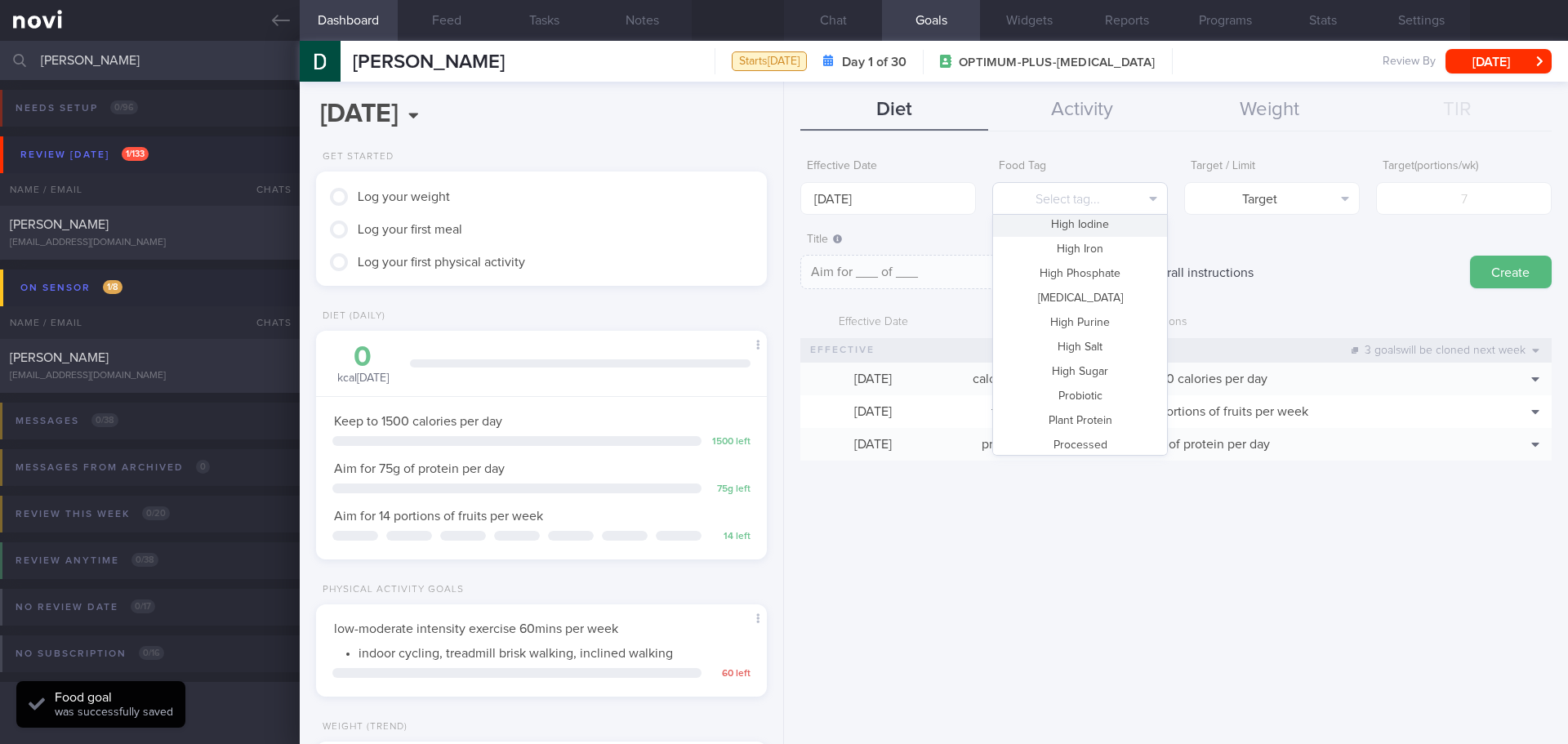
scroll to position [486, 0]
click at [1123, 384] on button "Vegetable" at bounding box center [1080, 391] width 174 height 24
type textarea "Aim for __ portions of vegetables per week"
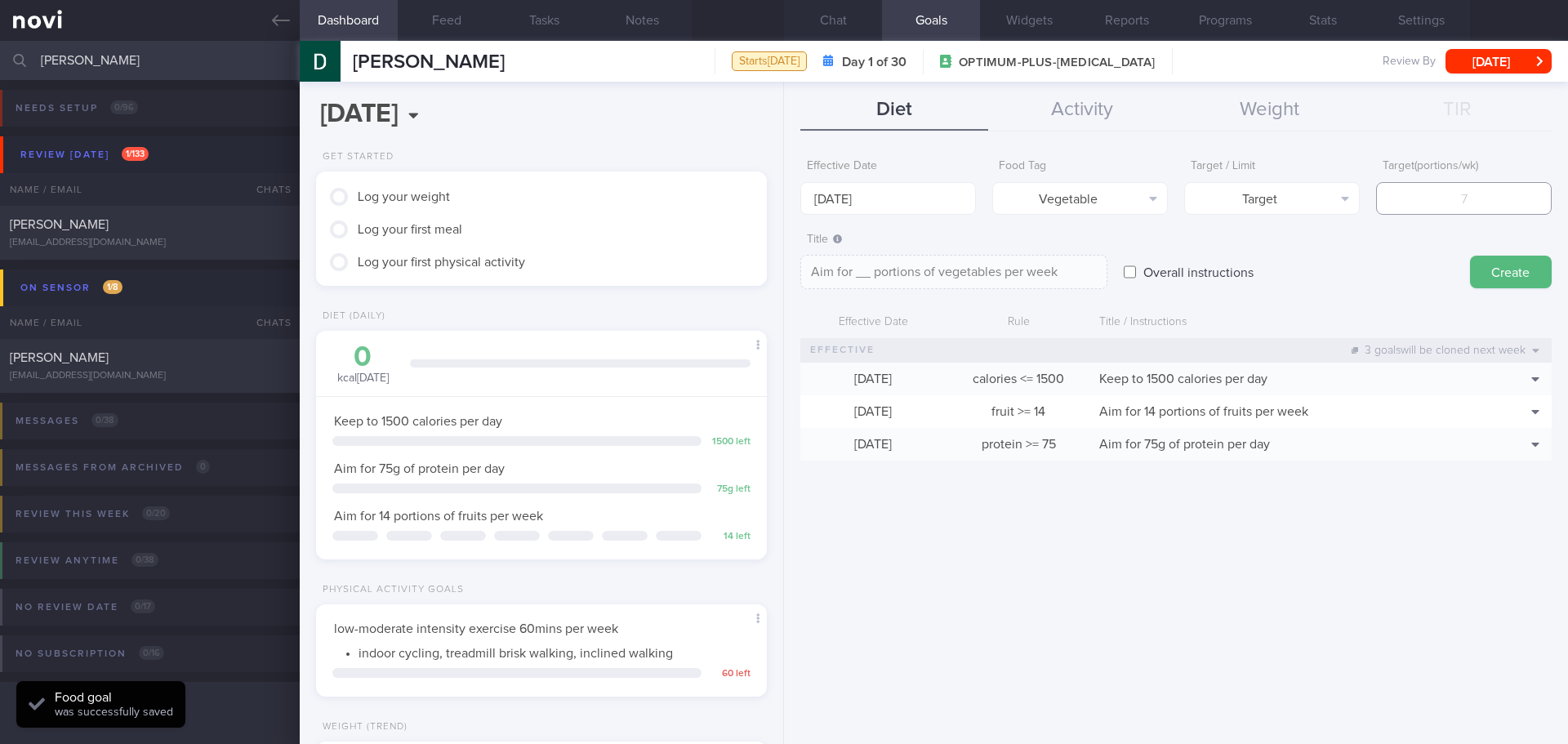
click at [1434, 206] on input "number" at bounding box center [1464, 199] width 176 height 33
type input "1"
type textarea "Aim for 1 portions of vegetables per week"
type input "14"
type textarea "Aim for 14 portions of vegetables per week"
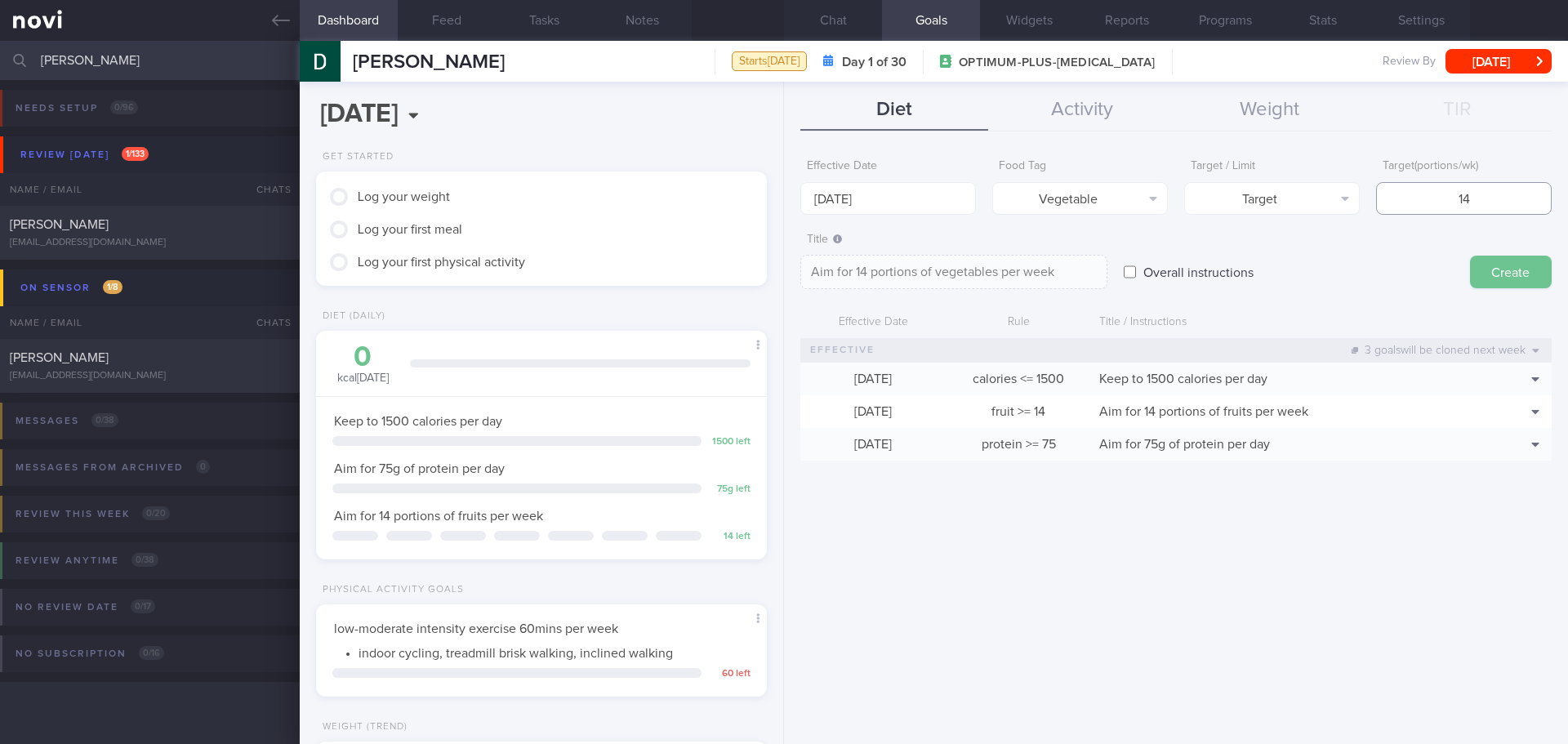
type input "14"
click at [1496, 259] on button "Create" at bounding box center [1511, 272] width 82 height 33
type input "[DATE]"
type textarea "Aim for ___ of ___"
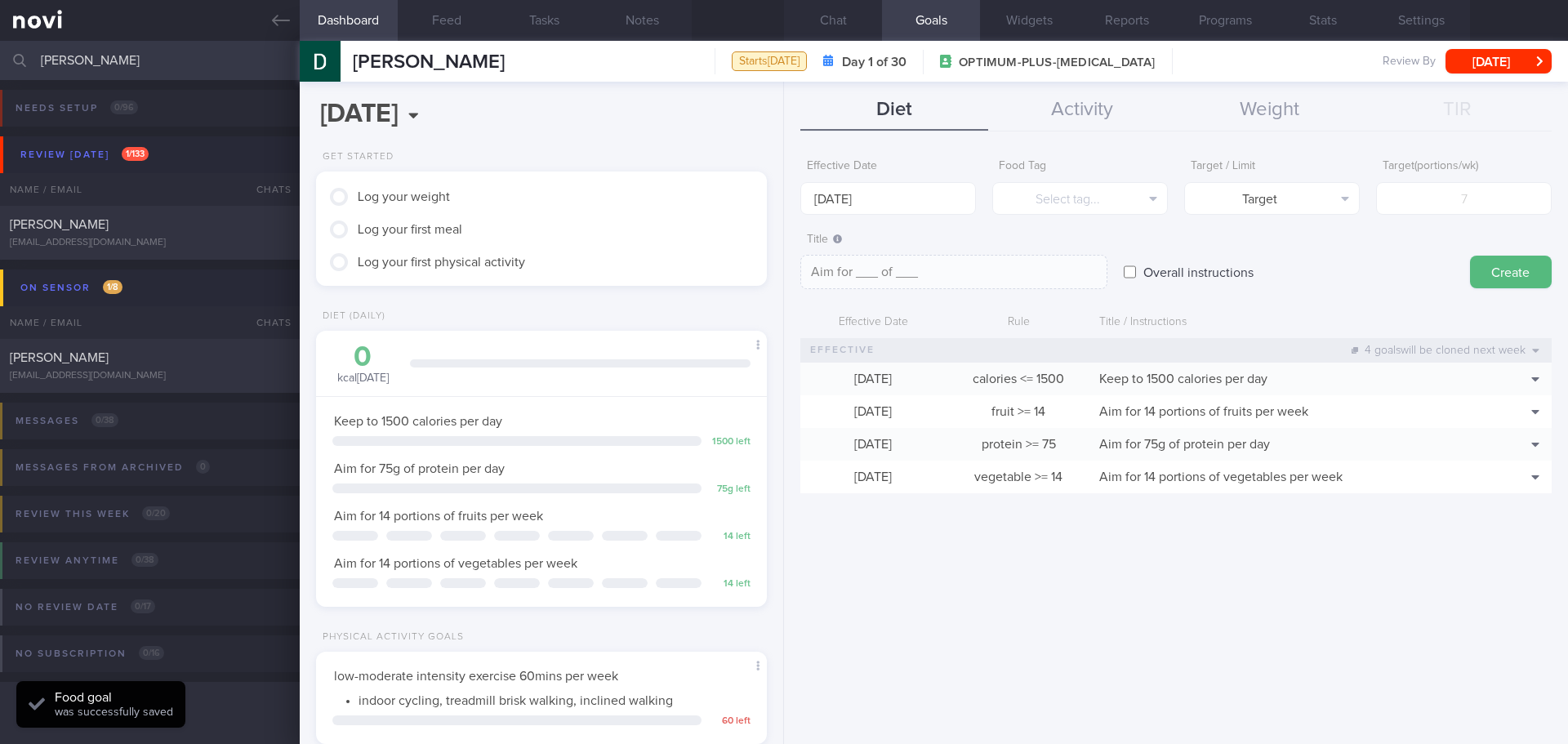
click at [1268, 651] on div "Effective Date [DATE] Food Tag Select tag... Select tag... Calories Carbs Prote…" at bounding box center [1176, 441] width 784 height 605
click at [1193, 575] on div "Effective Date [DATE] Food Tag Select tag... Select tag... Calories Carbs Prote…" at bounding box center [1176, 441] width 784 height 605
click at [853, 29] on button "Chat" at bounding box center [833, 20] width 98 height 41
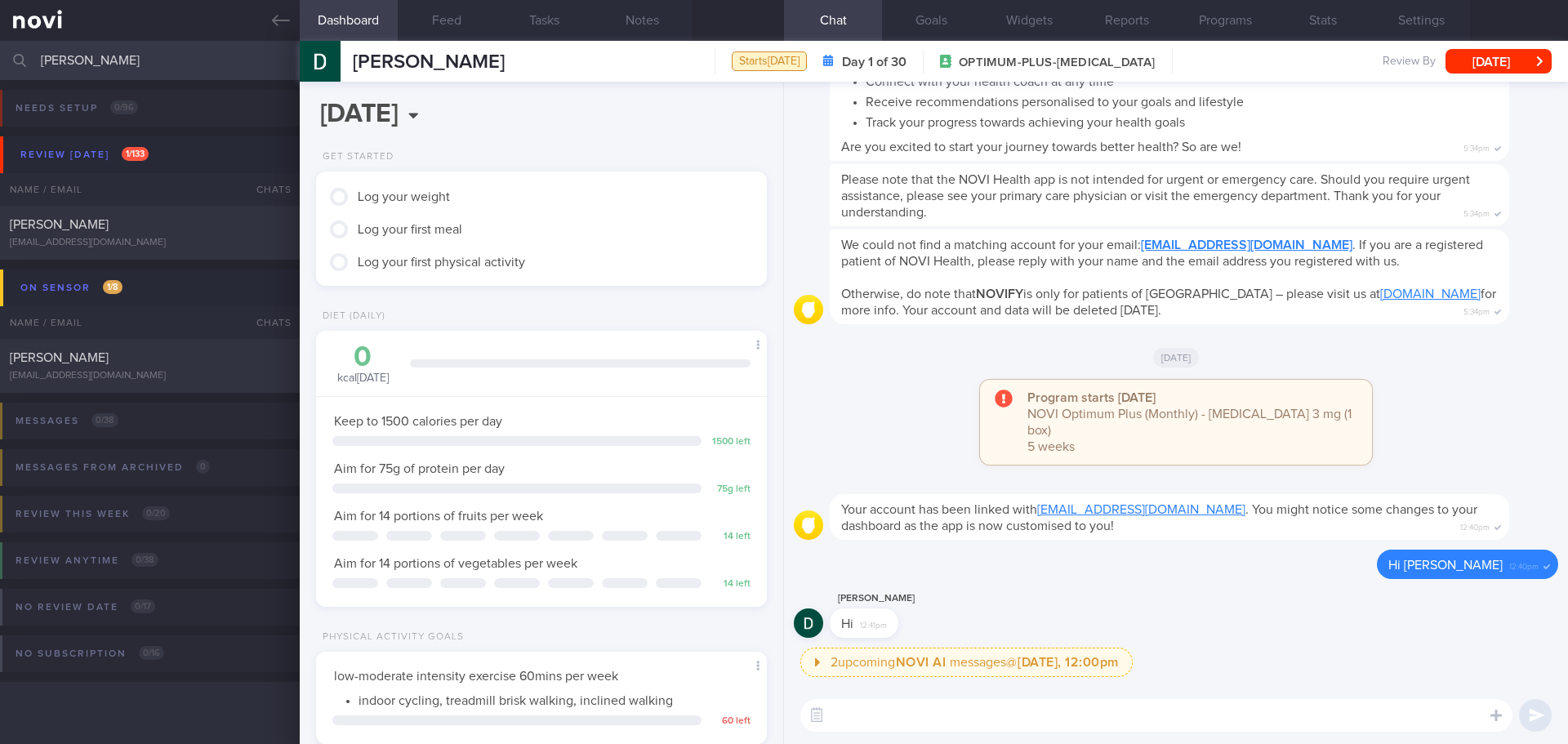
click at [902, 702] on textarea at bounding box center [1156, 715] width 712 height 33
click at [871, 714] on textarea at bounding box center [1156, 715] width 712 height 33
paste textarea "Hi XXX, [PERSON_NAME] here. It was nice speaking to you. I will be in touch wit…"
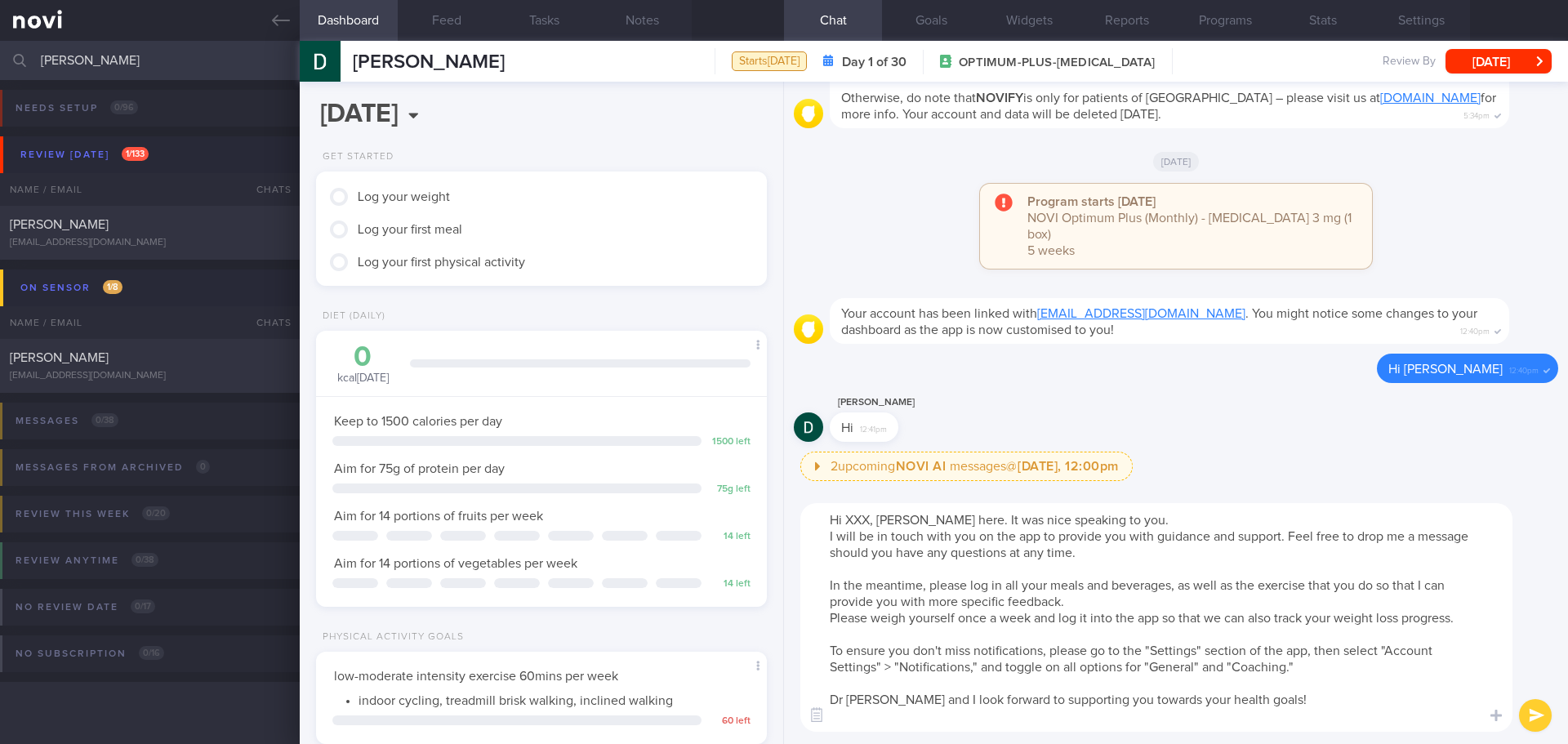
drag, startPoint x: 871, startPoint y: 520, endPoint x: 849, endPoint y: 521, distance: 22.0
click at [849, 521] on textarea "Hi XXX, [PERSON_NAME] here. It was nice speaking to you. I will be in touch wit…" at bounding box center [1156, 618] width 712 height 229
click at [871, 698] on textarea "Hi [PERSON_NAME], [PERSON_NAME] here. It was nice speaking to you. I will be in…" at bounding box center [1156, 618] width 712 height 229
click at [864, 725] on textarea "Hi [PERSON_NAME], [PERSON_NAME] here. It was nice speaking to you. I will be in…" at bounding box center [1156, 618] width 712 height 229
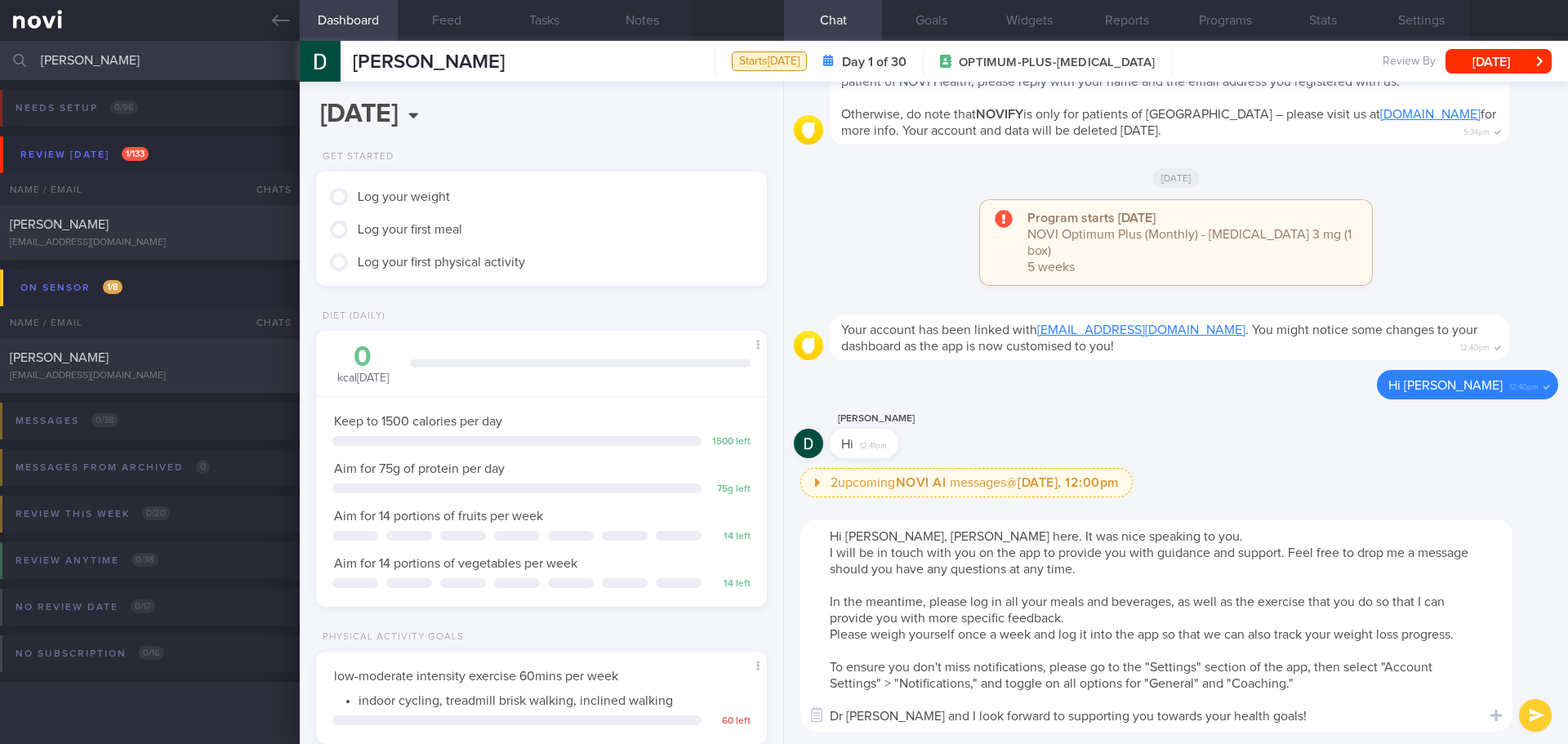
click at [1392, 715] on textarea "Hi [PERSON_NAME], [PERSON_NAME] here. It was nice speaking to you. I will be in…" at bounding box center [1156, 625] width 712 height 212
type textarea "Hi [PERSON_NAME], [PERSON_NAME] here. It was nice speaking to you. I will be in…"
click at [1532, 706] on button "submit" at bounding box center [1535, 715] width 33 height 33
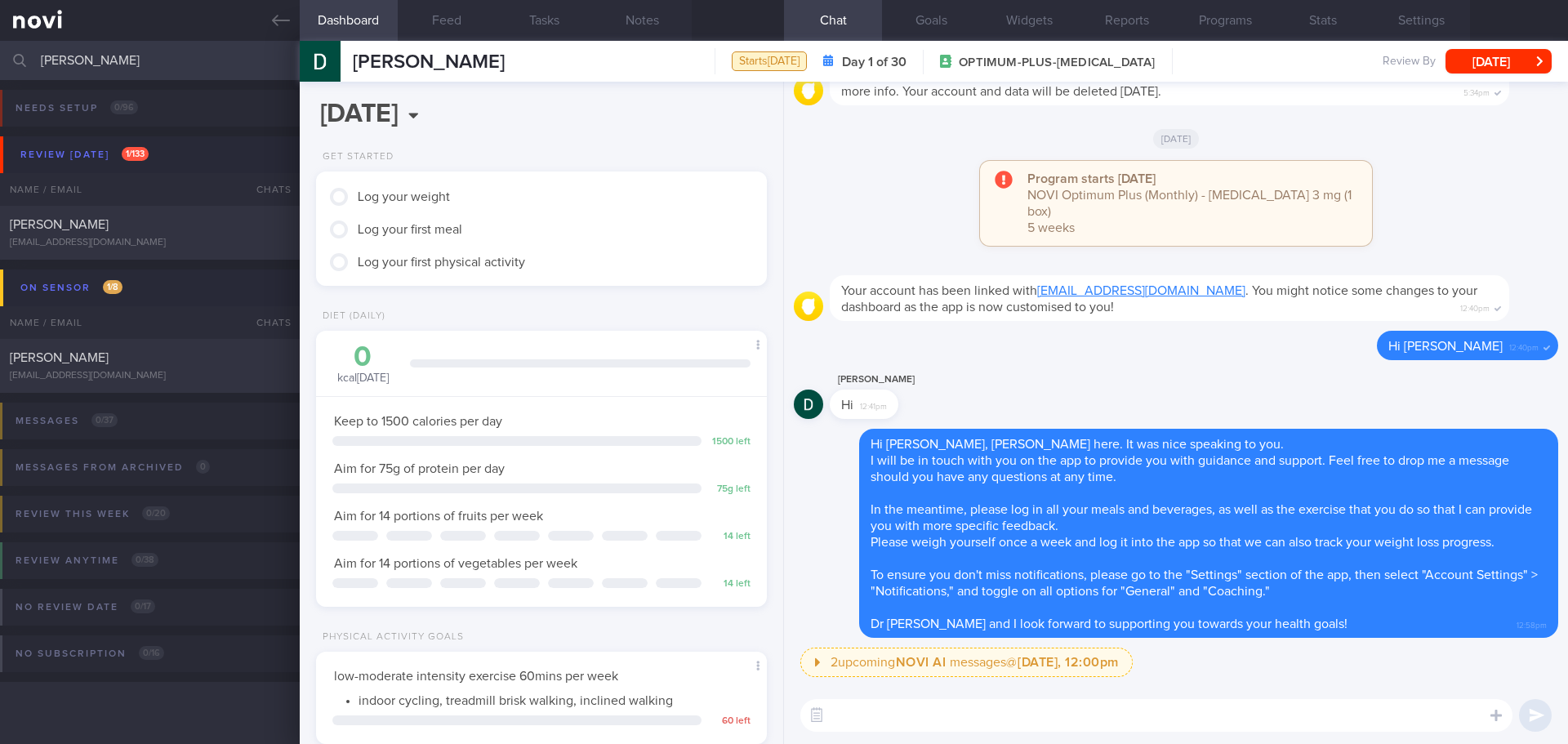
click at [1264, 706] on textarea at bounding box center [1156, 715] width 712 height 33
click at [1285, 686] on div "2 upcoming NOVI AI messages @ [DATE], 12:00pm [DATE], 12:00pm Keeping to these …" at bounding box center [1179, 667] width 758 height 40
drag, startPoint x: 1286, startPoint y: 688, endPoint x: 1290, endPoint y: 700, distance: 12.6
click at [1287, 688] on div "​ ​" at bounding box center [1176, 716] width 784 height 57
click at [1290, 701] on textarea at bounding box center [1156, 715] width 712 height 33
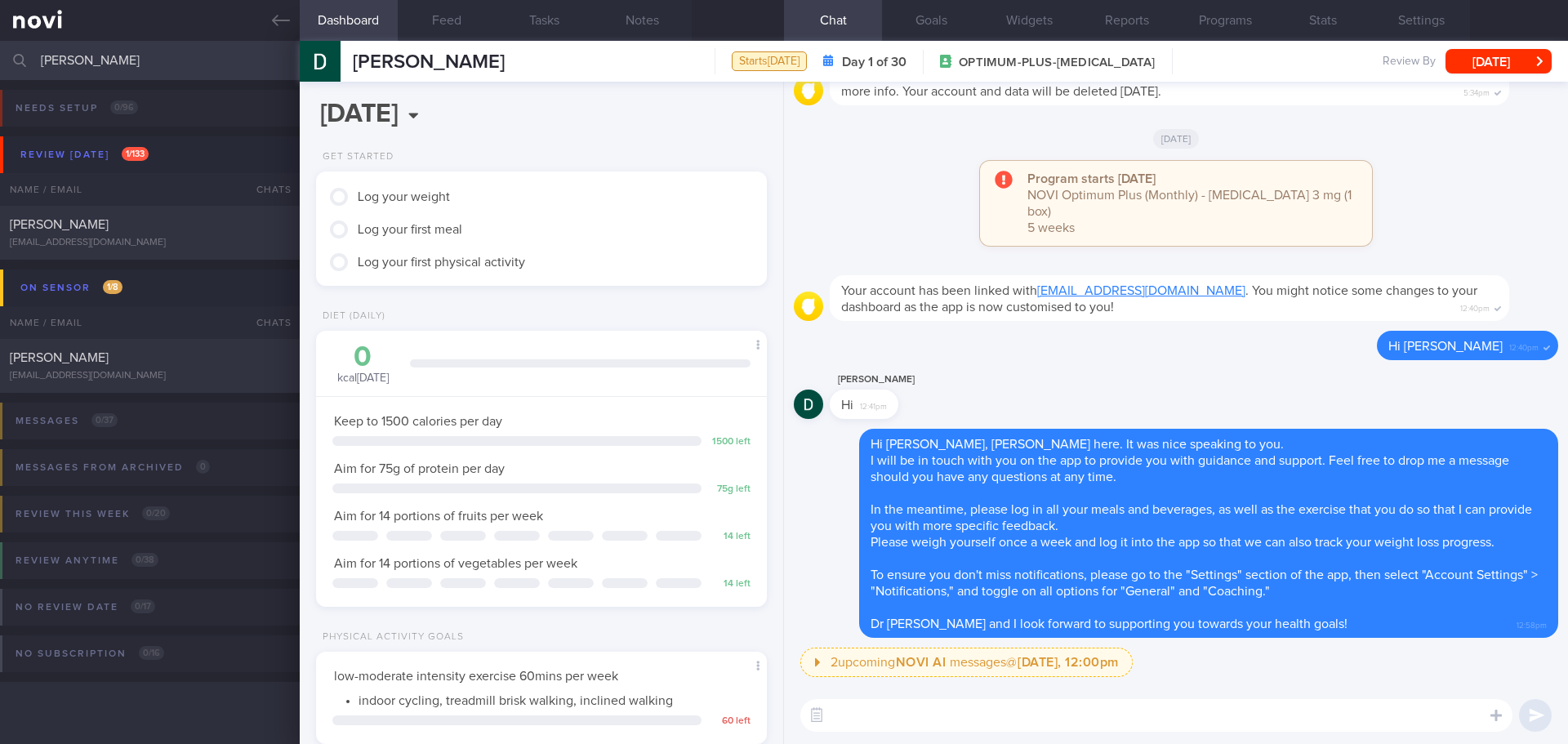
click at [1293, 704] on textarea at bounding box center [1156, 715] width 712 height 33
click at [1307, 706] on textarea at bounding box center [1156, 715] width 712 height 33
click at [1321, 707] on textarea at bounding box center [1156, 715] width 712 height 33
click at [1327, 707] on textarea at bounding box center [1156, 715] width 712 height 33
click at [1358, 709] on textarea at bounding box center [1156, 715] width 712 height 33
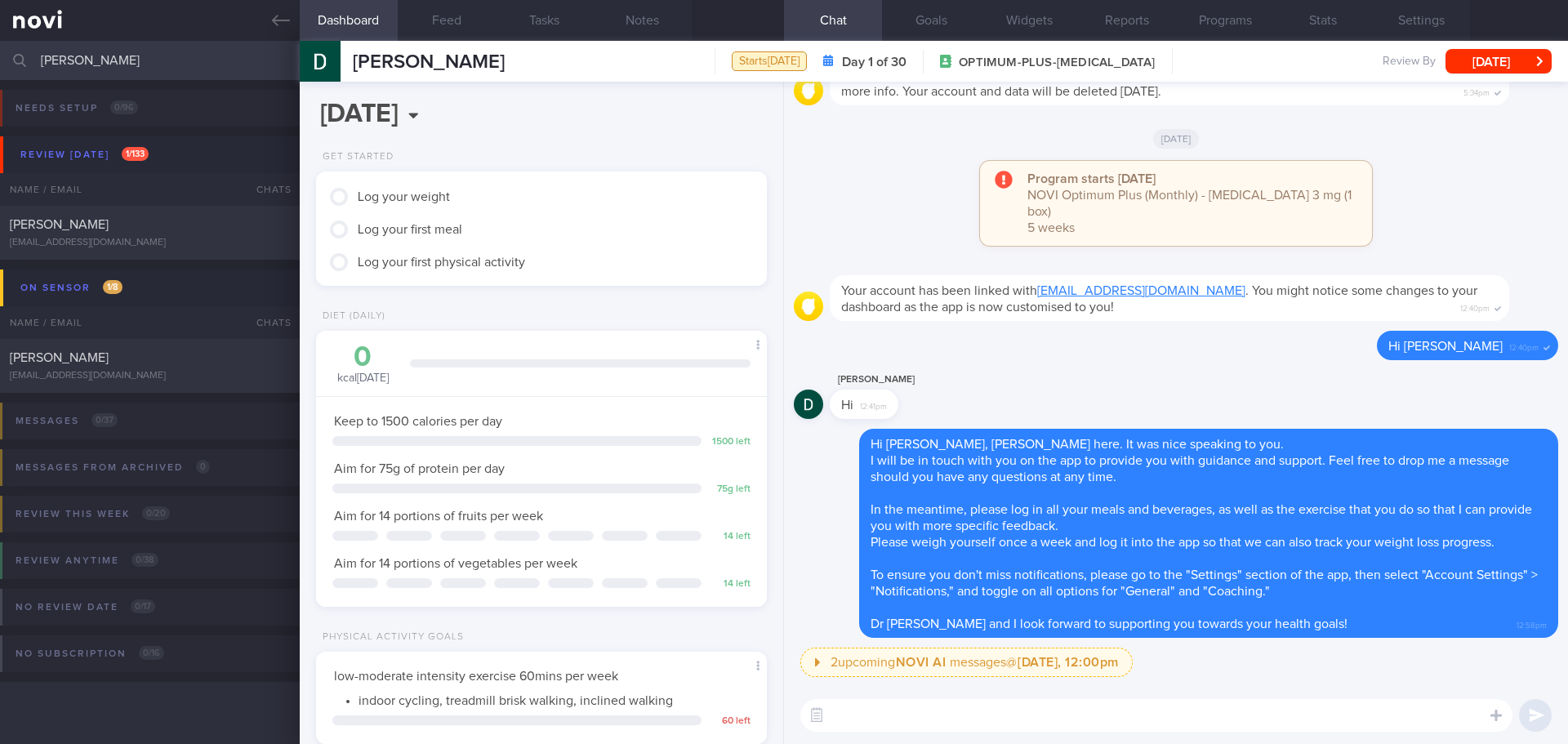
click at [1359, 709] on textarea at bounding box center [1156, 715] width 712 height 33
click at [1103, 715] on textarea at bounding box center [1156, 715] width 712 height 33
paste textarea "[URL][DOMAIN_NAME]"
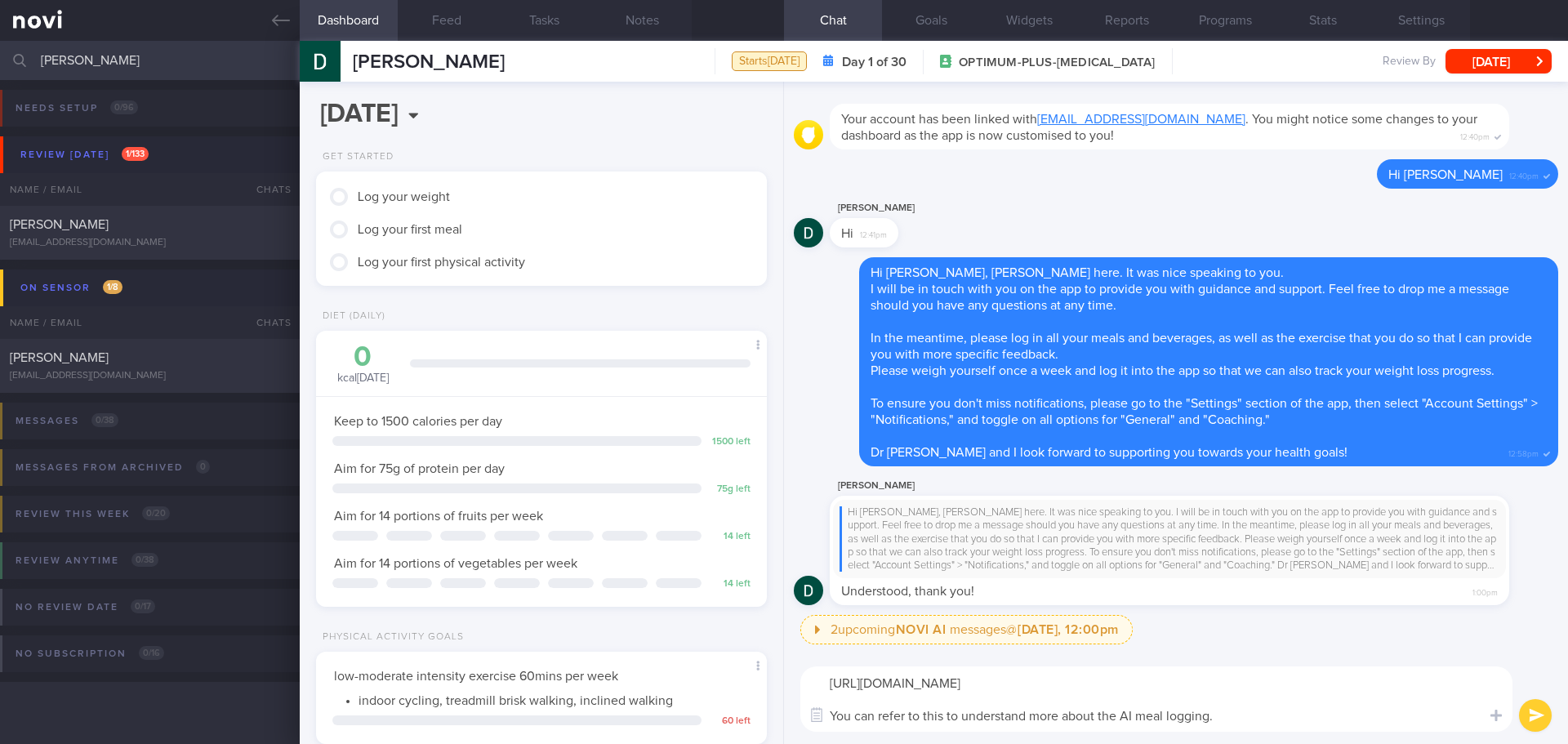
type textarea "[URL][DOMAIN_NAME] You can refer to this to understand more about the AI meal l…"
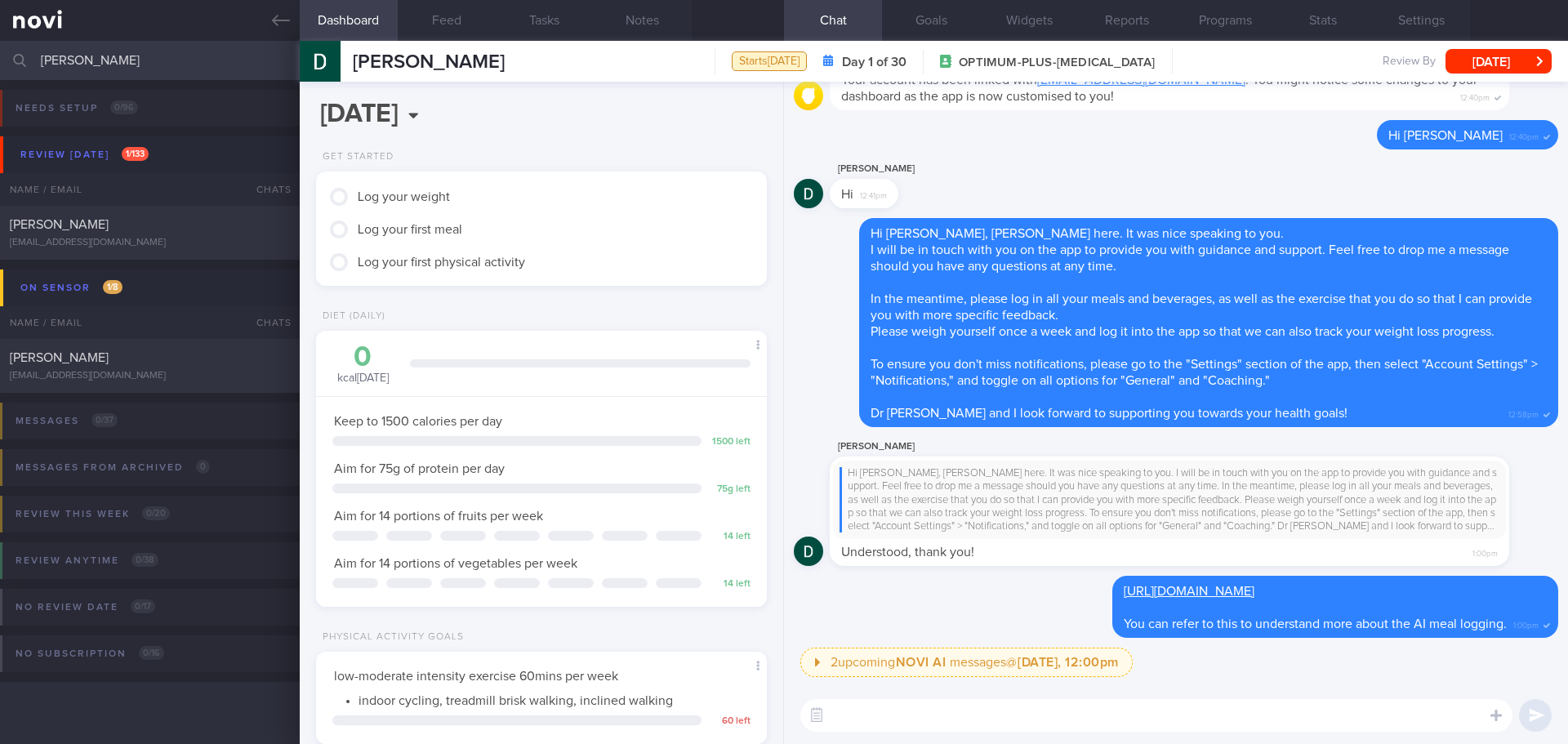
click at [1343, 730] on textarea at bounding box center [1156, 715] width 712 height 33
click at [1343, 722] on textarea at bounding box center [1156, 715] width 712 height 33
click at [1472, 680] on label at bounding box center [1474, 667] width 33 height 33
click at [0, 0] on input "file" at bounding box center [0, 0] width 0 height 0
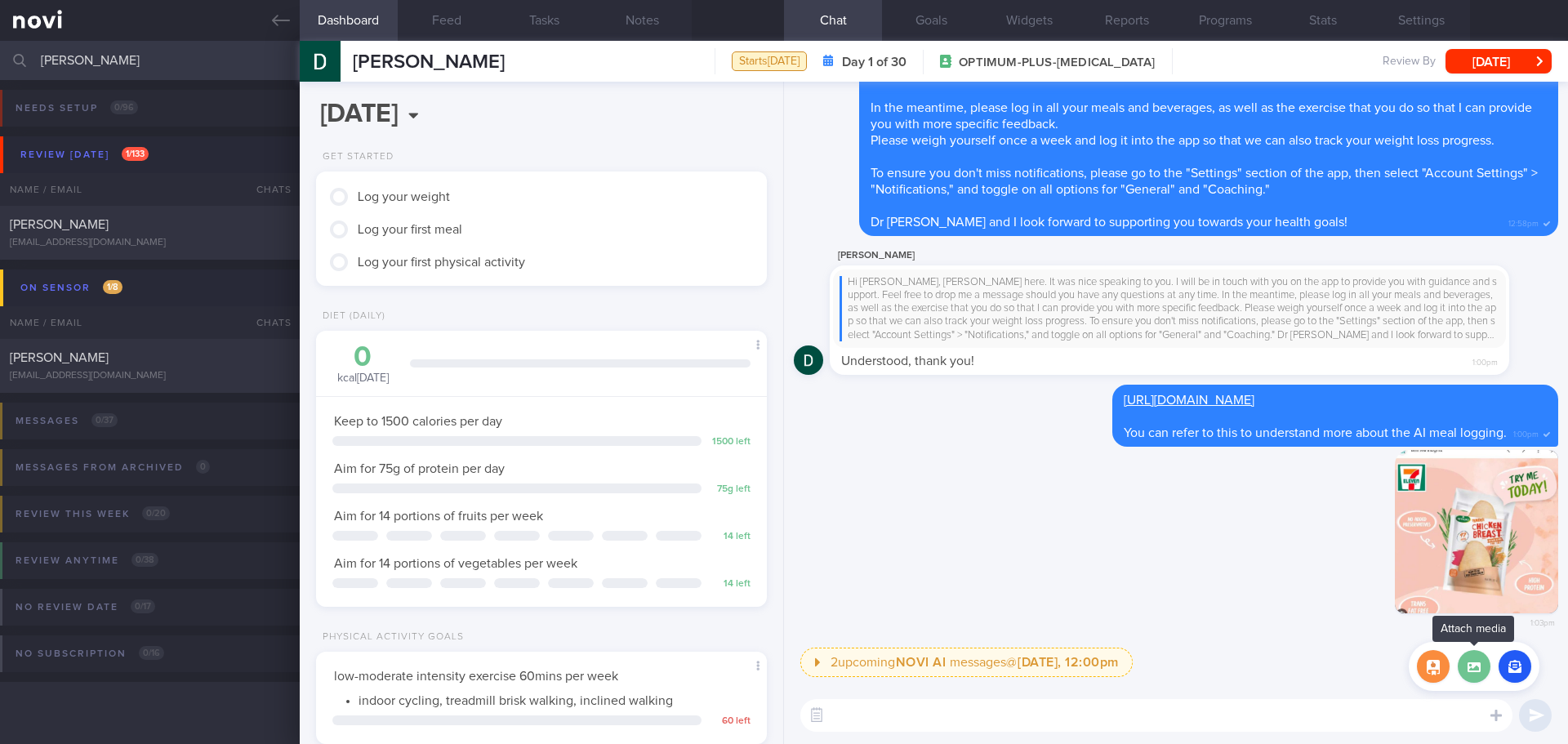
click at [1477, 667] on label at bounding box center [1474, 667] width 33 height 33
click at [0, 0] on input "file" at bounding box center [0, 0] width 0 height 0
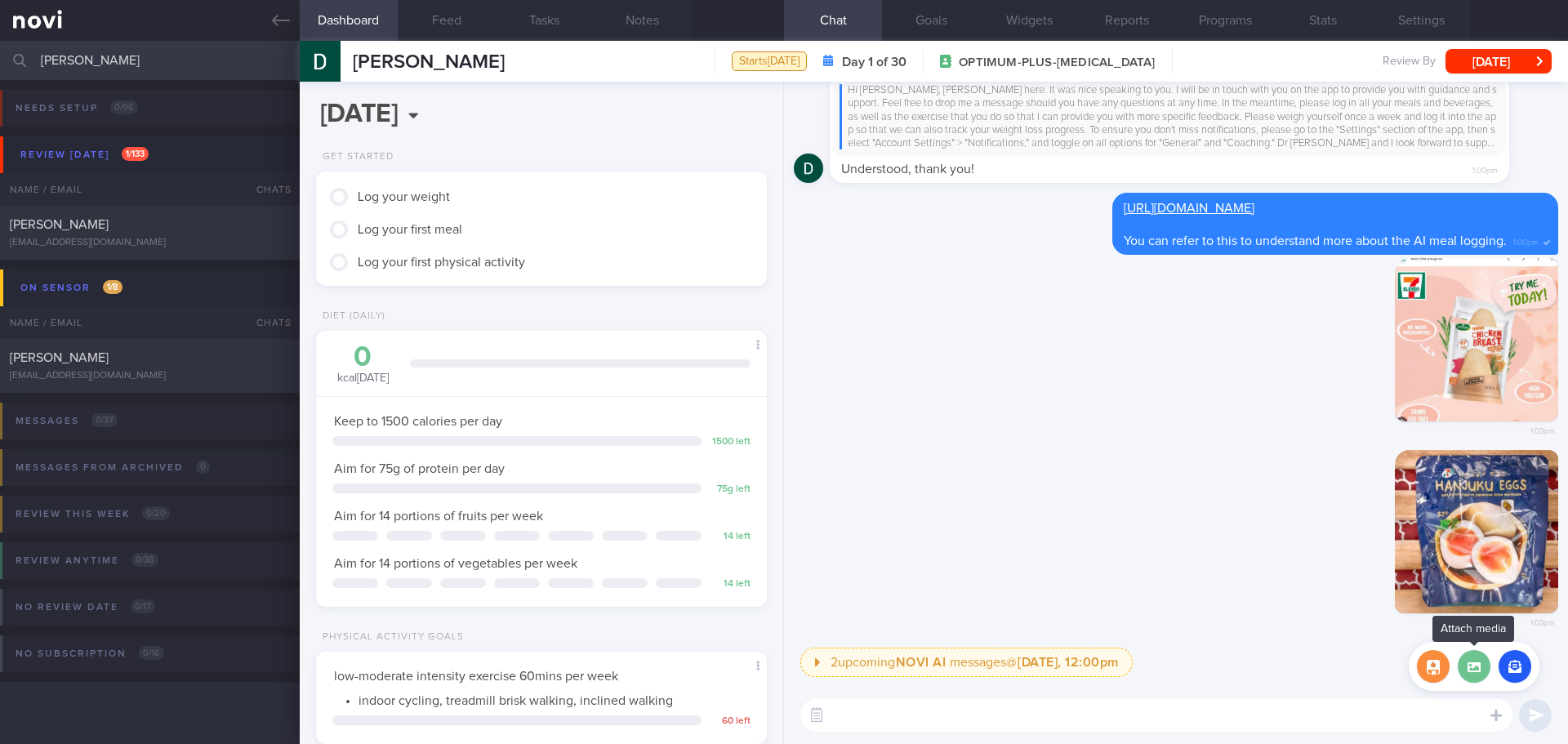
click at [1479, 678] on label at bounding box center [1474, 667] width 33 height 33
click at [0, 0] on input "file" at bounding box center [0, 0] width 0 height 0
click at [1175, 713] on textarea at bounding box center [1156, 715] width 712 height 33
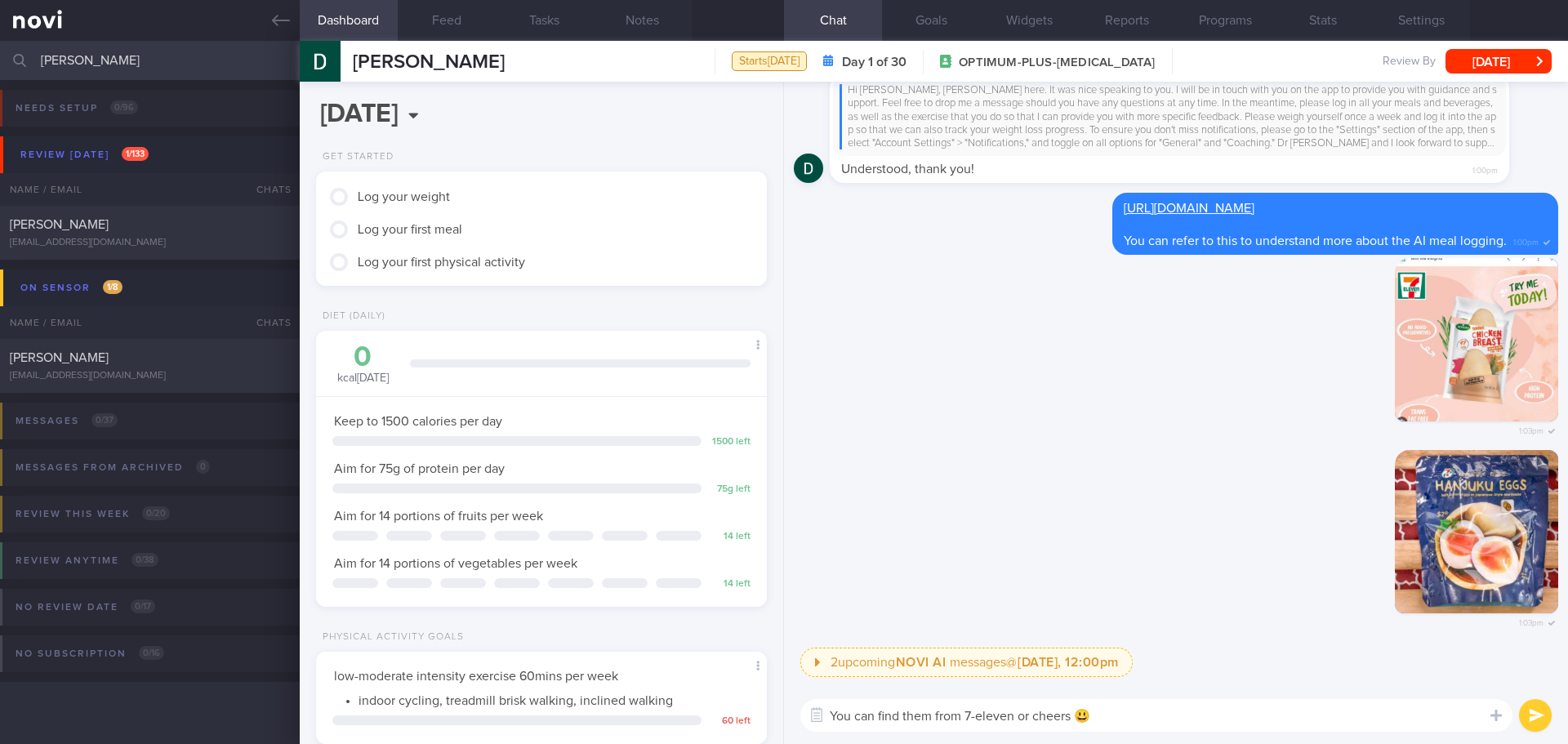
type textarea "You can find them from 7-eleven or cheers 😃"
click at [1535, 714] on button "submit" at bounding box center [1535, 715] width 33 height 33
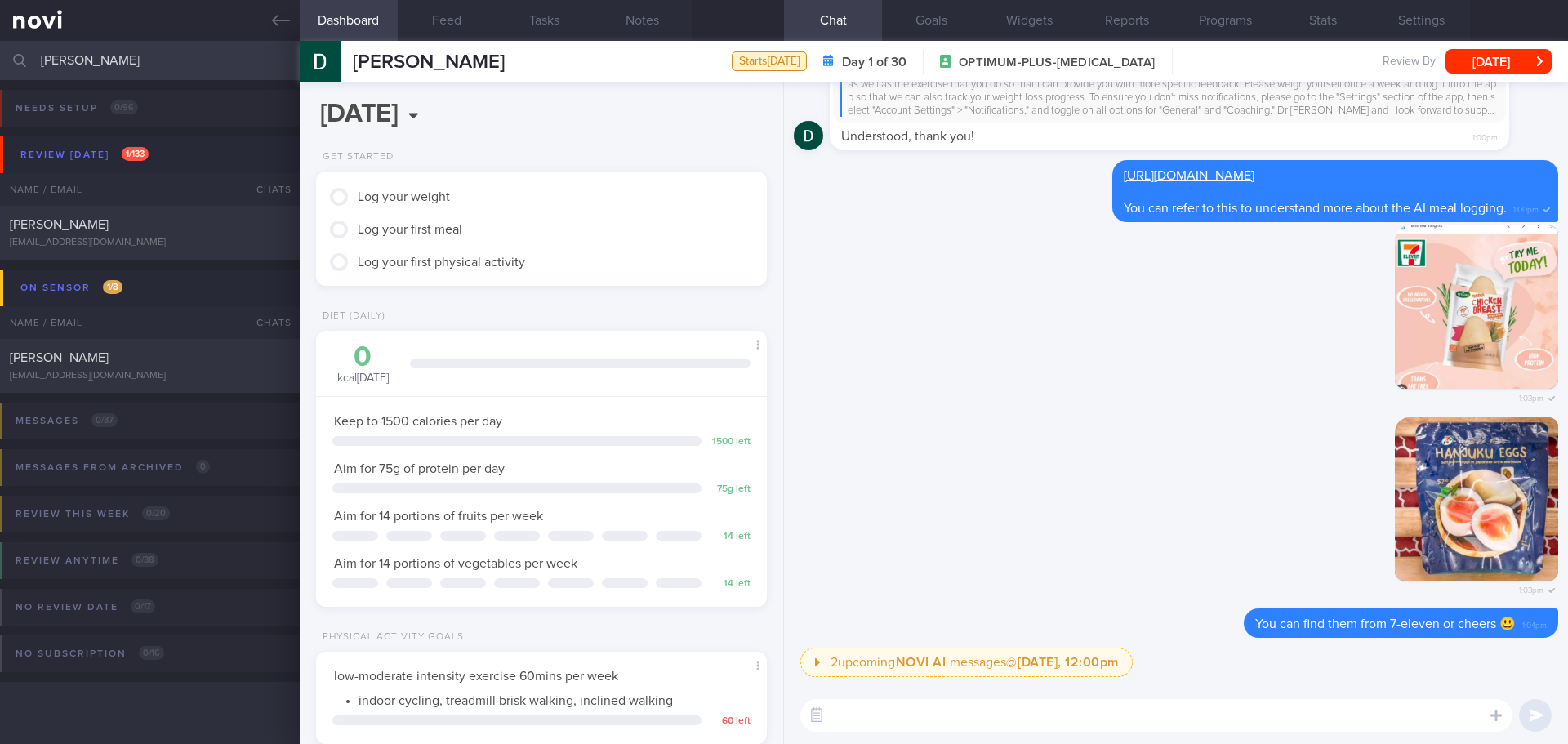
click at [1432, 720] on textarea at bounding box center [1156, 715] width 712 height 33
click at [1429, 720] on textarea at bounding box center [1156, 715] width 712 height 33
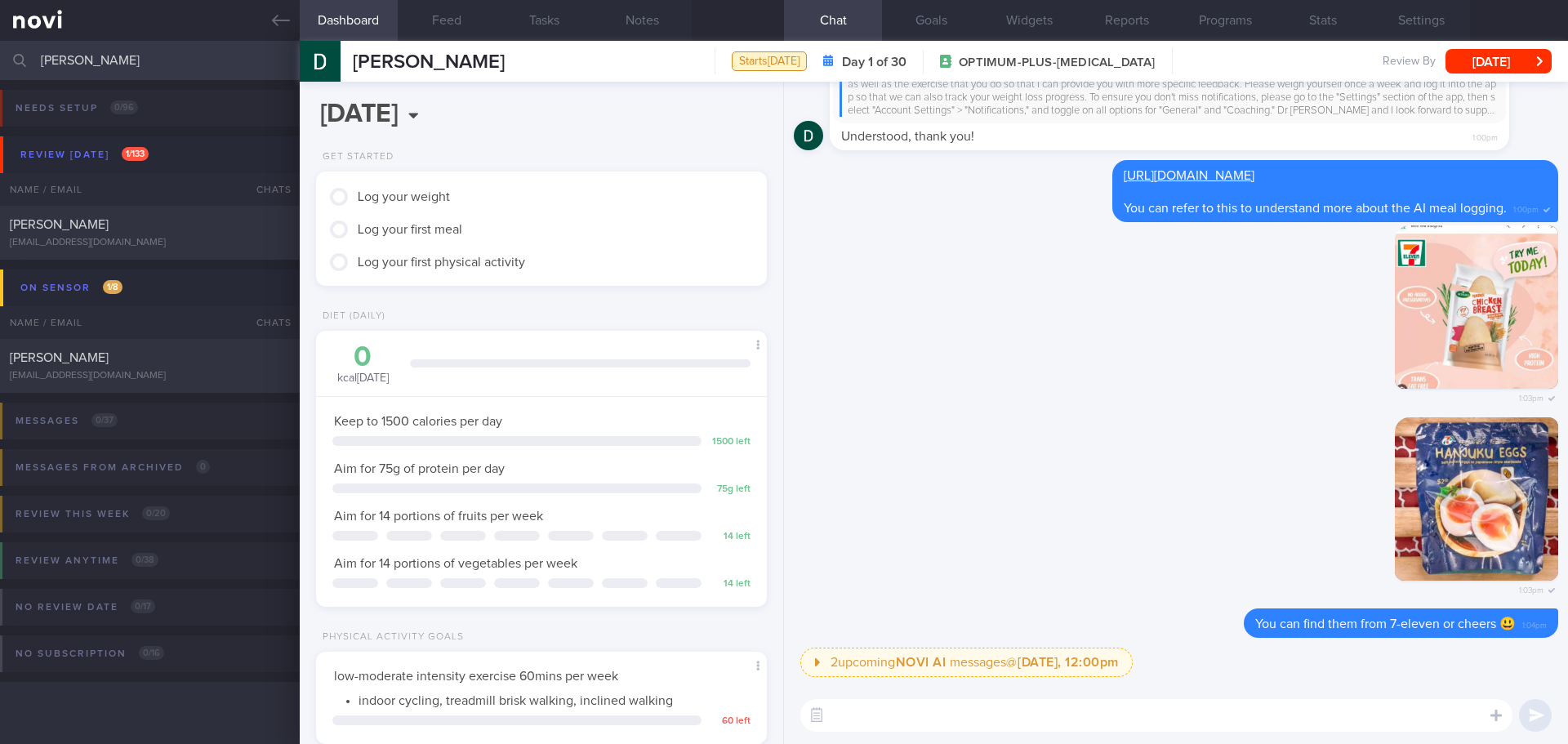
click at [1429, 720] on textarea at bounding box center [1156, 715] width 712 height 33
click at [894, 716] on textarea "Let's keep old [PERSON_NAME] sausage / meatball to 2x/week only. Opting for mor…" at bounding box center [1156, 715] width 712 height 33
click at [1383, 712] on textarea "Let's keep the old [PERSON_NAME] sausage / meatball to 2x/week only. Opting for…" at bounding box center [1156, 715] width 712 height 33
click at [1347, 716] on textarea "Let's keep the old [PERSON_NAME] sausage / meatball to 2x/week only. Opting for…" at bounding box center [1156, 715] width 712 height 33
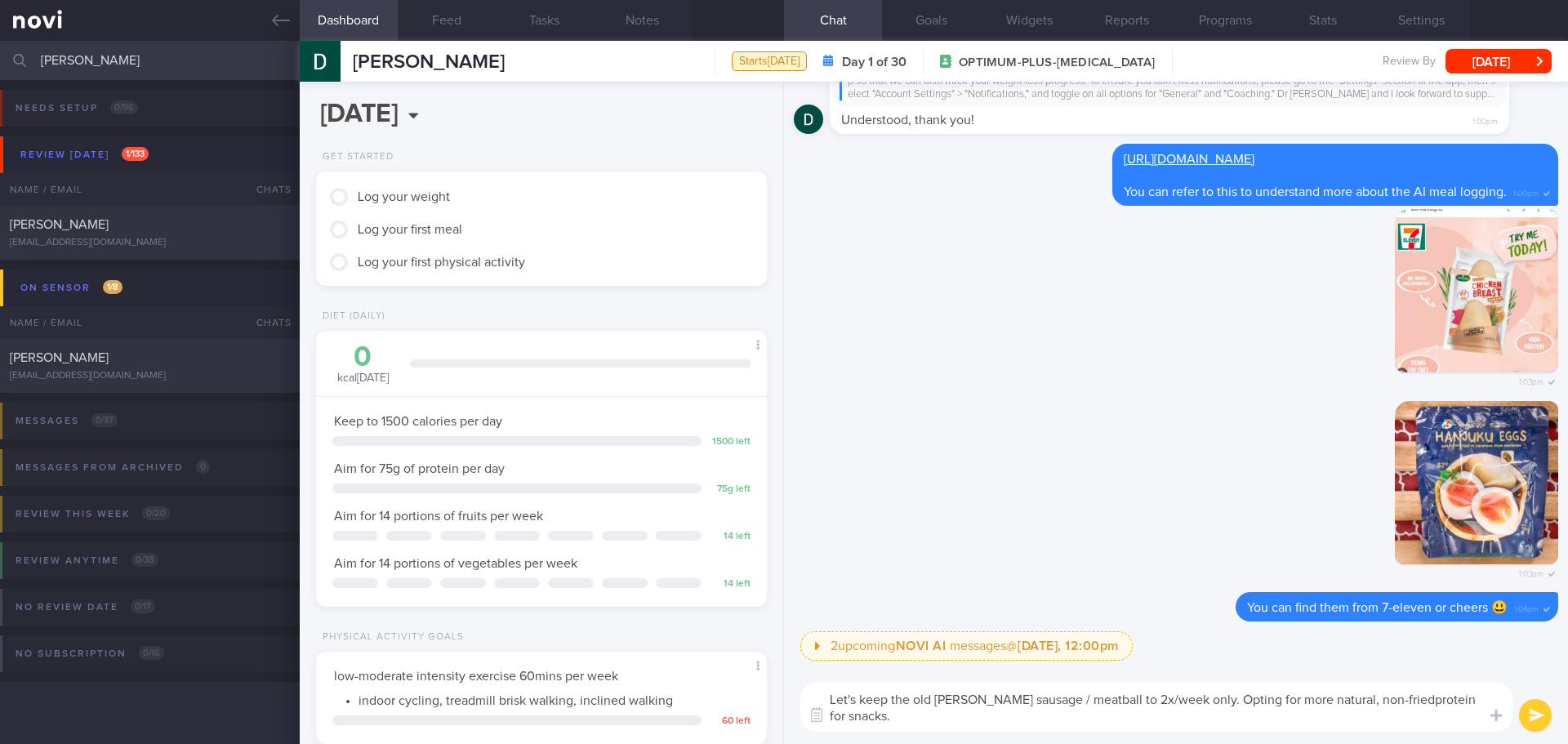
type textarea "Let's keep the old [PERSON_NAME] sausage / meatball to 2x/week only. Opting for…"
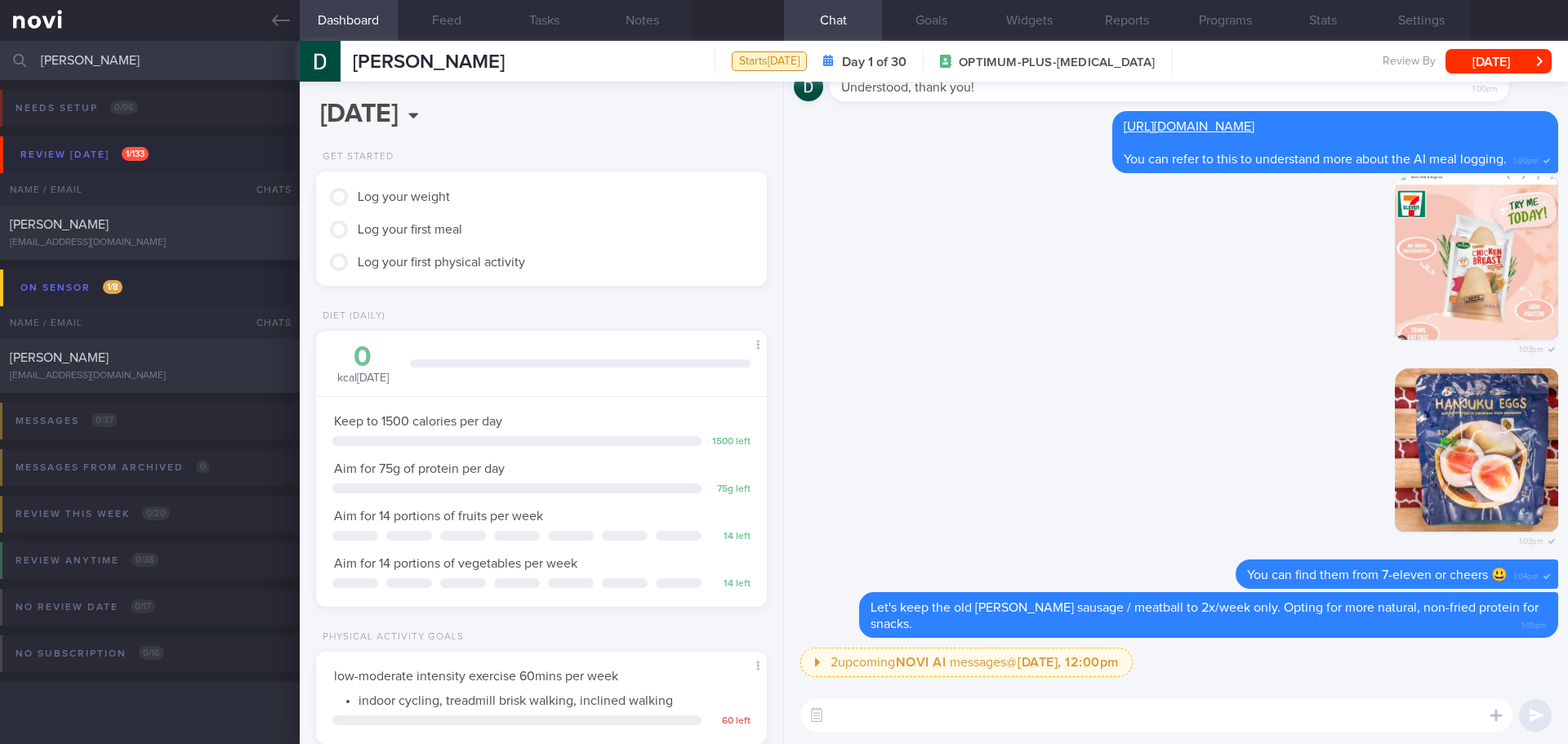
drag, startPoint x: 98, startPoint y: 59, endPoint x: -12, endPoint y: 59, distance: 110.0
click at [0, 59] on html "You are offline! Some functionality will be unavailable Patients New Users Coac…" at bounding box center [784, 372] width 1568 height 744
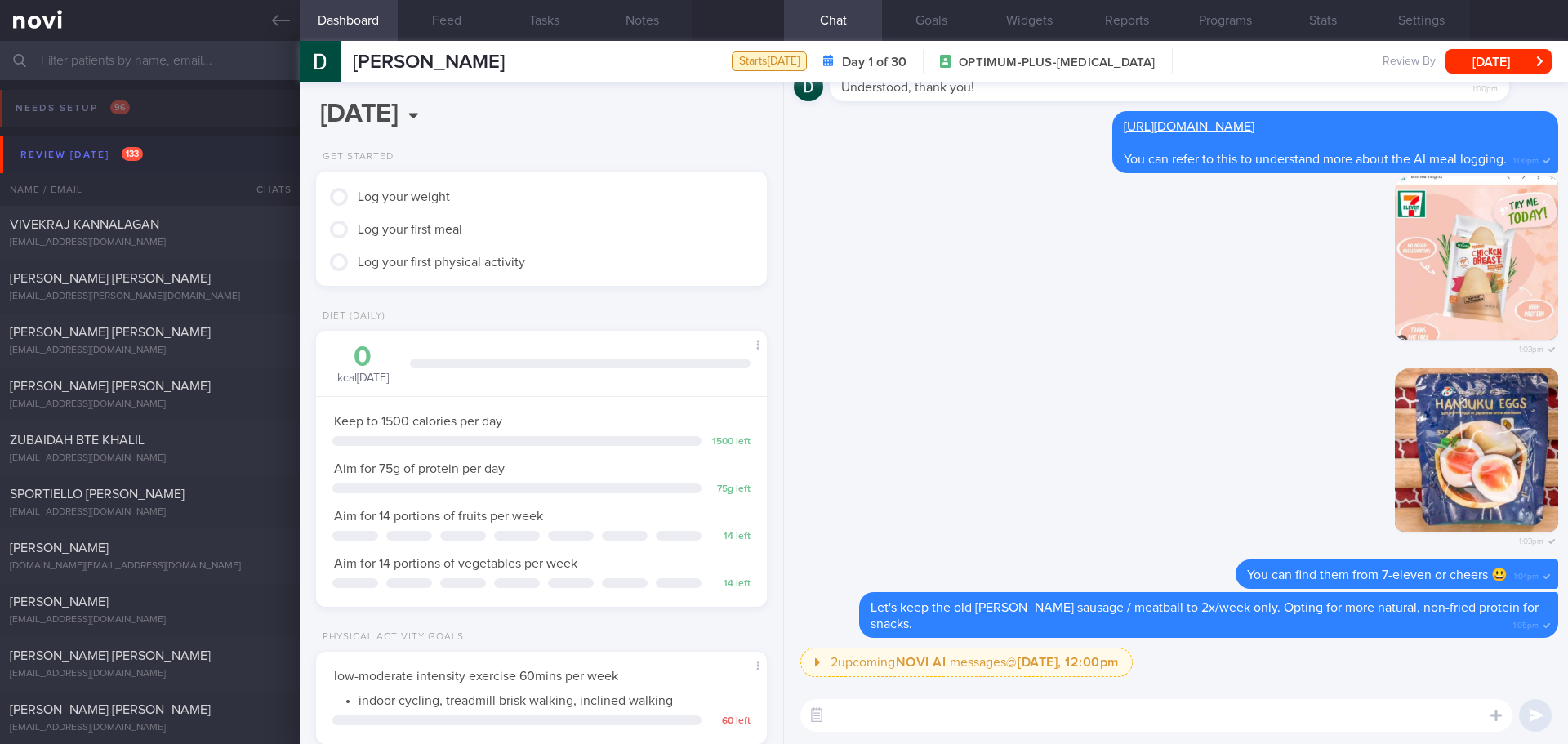
drag, startPoint x: 75, startPoint y: 136, endPoint x: 71, endPoint y: 149, distance: 13.6
click at [71, 149] on div "Review [DATE] 133" at bounding box center [81, 155] width 130 height 22
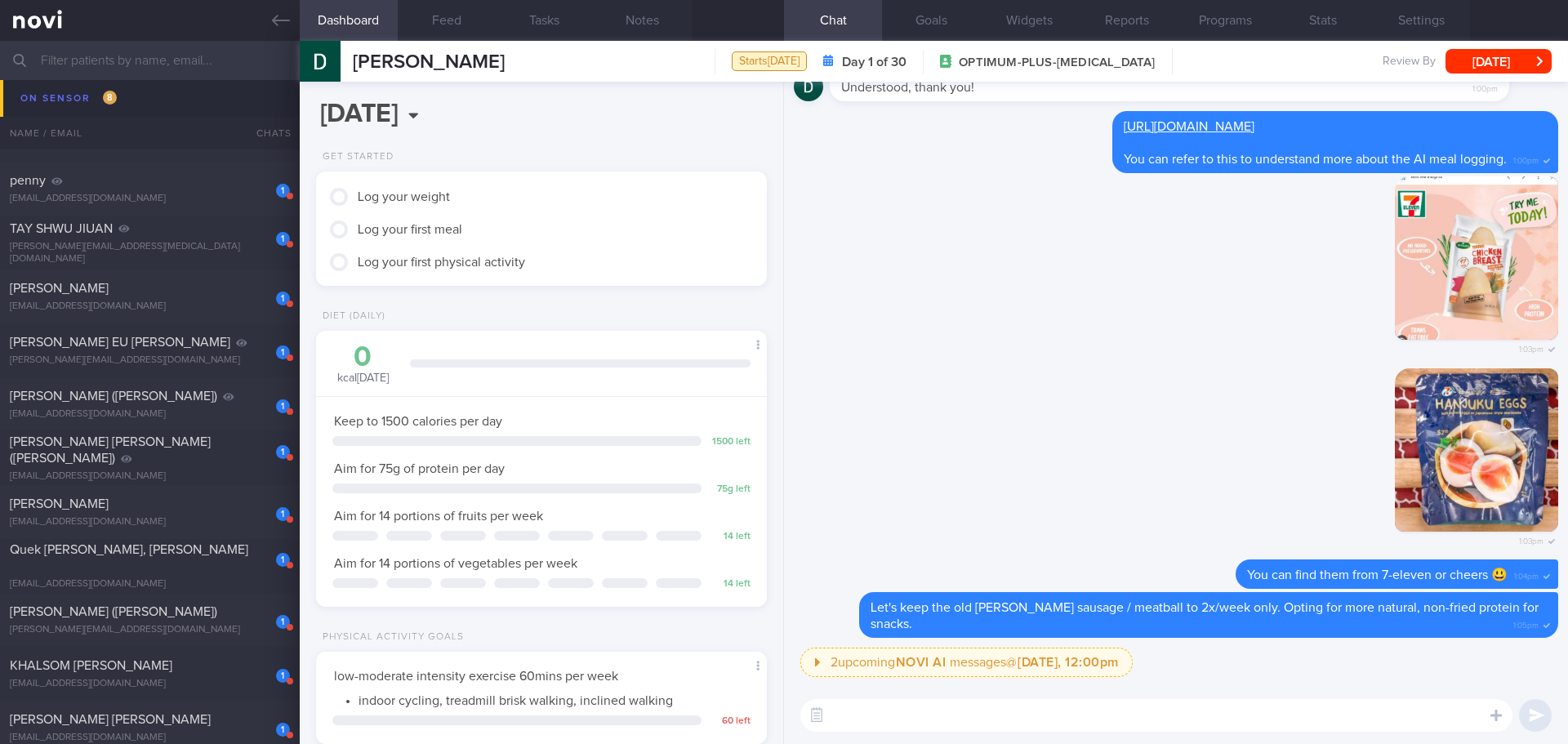
scroll to position [491, 0]
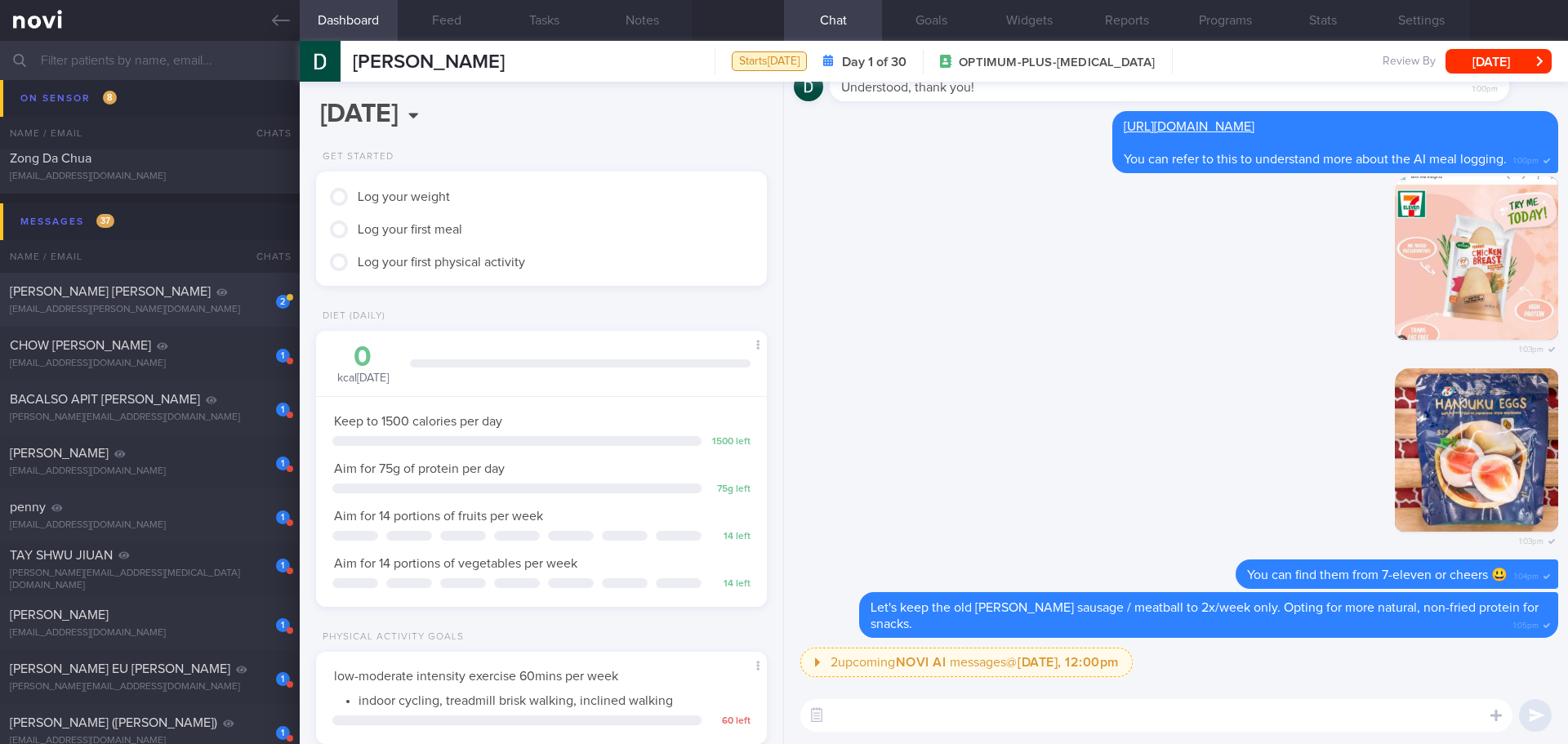
click at [167, 298] on div "[PERSON_NAME] [PERSON_NAME]" at bounding box center [148, 291] width 276 height 16
type input "[DATE]"
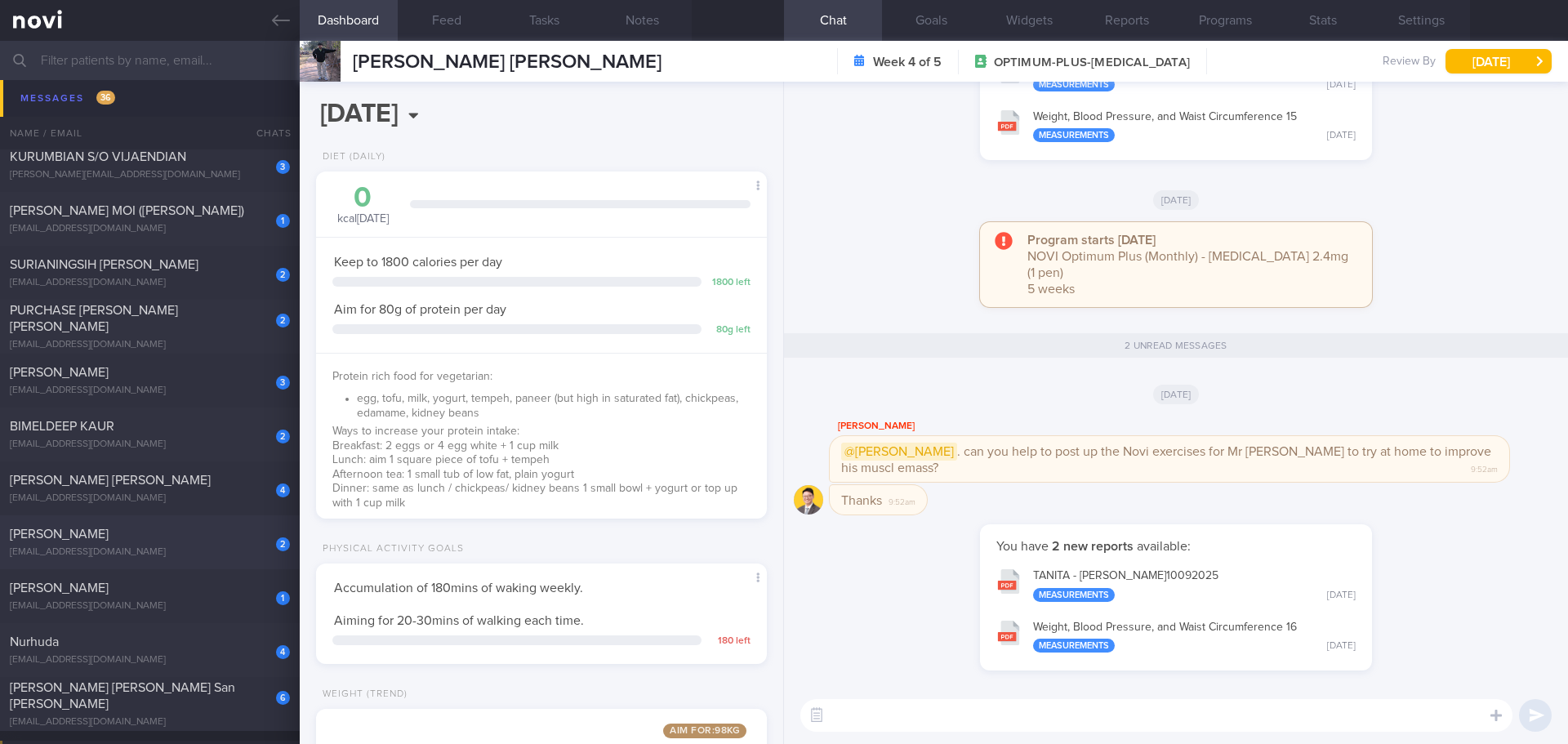
scroll to position [1961, 0]
